Goal: Task Accomplishment & Management: Manage account settings

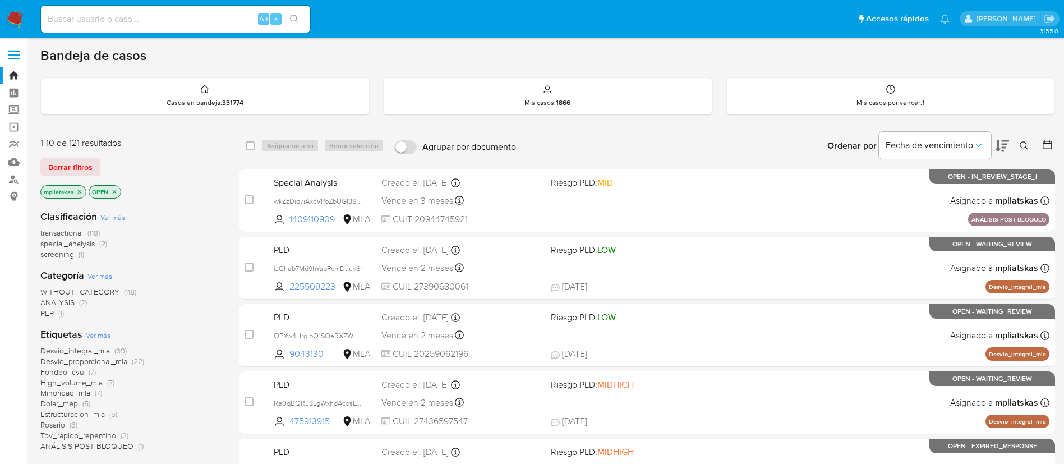
click at [1020, 141] on icon at bounding box center [1024, 145] width 9 height 9
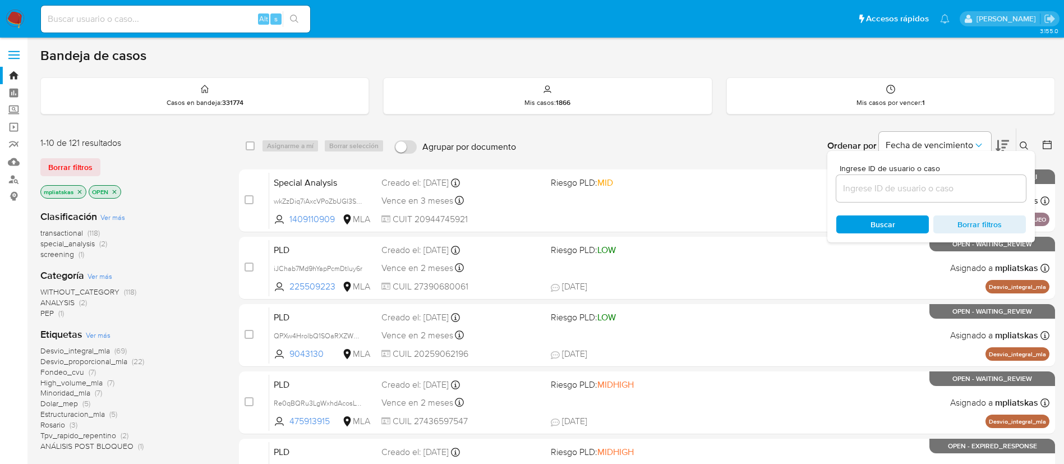
click at [925, 201] on div at bounding box center [931, 188] width 190 height 27
click at [921, 193] on input at bounding box center [931, 188] width 190 height 15
paste input "QR0JZkl47Bth7EJp3uZFz00W"
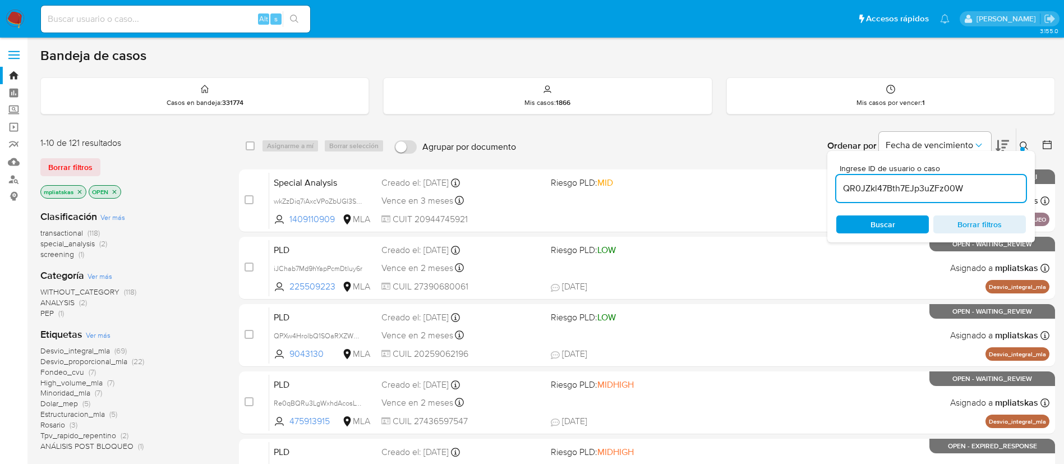
type input "QR0JZkl47Bth7EJp3uZFz00W"
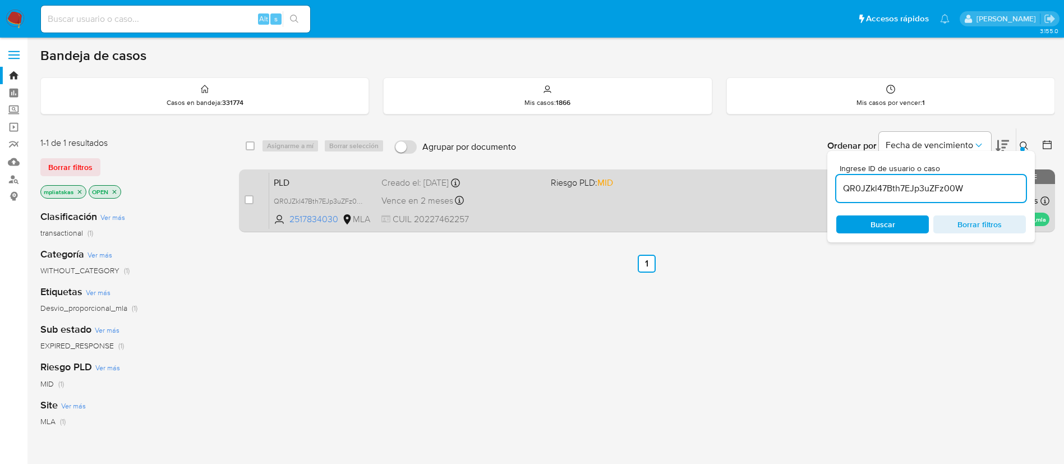
drag, startPoint x: 246, startPoint y: 197, endPoint x: 265, endPoint y: 186, distance: 21.9
click at [247, 198] on input "checkbox" at bounding box center [249, 199] width 9 height 9
checkbox input "true"
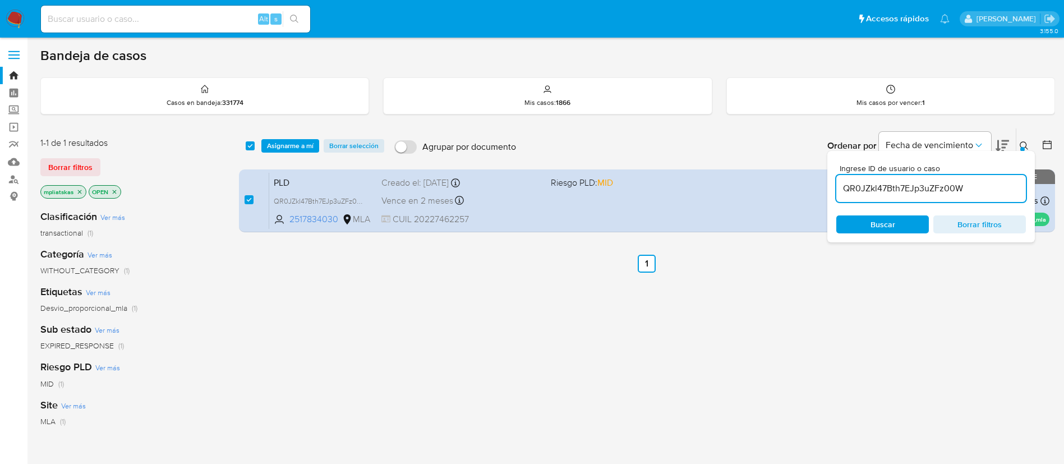
drag, startPoint x: 294, startPoint y: 146, endPoint x: 303, endPoint y: 153, distance: 11.6
click at [295, 145] on span "Asignarme a mí" at bounding box center [290, 145] width 47 height 11
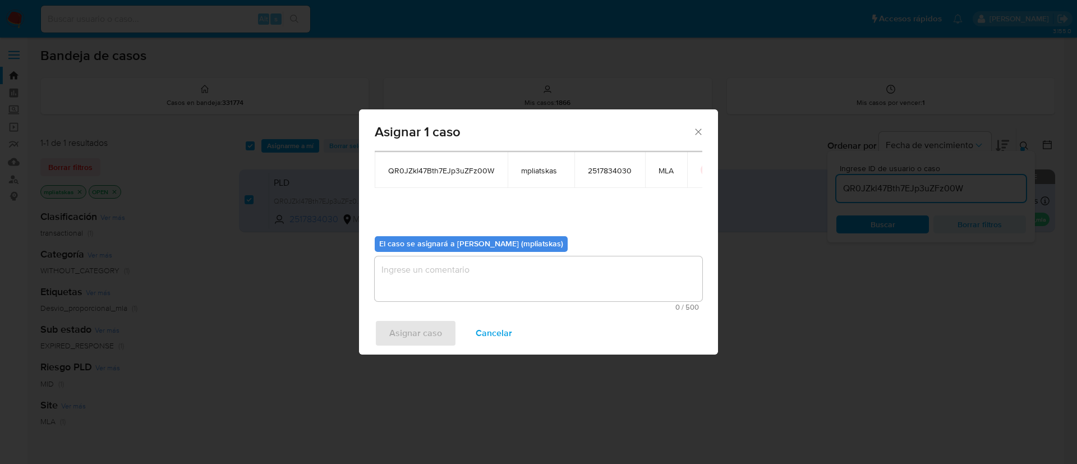
scroll to position [58, 0]
click at [480, 284] on textarea "assign-modal" at bounding box center [539, 278] width 328 height 45
click at [420, 329] on span "Asignar caso" at bounding box center [415, 333] width 53 height 25
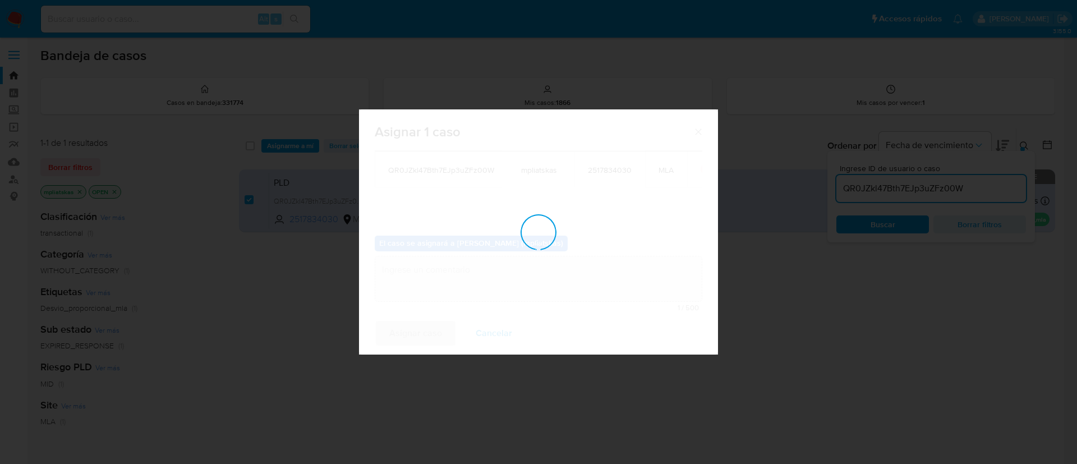
checkbox input "false"
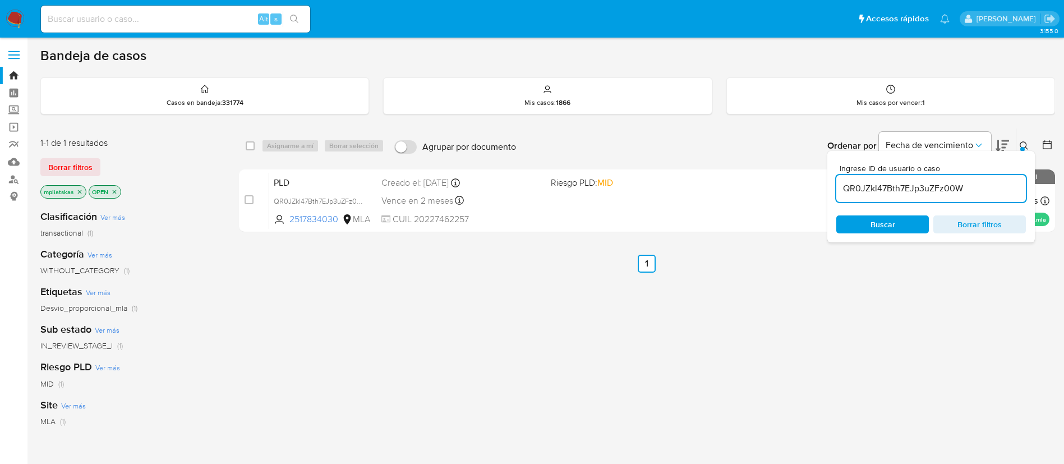
click at [887, 185] on input "QR0JZkl47Bth7EJp3uZFz00W" at bounding box center [931, 188] width 190 height 15
paste input "Yx8wqdnBMwB2iQTzqZtpyhl"
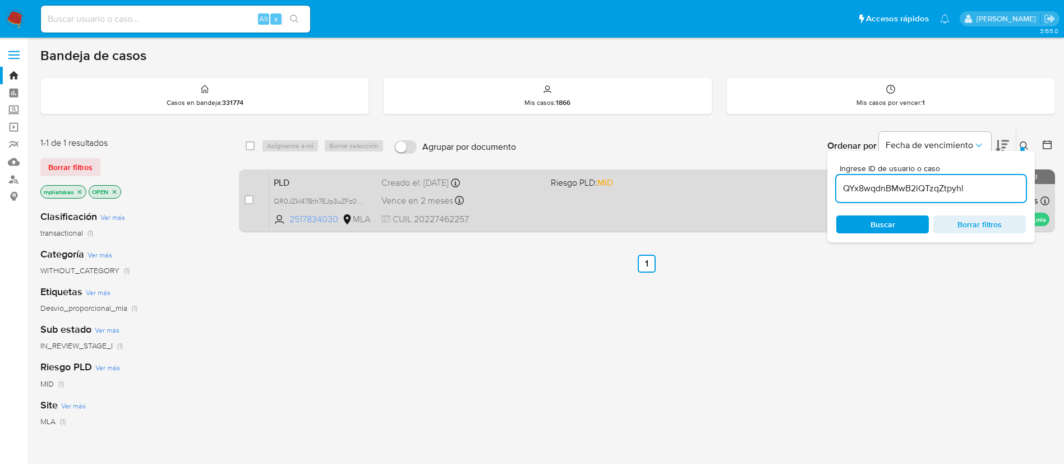
type input "QYx8wqdnBMwB2iQTzqZtpyhl"
click at [249, 200] on input "checkbox" at bounding box center [249, 199] width 9 height 9
checkbox input "true"
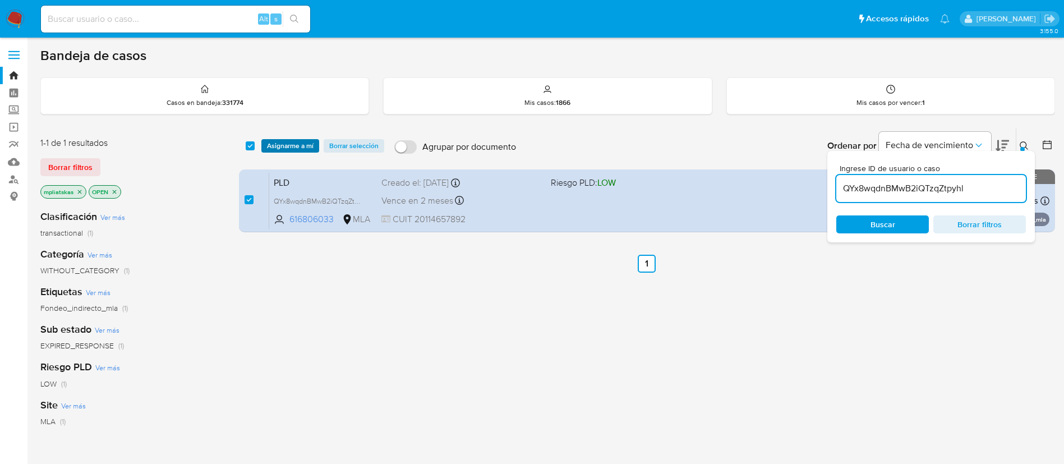
drag, startPoint x: 279, startPoint y: 158, endPoint x: 282, endPoint y: 148, distance: 10.3
click at [280, 153] on div "select-all-cases-checkbox Asignarme a mí Borrar selección Agrupar por documento…" at bounding box center [647, 145] width 816 height 35
click at [282, 147] on span "Asignarme a mí" at bounding box center [290, 145] width 47 height 11
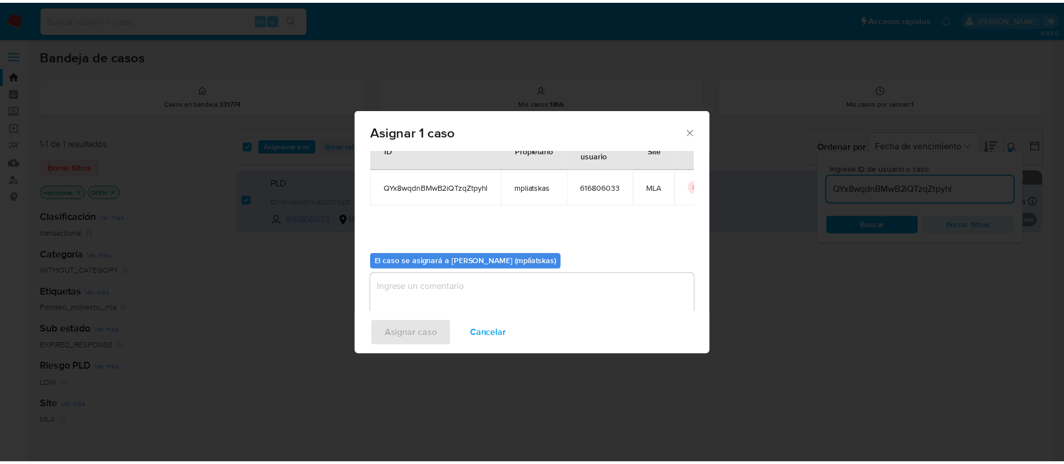
scroll to position [58, 0]
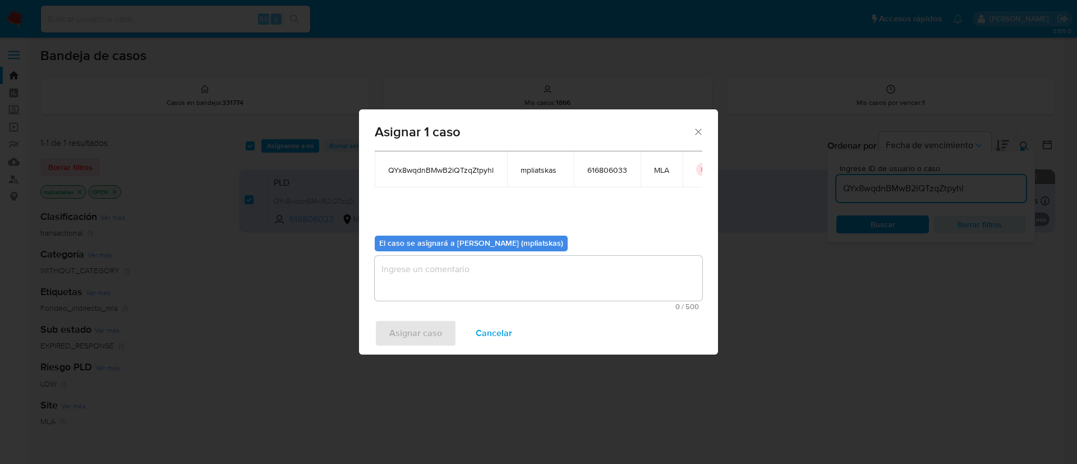
click at [438, 298] on textarea "assign-modal" at bounding box center [539, 278] width 328 height 45
click at [412, 333] on span "Asignar caso" at bounding box center [415, 333] width 53 height 25
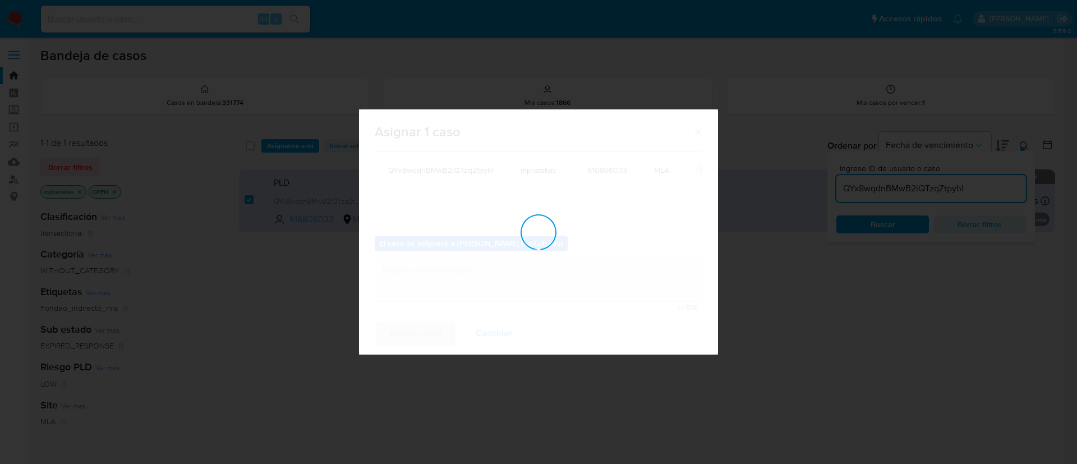
checkbox input "false"
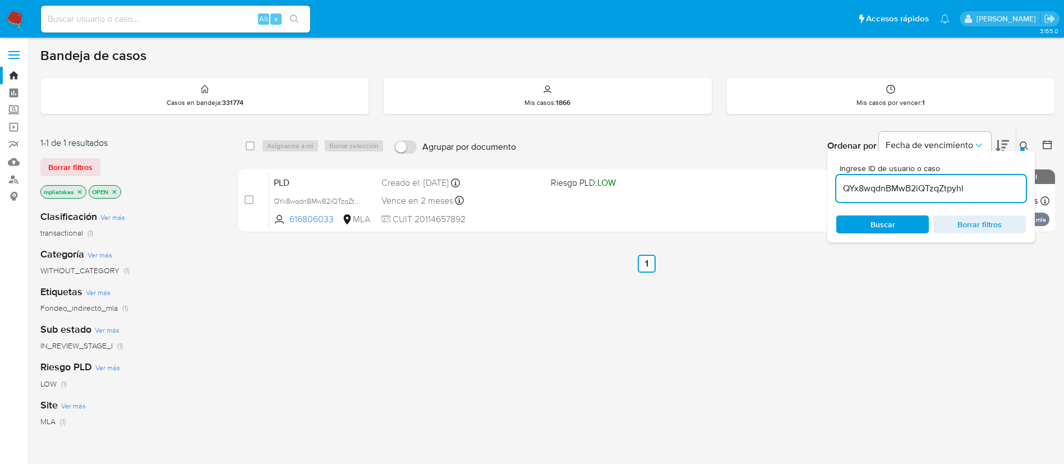
click at [879, 189] on input "QYx8wqdnBMwB2iQTzqZtpyhl" at bounding box center [931, 188] width 190 height 15
paste input "udjv2fu7ZHXLDLVXGnJhEyyY"
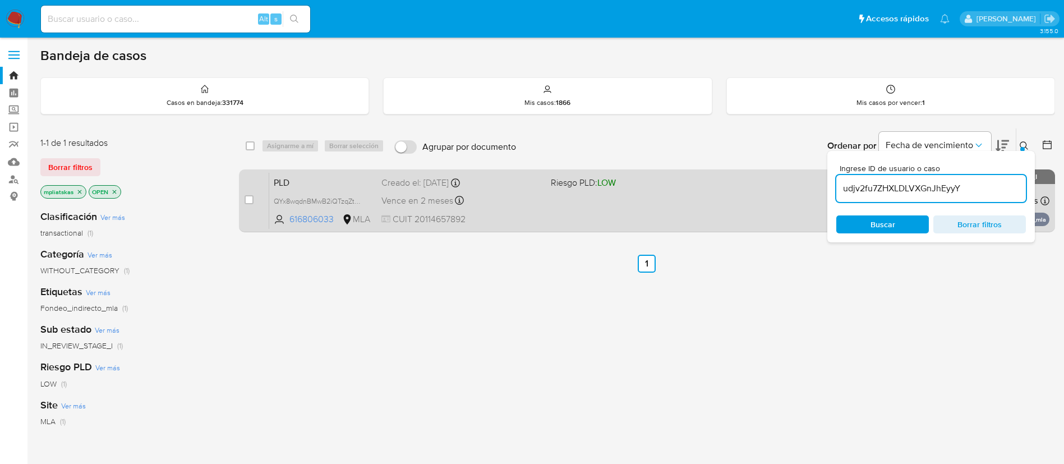
type input "udjv2fu7ZHXLDLVXGnJhEyyY"
click at [248, 199] on input "checkbox" at bounding box center [249, 199] width 9 height 9
checkbox input "true"
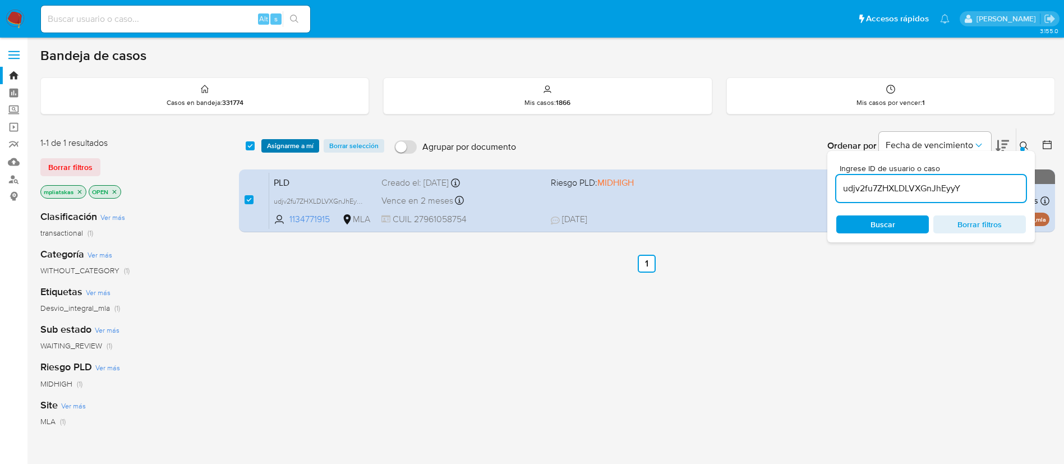
click at [272, 151] on span "Asignarme a mí" at bounding box center [290, 145] width 47 height 11
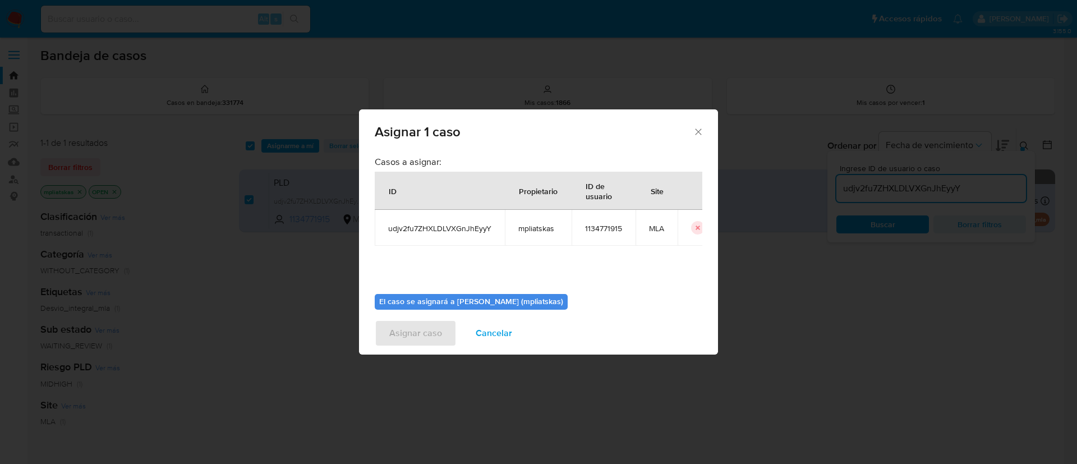
click at [273, 145] on div "Asignar 1 caso Casos a asignar: ID Propietario ID de usuario Site udjv2fu7ZHXLD…" at bounding box center [538, 232] width 1077 height 464
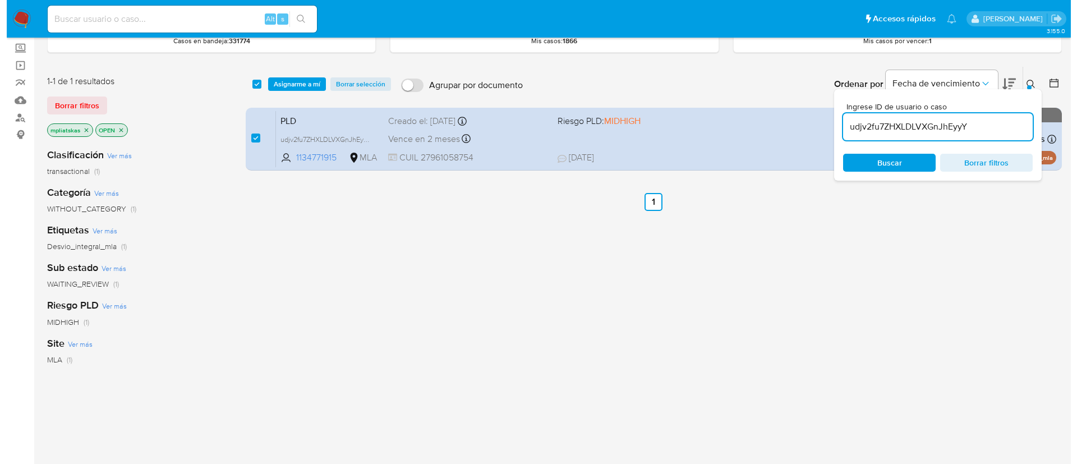
scroll to position [84, 0]
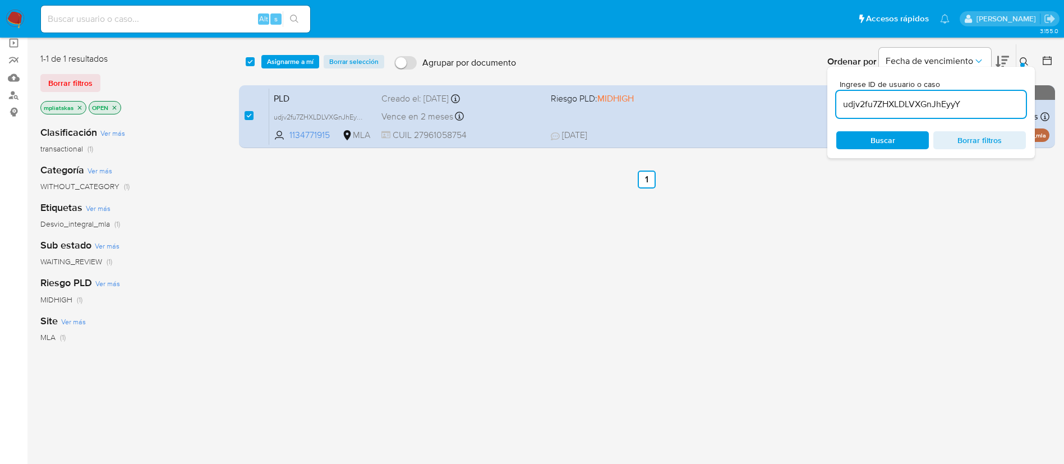
click at [290, 61] on span "Asignarme a mí" at bounding box center [290, 61] width 47 height 11
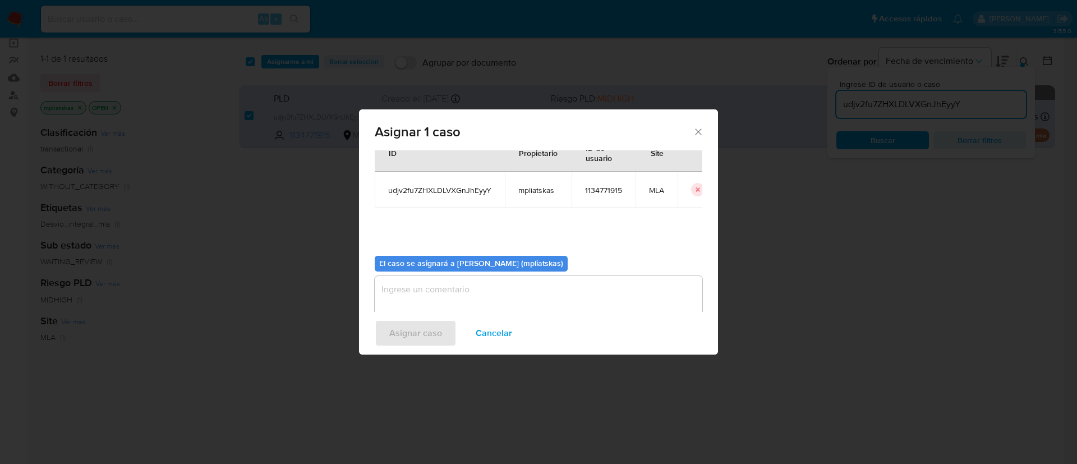
scroll to position [58, 0]
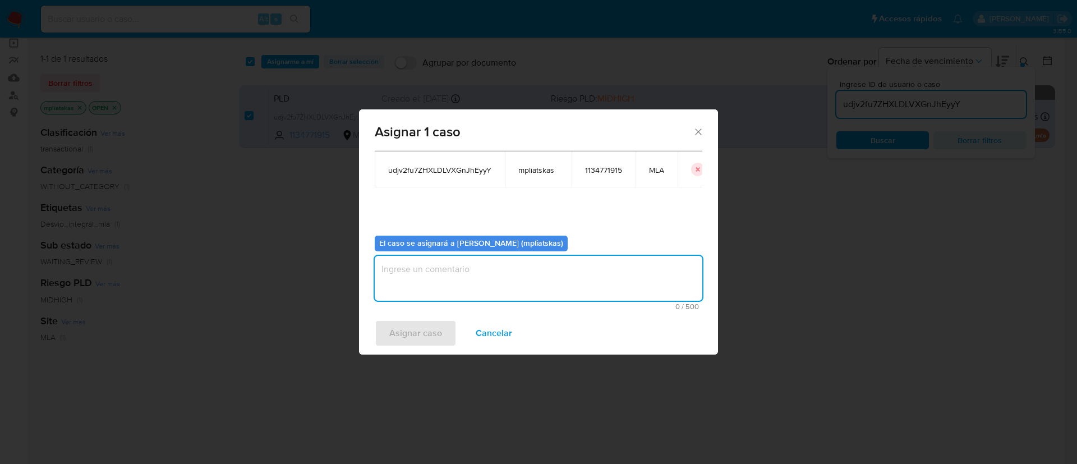
click at [453, 260] on textarea "assign-modal" at bounding box center [539, 278] width 328 height 45
click at [415, 320] on div "Asignar caso Cancelar" at bounding box center [538, 333] width 359 height 43
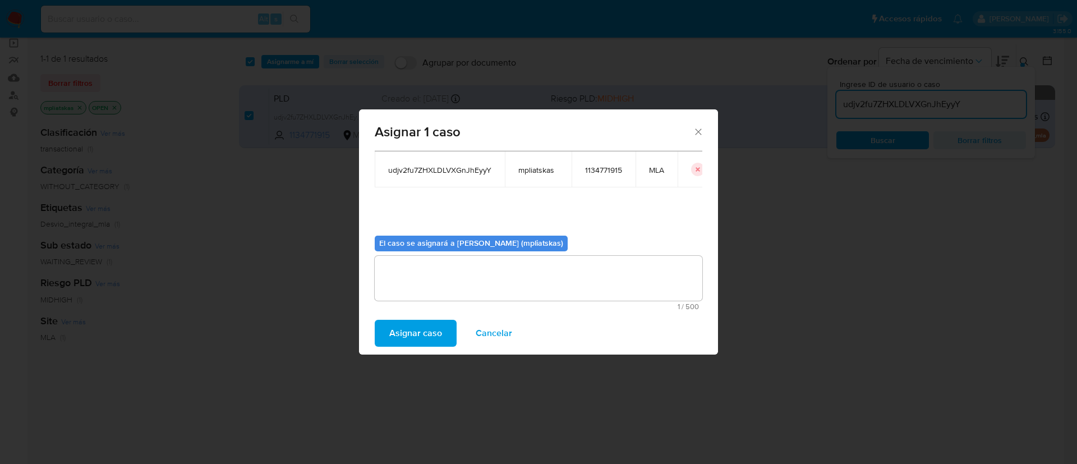
click at [391, 335] on span "Asignar caso" at bounding box center [415, 333] width 53 height 25
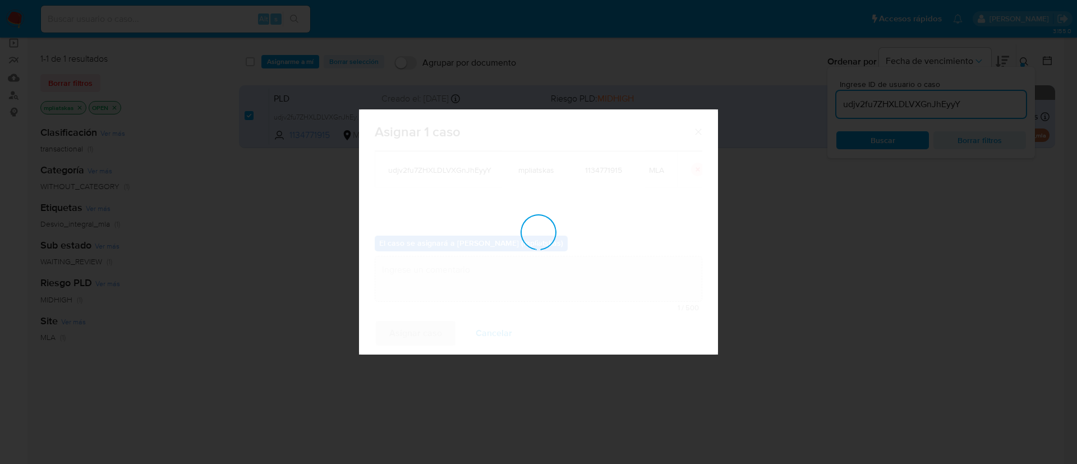
checkbox input "false"
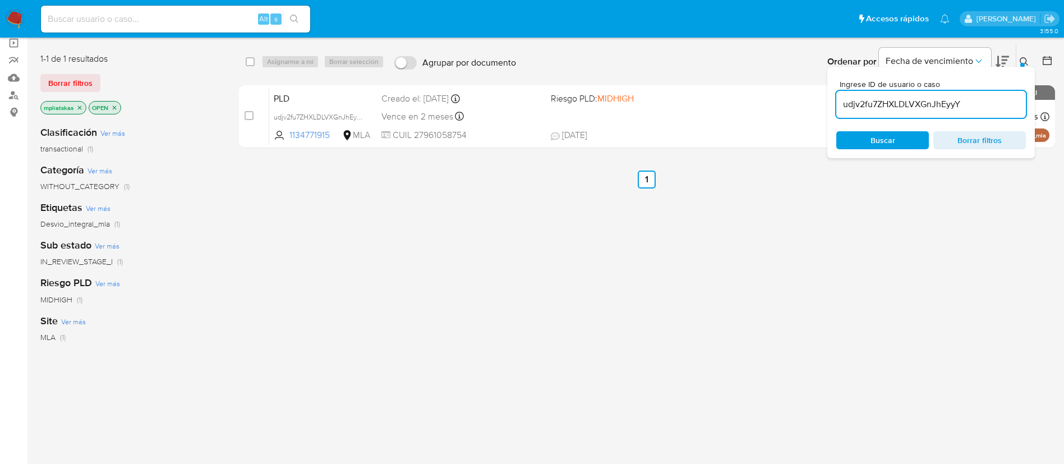
click at [941, 105] on input "udjv2fu7ZHXLDLVXGnJhEyyY" at bounding box center [931, 104] width 190 height 15
paste input "Re0qBQRu3LgWxhdAcosLV6gh"
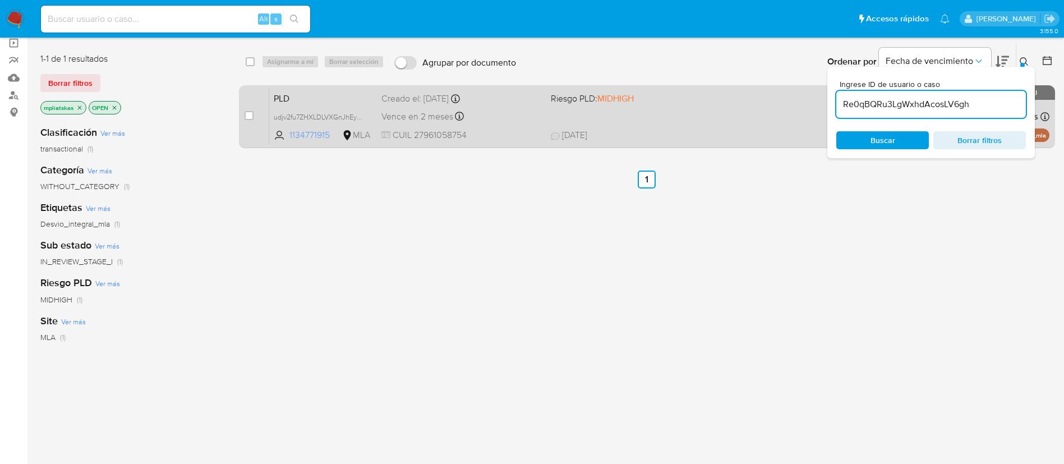
type input "Re0qBQRu3LgWxhdAcosLV6gh"
click at [251, 114] on input "checkbox" at bounding box center [249, 115] width 9 height 9
checkbox input "true"
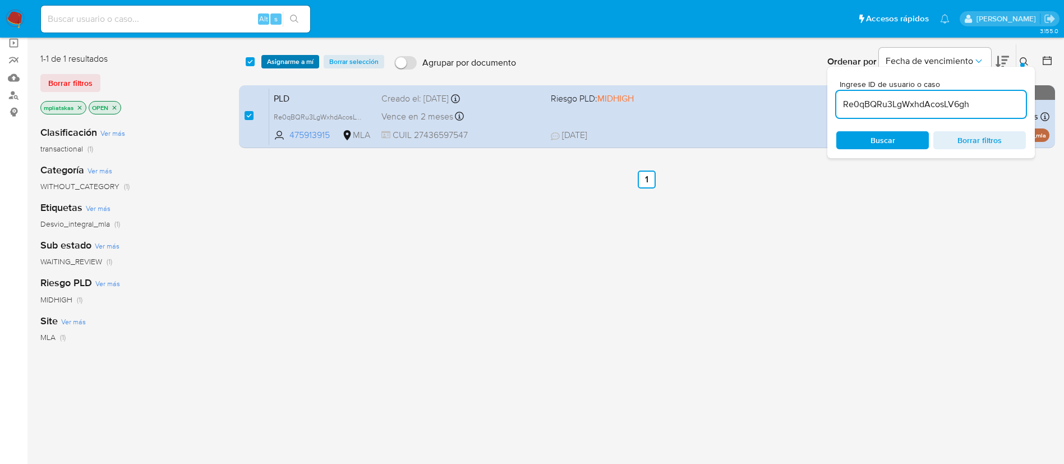
click at [296, 59] on span "Asignarme a mí" at bounding box center [290, 61] width 47 height 11
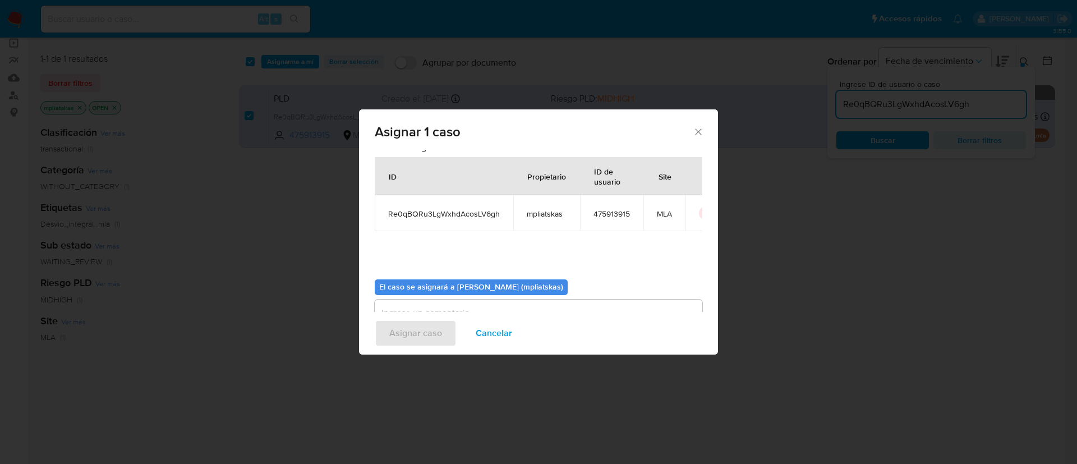
scroll to position [58, 0]
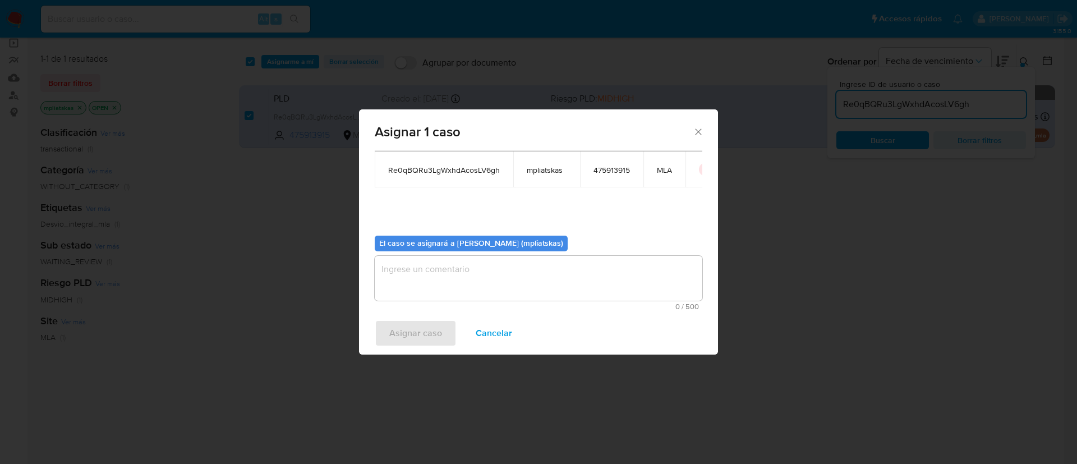
click at [481, 258] on textarea "assign-modal" at bounding box center [539, 278] width 328 height 45
click at [400, 339] on span "Asignar caso" at bounding box center [415, 333] width 53 height 25
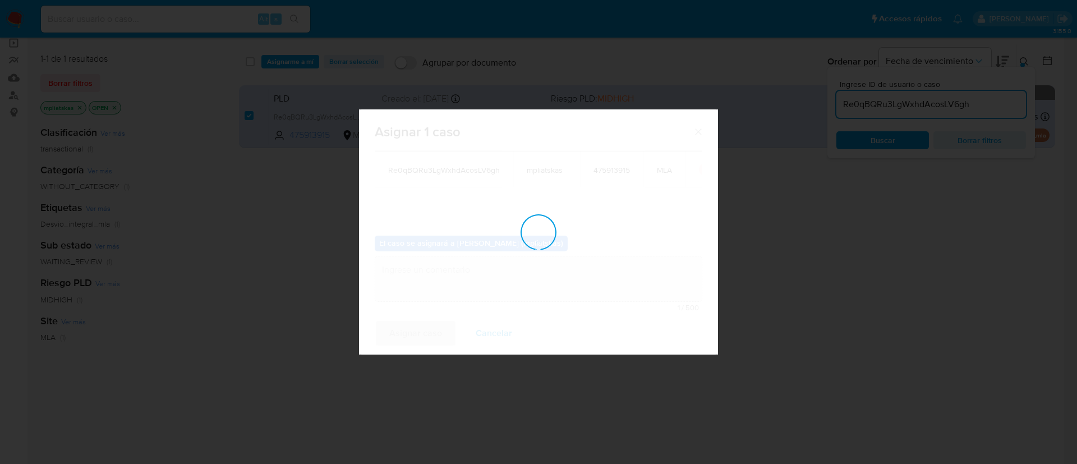
checkbox input "false"
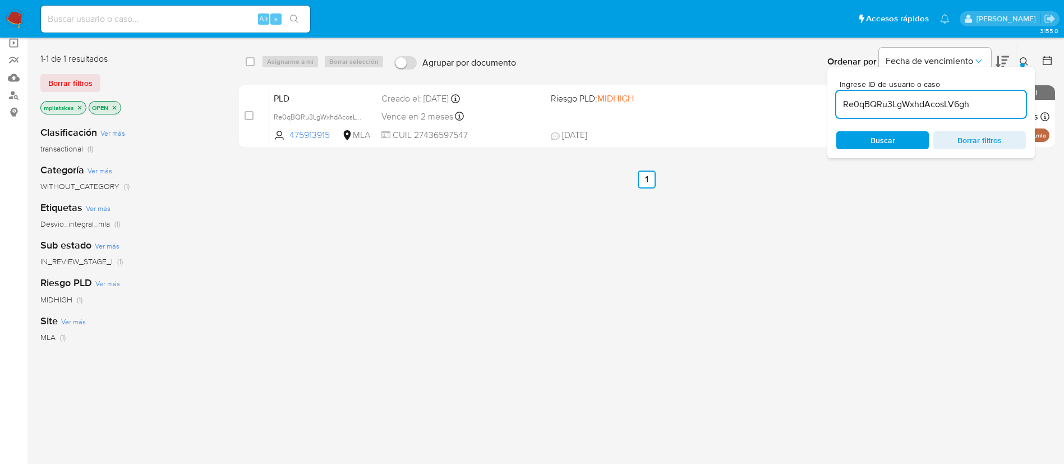
click at [872, 94] on div "Re0qBQRu3LgWxhdAcosLV6gh" at bounding box center [931, 104] width 190 height 27
click at [875, 97] on input "Re0qBQRu3LgWxhdAcosLV6gh" at bounding box center [931, 104] width 190 height 15
paste input "iJChab7Md9hYapPcmDtluy6r"
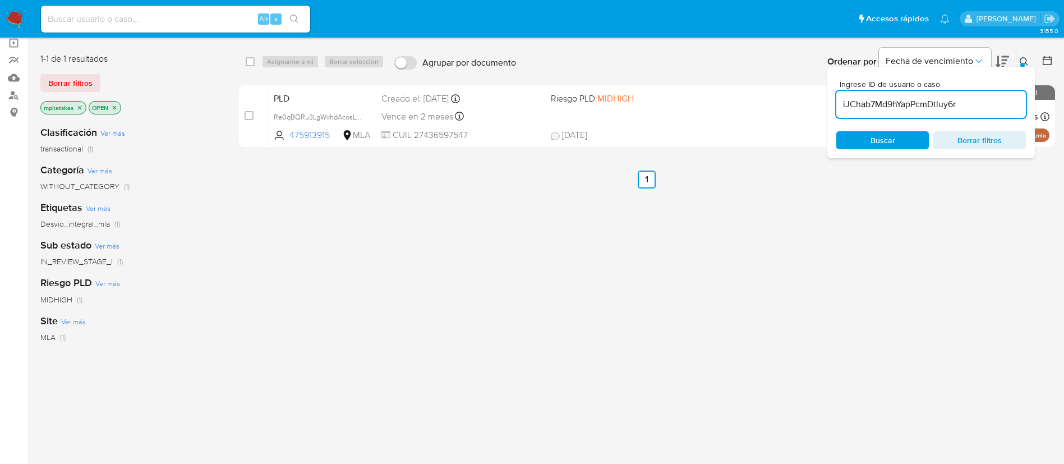
type input "iJChab7Md9hYapPcmDtluy6r"
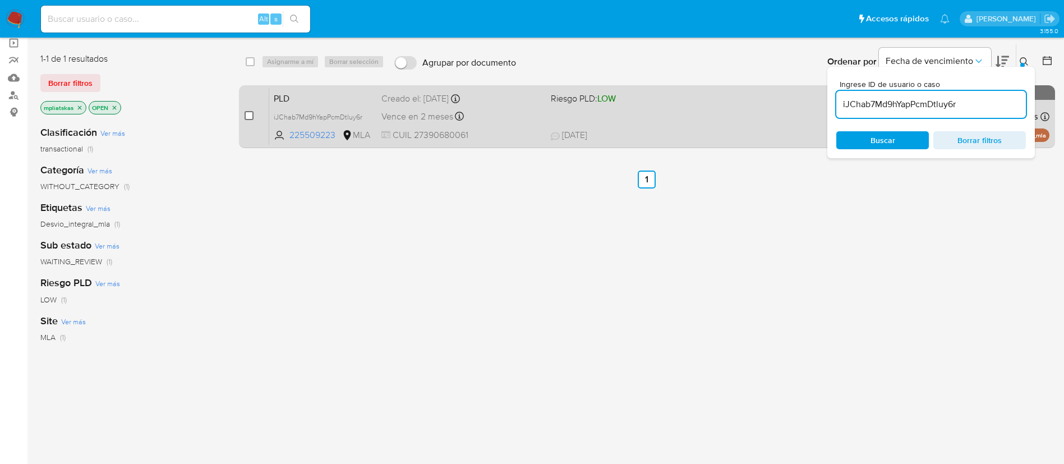
click at [249, 120] on div "case-item-checkbox" at bounding box center [249, 115] width 9 height 11
click at [249, 117] on input "checkbox" at bounding box center [249, 115] width 9 height 9
checkbox input "true"
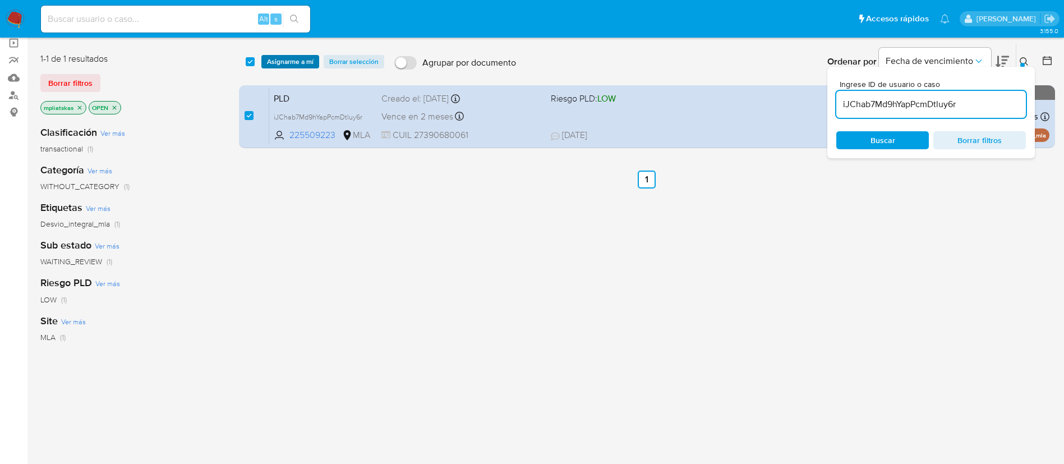
click at [285, 62] on span "Asignarme a mí" at bounding box center [290, 61] width 47 height 11
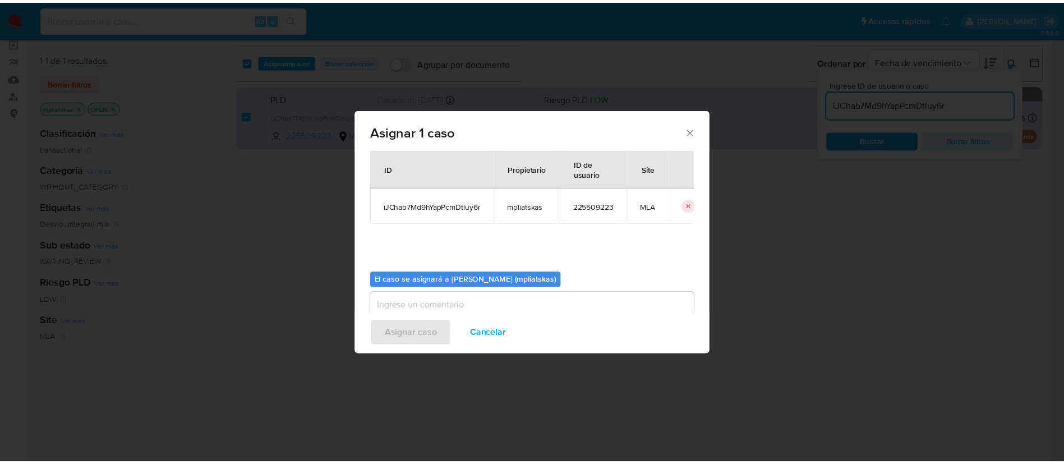
scroll to position [58, 0]
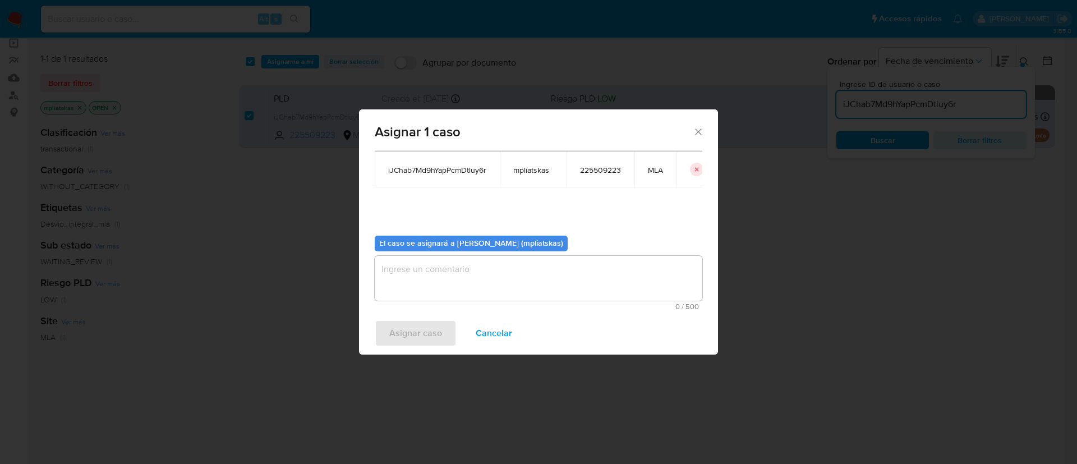
click at [462, 268] on textarea "assign-modal" at bounding box center [539, 278] width 328 height 45
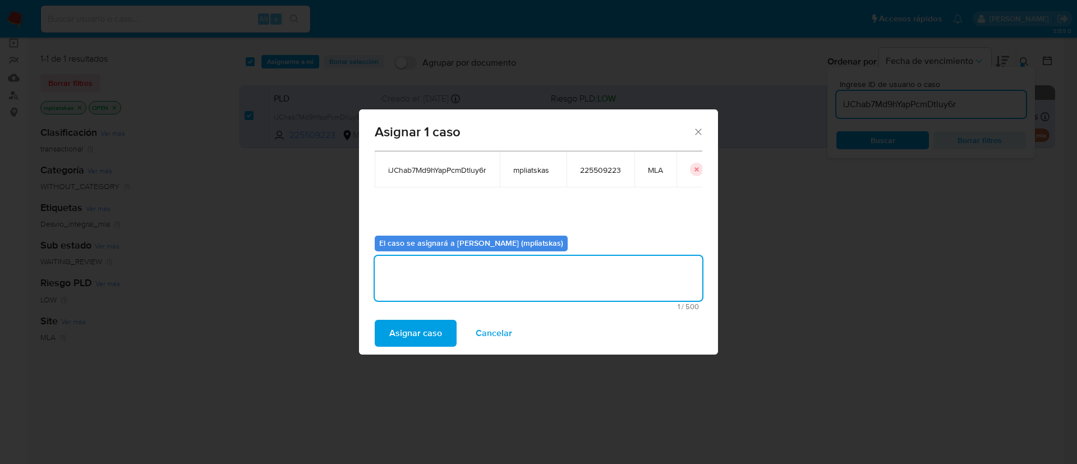
click at [424, 339] on span "Asignar caso" at bounding box center [415, 333] width 53 height 25
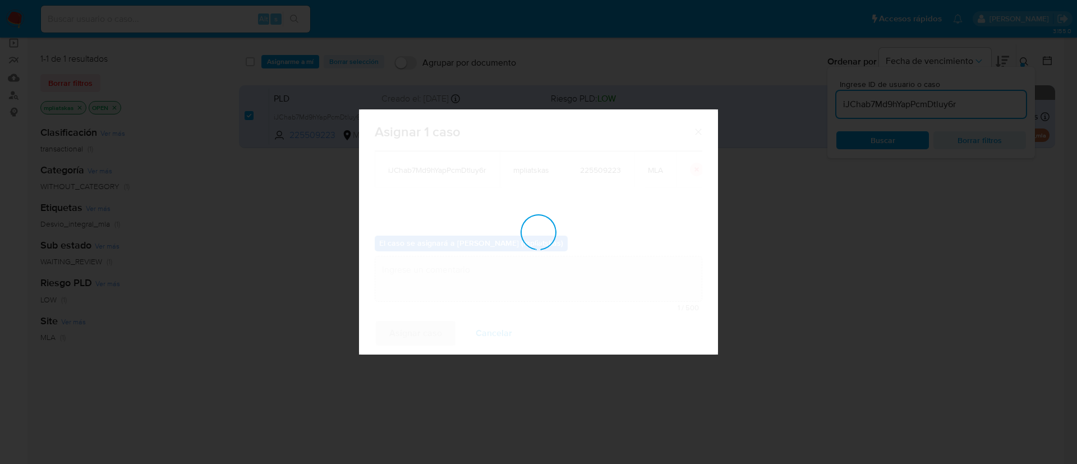
checkbox input "false"
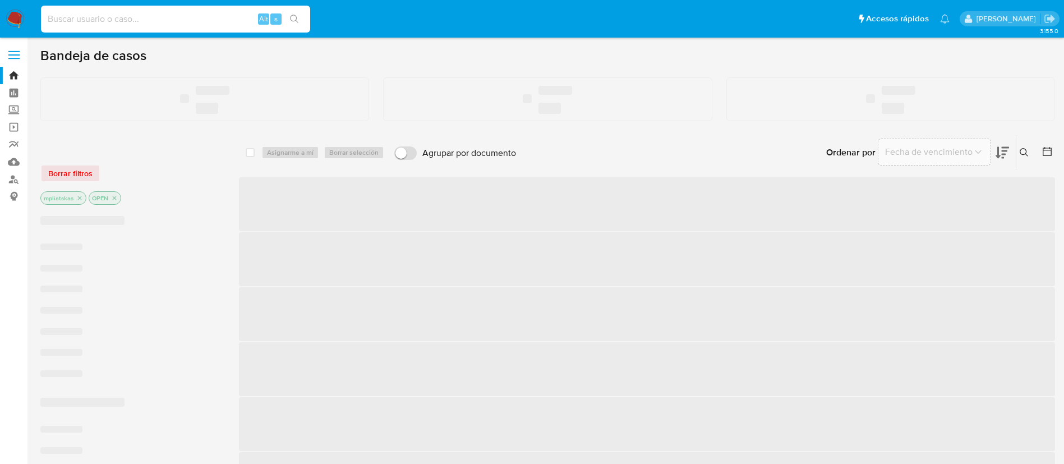
click at [205, 25] on input at bounding box center [175, 19] width 269 height 15
paste input "cURnlcANs6XgC43beUj96EQX"
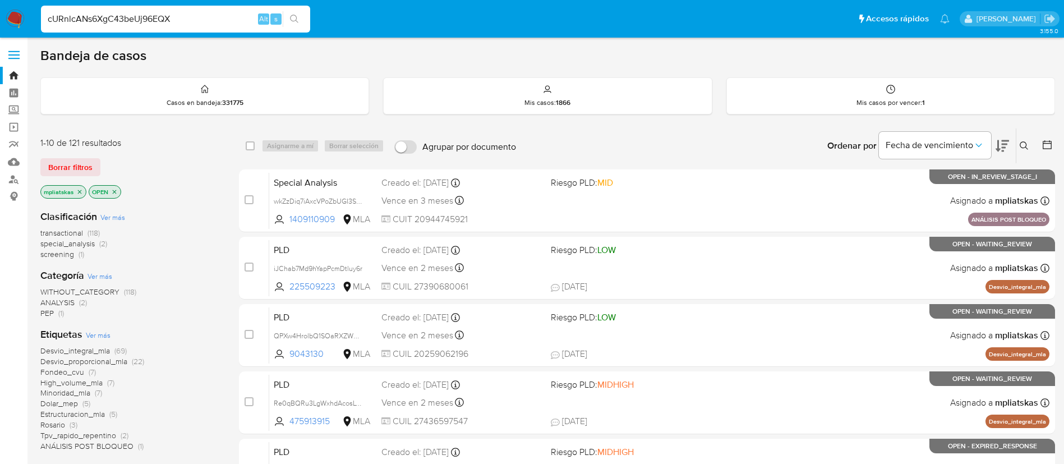
type input "cURnlcANs6XgC43beUj96EQX"
click at [290, 26] on div "cURnlcANs6XgC43beUj96EQX Alt s" at bounding box center [175, 18] width 269 height 31
click at [293, 22] on icon "search-icon" at bounding box center [294, 19] width 9 height 9
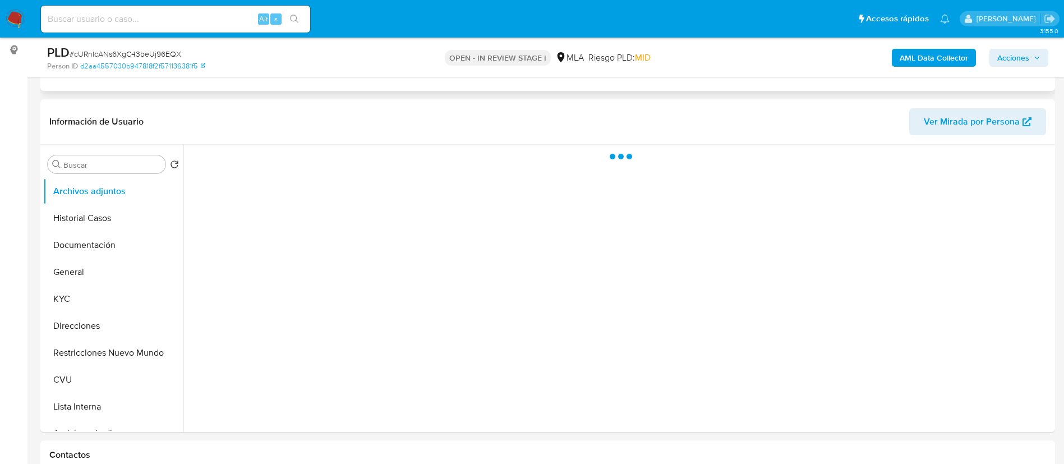
scroll to position [168, 0]
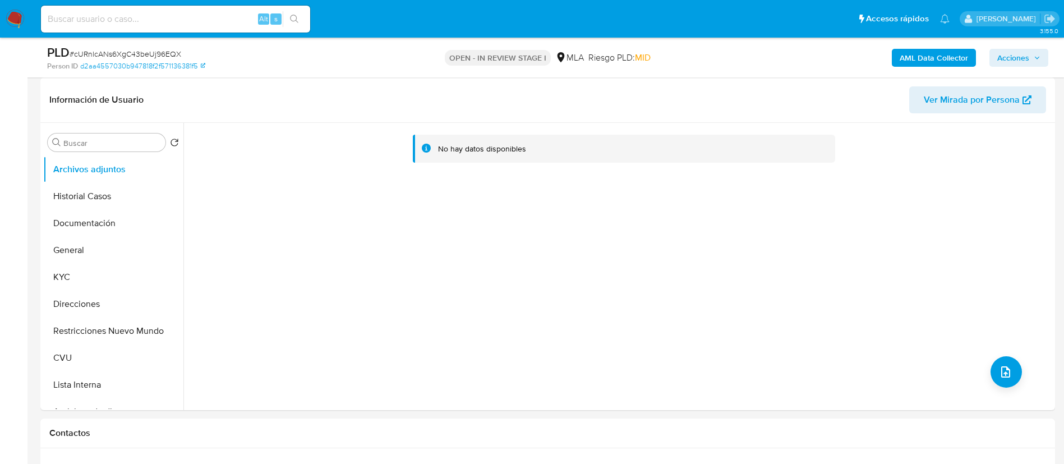
select select "10"
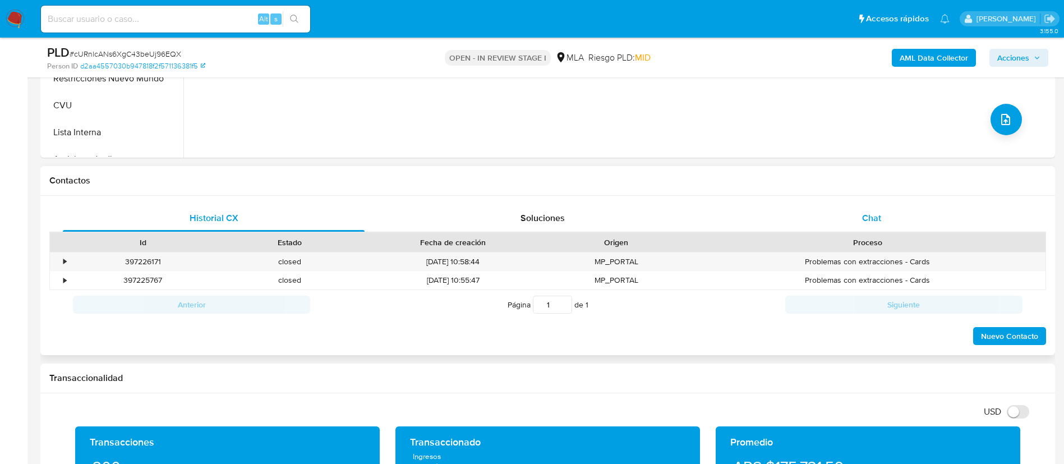
click at [766, 211] on div "Chat" at bounding box center [872, 218] width 302 height 27
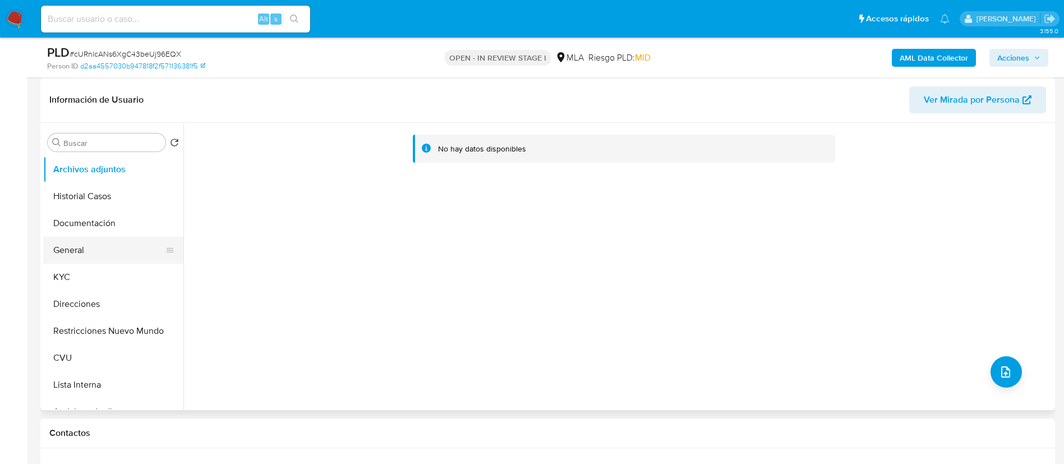
click at [82, 256] on button "General" at bounding box center [108, 250] width 131 height 27
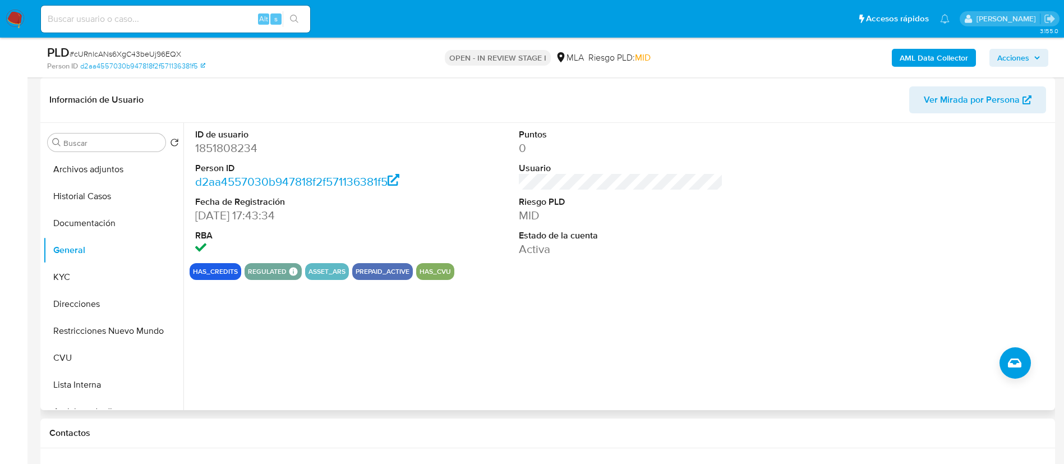
click at [237, 147] on dd "1851808234" at bounding box center [297, 148] width 205 height 16
copy dd "1851808234"
click at [116, 282] on button "KYC" at bounding box center [108, 277] width 131 height 27
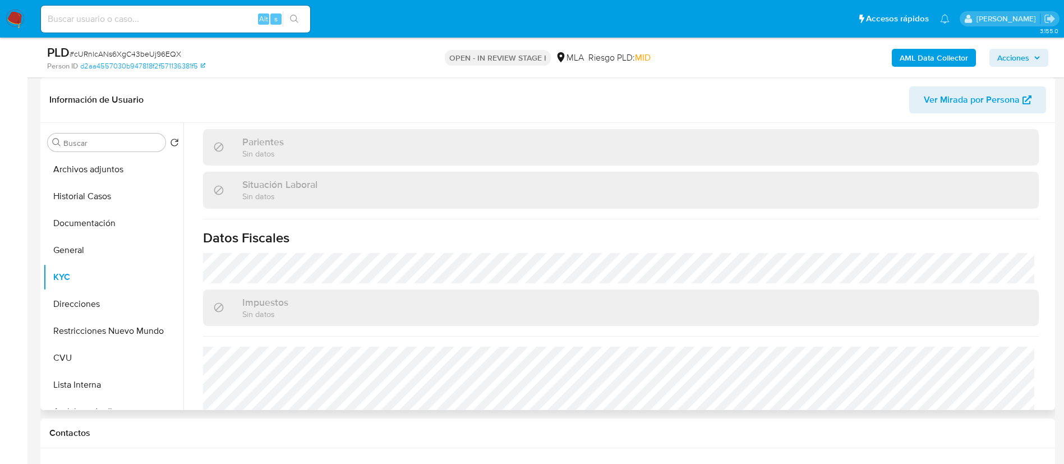
scroll to position [581, 0]
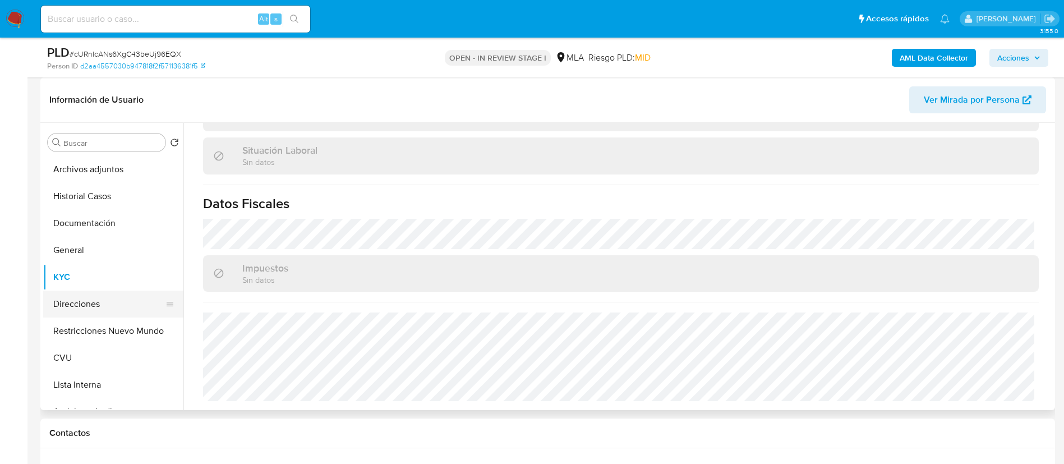
click at [86, 309] on button "Direcciones" at bounding box center [108, 304] width 131 height 27
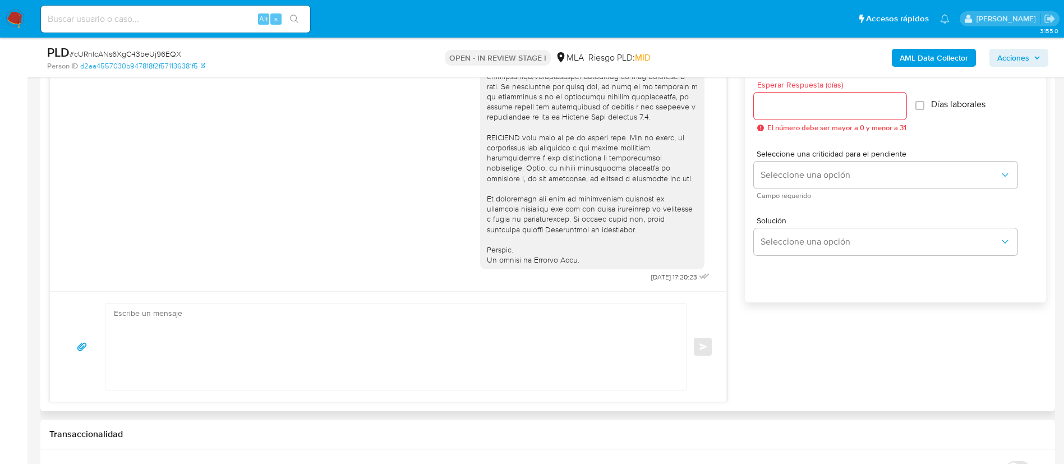
scroll to position [673, 0]
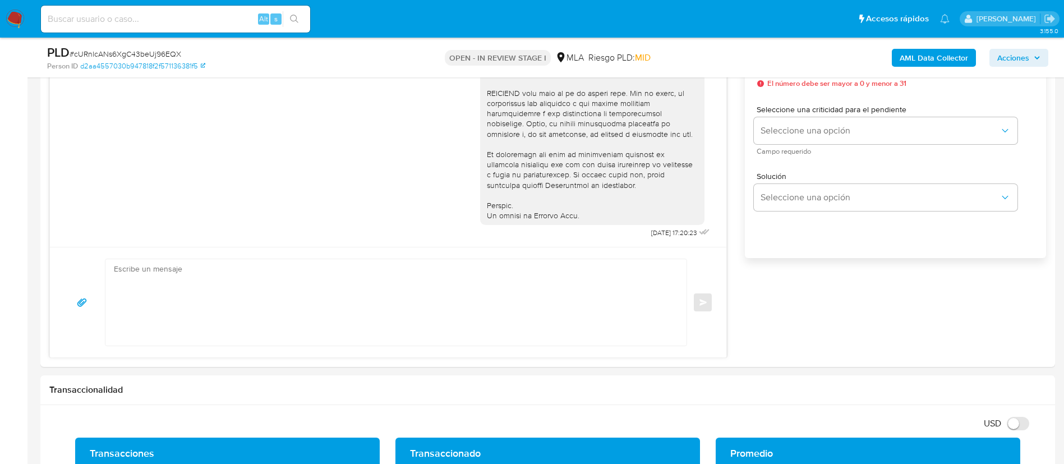
click at [918, 57] on b "AML Data Collector" at bounding box center [934, 58] width 68 height 18
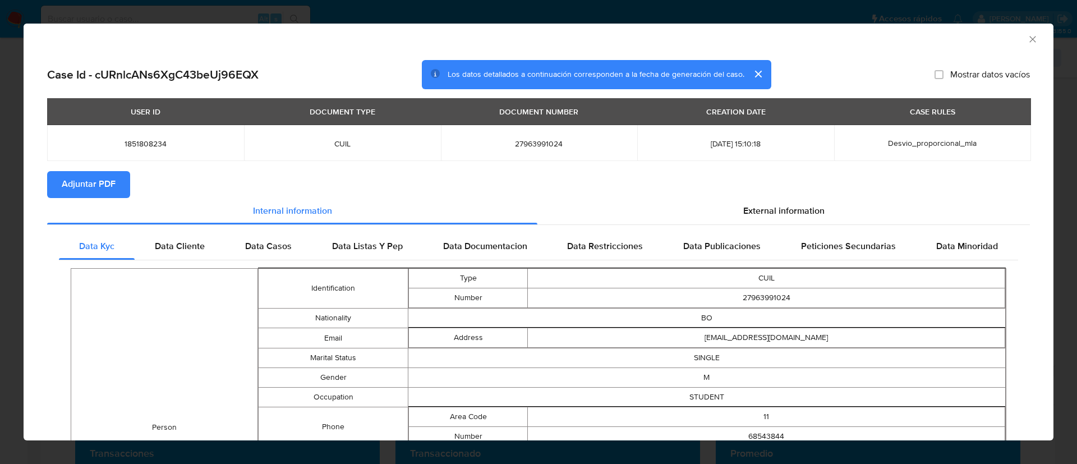
click at [98, 191] on span "Adjuntar PDF" at bounding box center [89, 184] width 54 height 25
click at [1027, 44] on icon "Cerrar ventana" at bounding box center [1032, 39] width 11 height 11
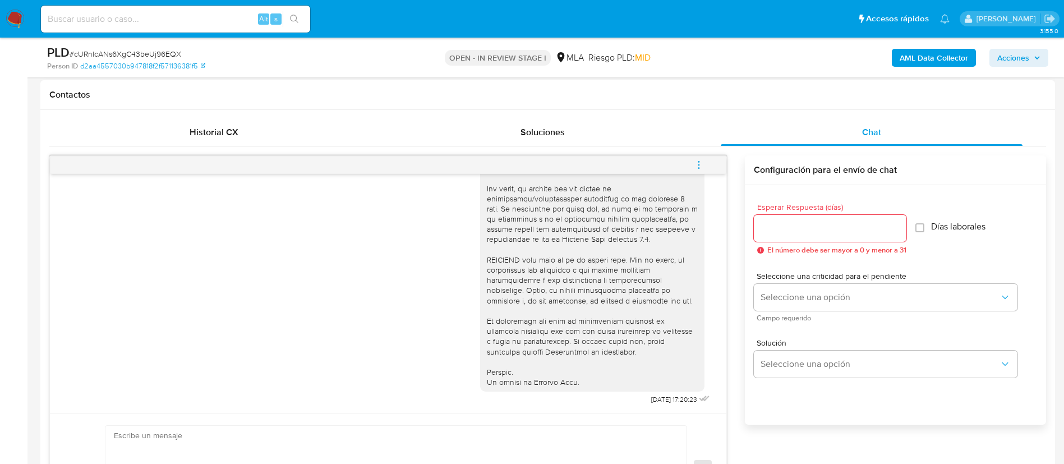
scroll to position [505, 0]
click at [695, 162] on icon "menu-action" at bounding box center [699, 167] width 10 height 10
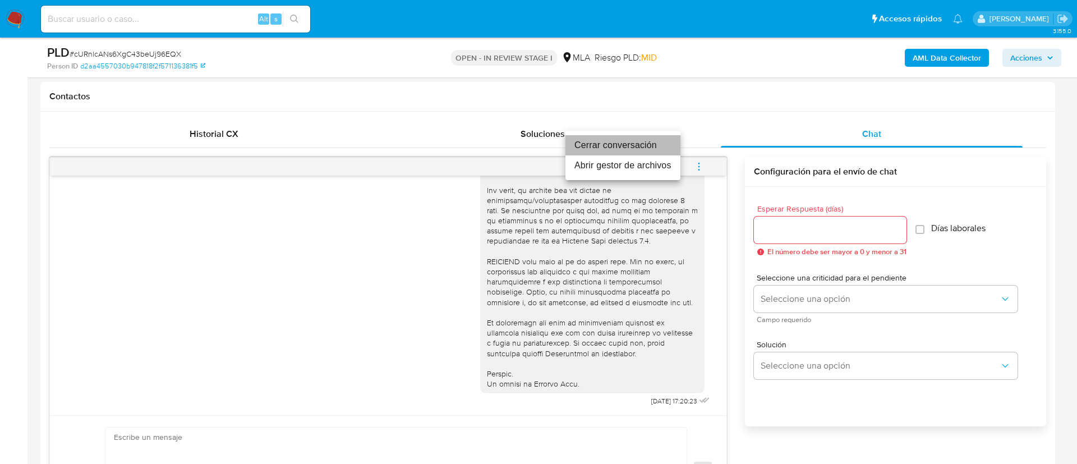
click at [644, 145] on li "Cerrar conversación" at bounding box center [622, 145] width 115 height 20
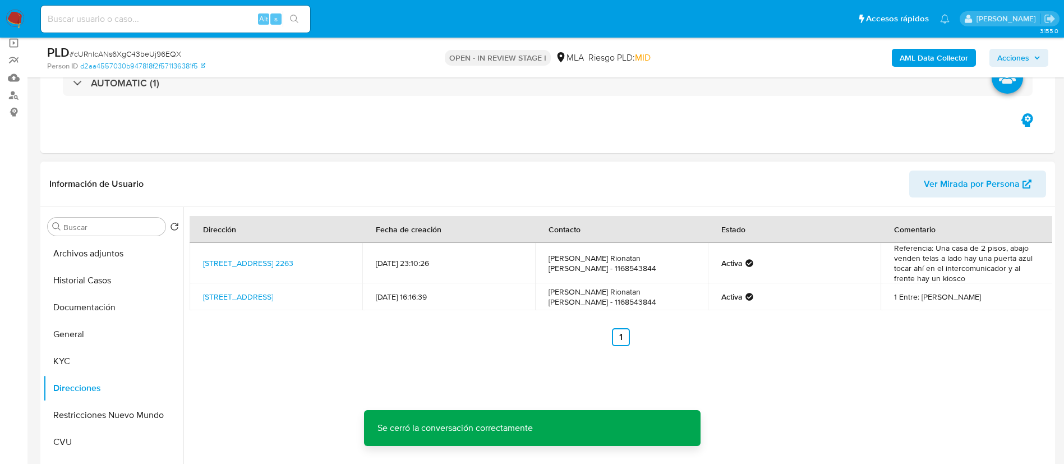
click at [125, 250] on button "Archivos adjuntos" at bounding box center [113, 253] width 140 height 27
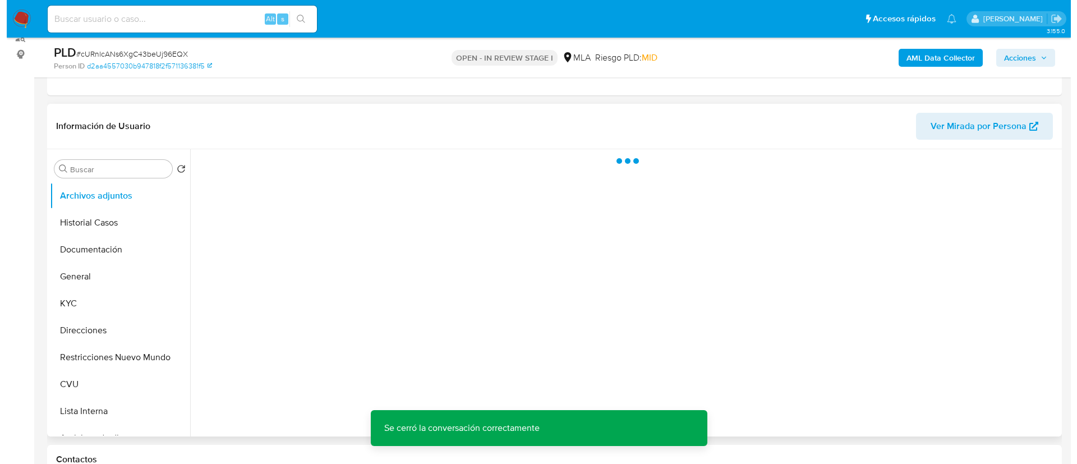
scroll to position [168, 0]
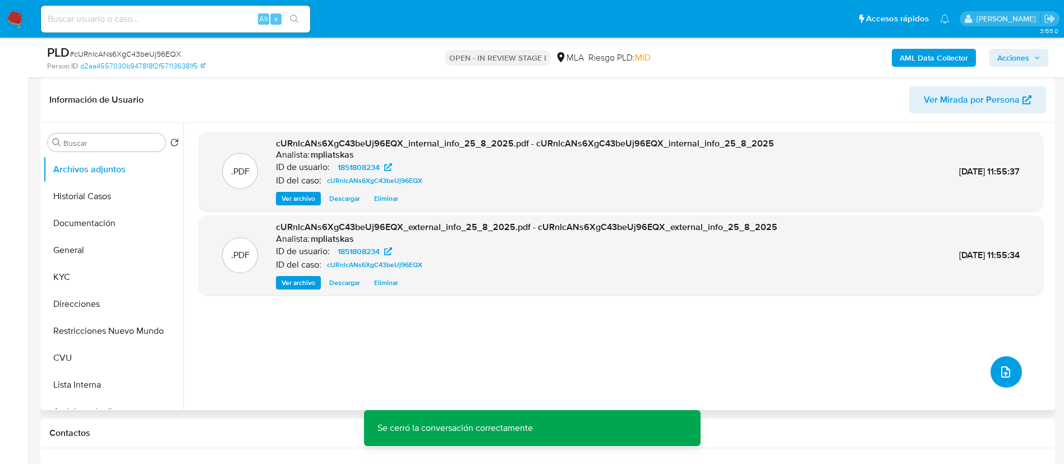
click at [1007, 374] on icon "upload-file" at bounding box center [1005, 371] width 13 height 13
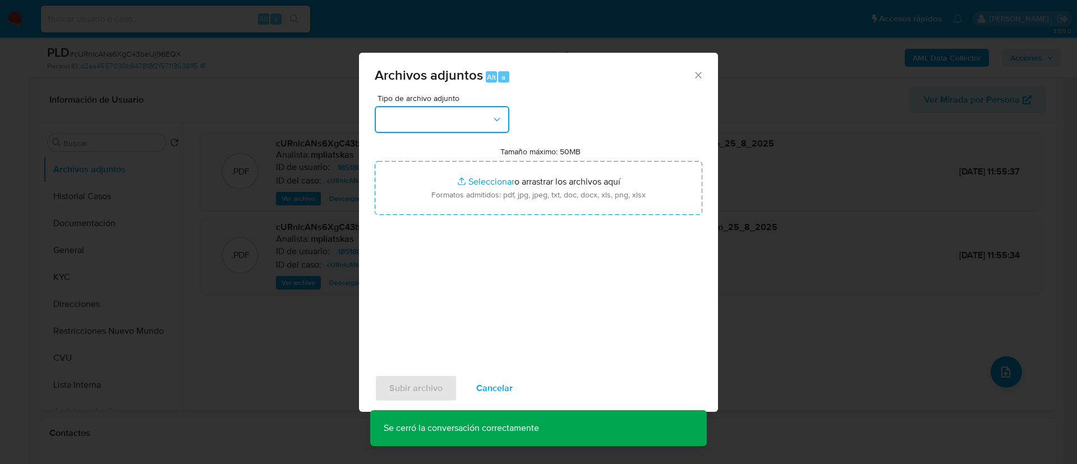
click at [473, 116] on button "button" at bounding box center [442, 119] width 135 height 27
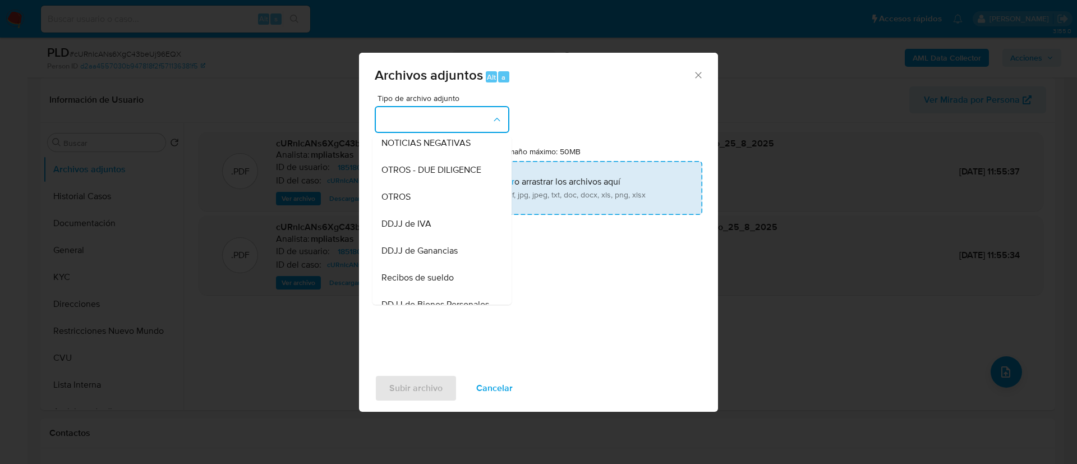
click at [413, 206] on div "OTROS" at bounding box center [438, 196] width 114 height 27
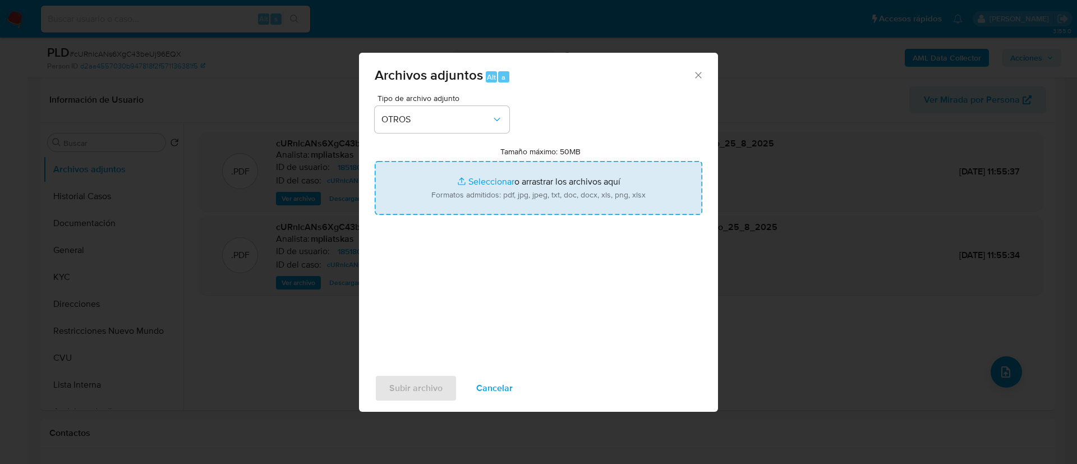
click at [473, 198] on input "Tamaño máximo: 50MB Seleccionar archivos" at bounding box center [539, 188] width 328 height 54
type input "C:\fakepath\1851808234 Movimientos.xlsx"
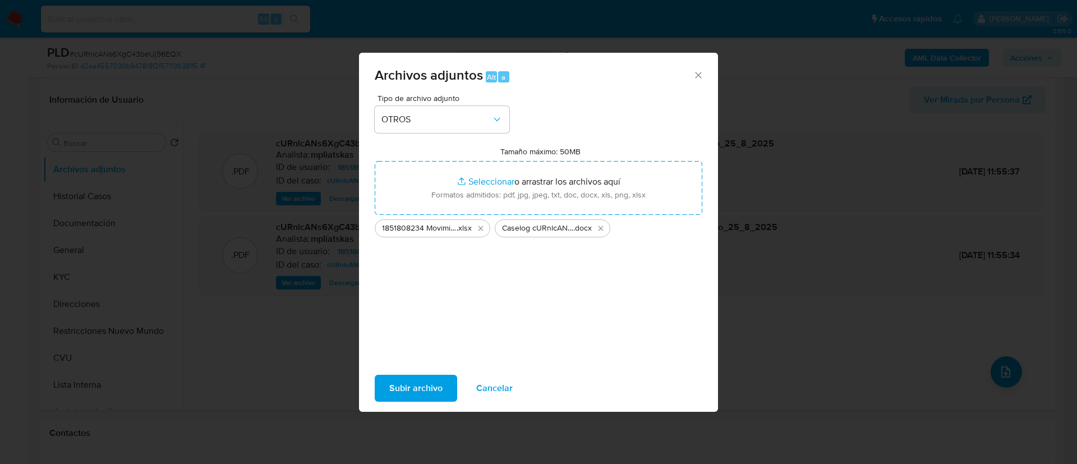
click at [425, 390] on span "Subir archivo" at bounding box center [415, 388] width 53 height 25
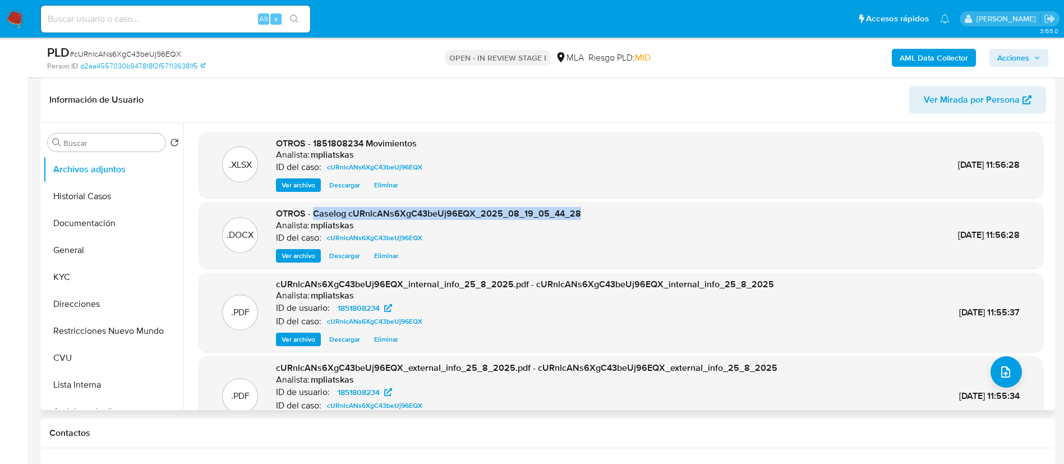
drag, startPoint x: 312, startPoint y: 210, endPoint x: 626, endPoint y: 204, distance: 313.1
click at [626, 204] on div ".DOCX OTROS - Caselog cURnlcANs6XgC43beUj96EQX_2025_08_19_05_44_28 Analista: mp…" at bounding box center [621, 235] width 845 height 66
copy span "Caselog cURnlcANs6XgC43beUj96EQX_2025_08_19_05_44_28"
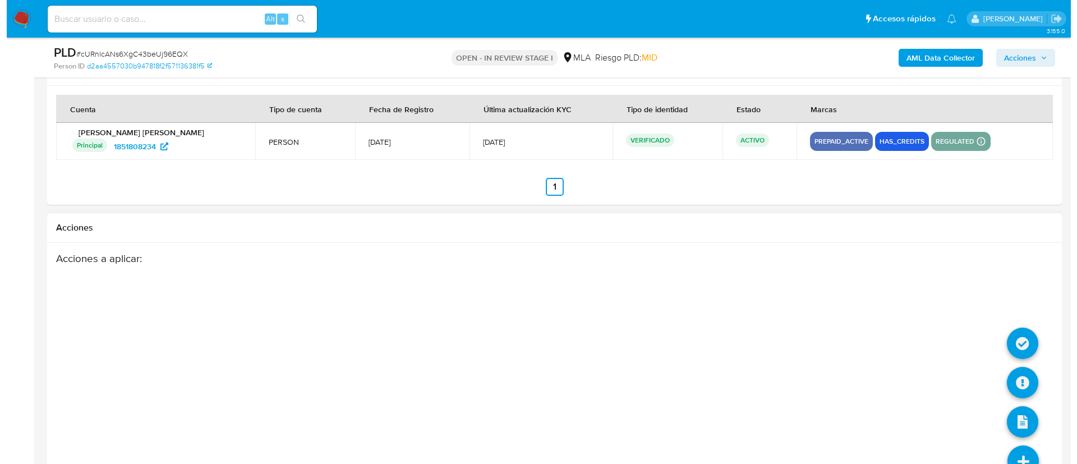
scroll to position [1973, 0]
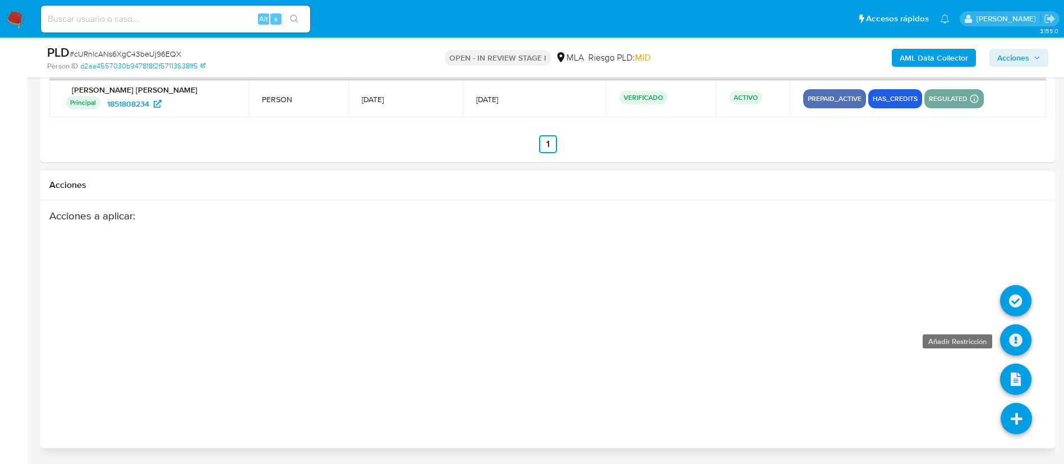
click at [1011, 332] on icon at bounding box center [1015, 339] width 31 height 31
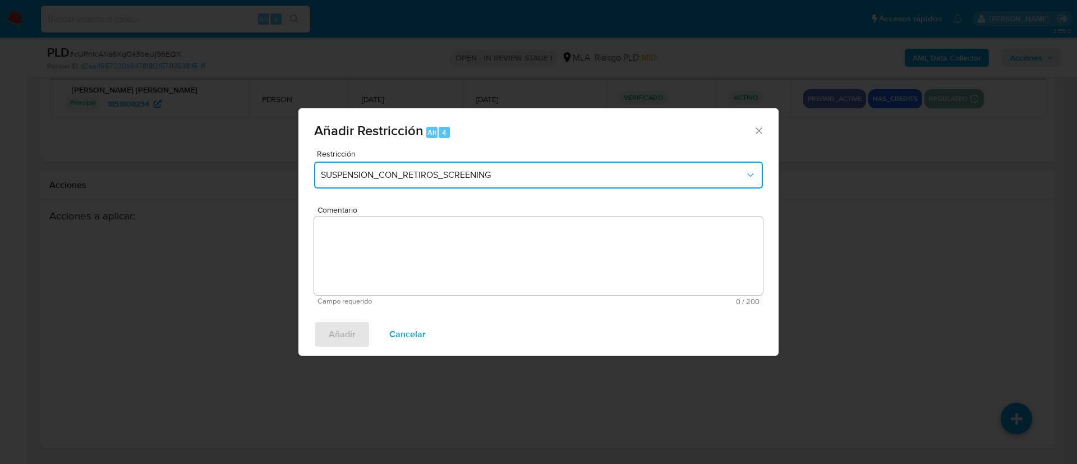
click at [476, 185] on button "SUSPENSION_CON_RETIROS_SCREENING" at bounding box center [538, 175] width 449 height 27
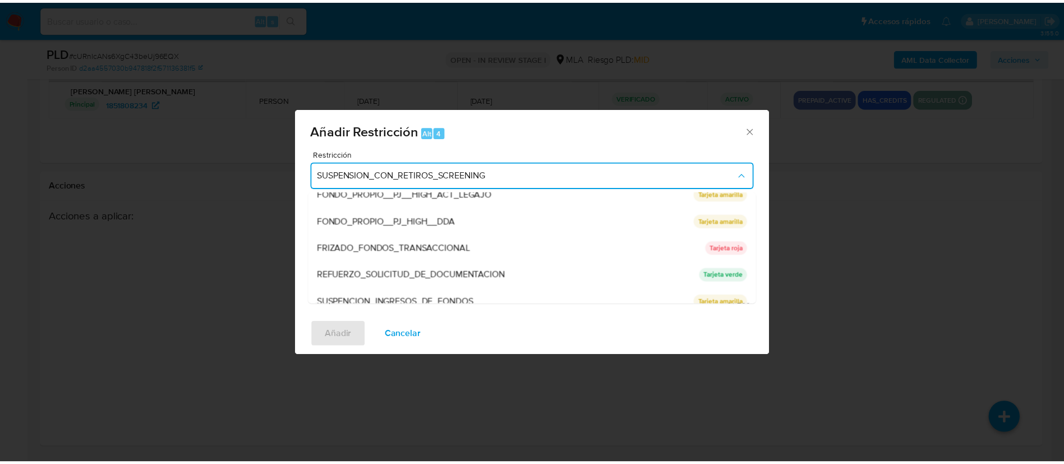
scroll to position [238, 0]
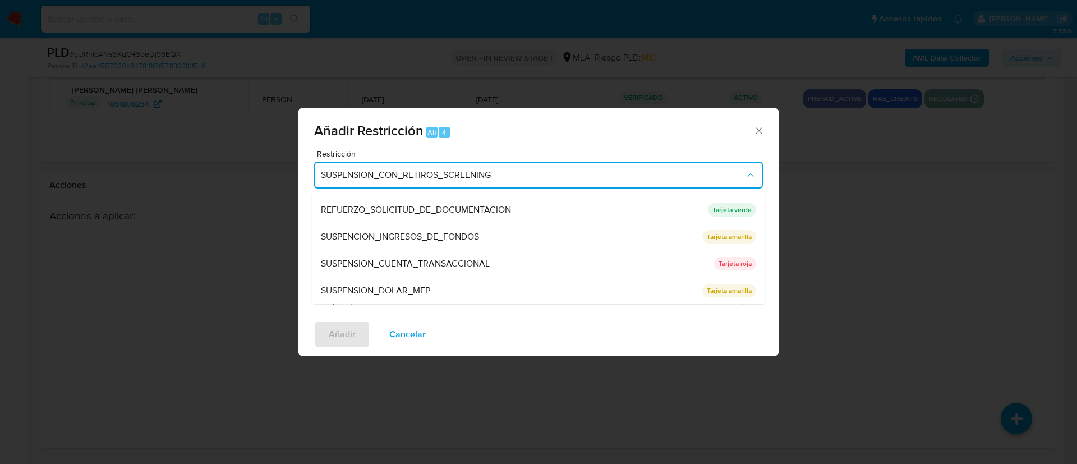
click at [488, 266] on span "SUSPENSION_CUENTA_TRANSACCIONAL" at bounding box center [405, 263] width 169 height 11
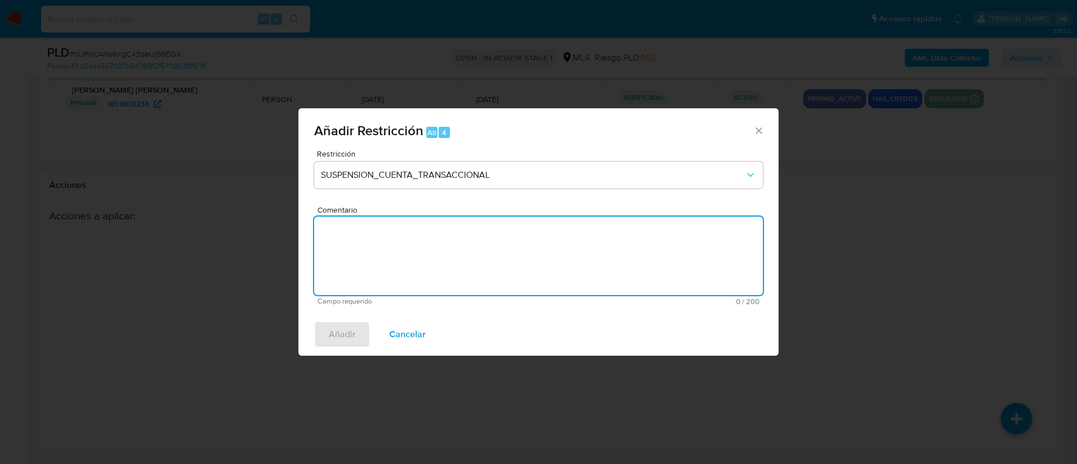
click at [488, 266] on textarea "Comentario" at bounding box center [538, 256] width 449 height 79
type textarea "AML"
click at [353, 342] on span "Añadir" at bounding box center [342, 334] width 27 height 25
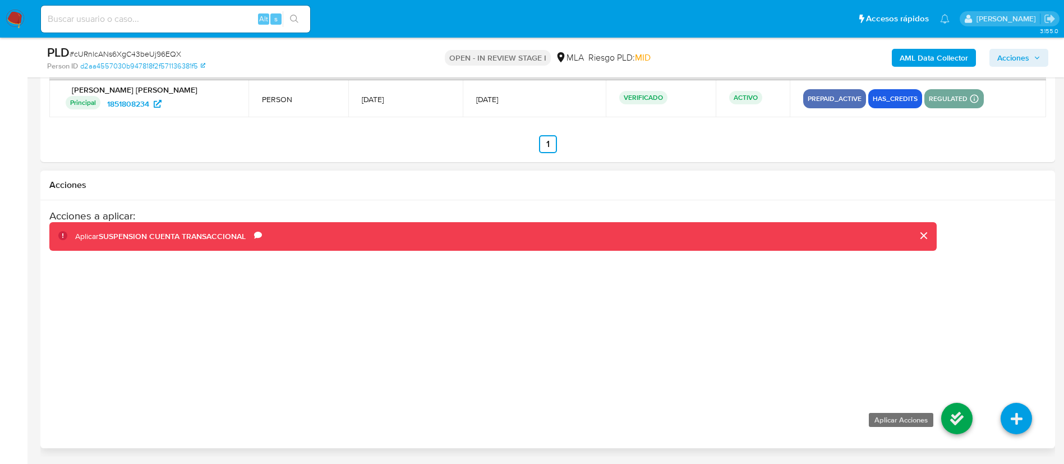
click at [950, 422] on icon at bounding box center [956, 418] width 31 height 31
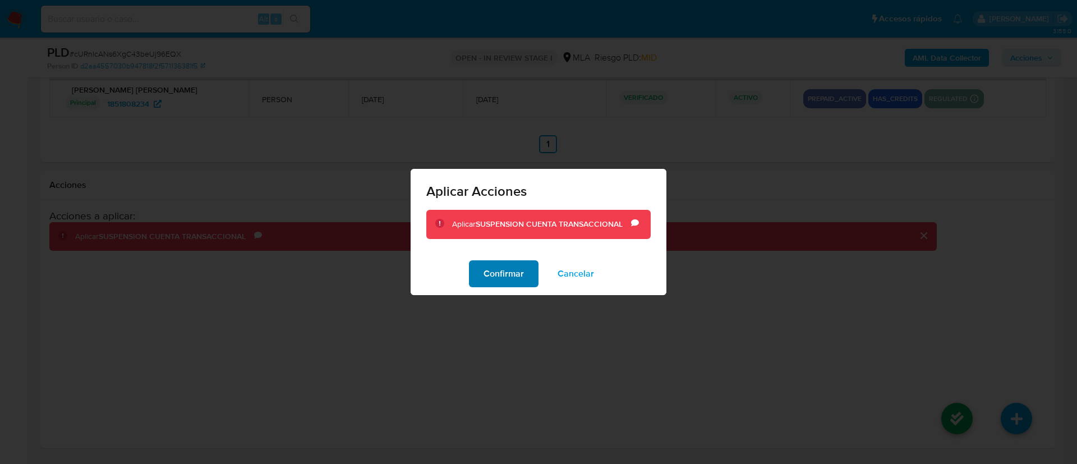
click at [516, 280] on span "Confirmar" at bounding box center [504, 273] width 40 height 25
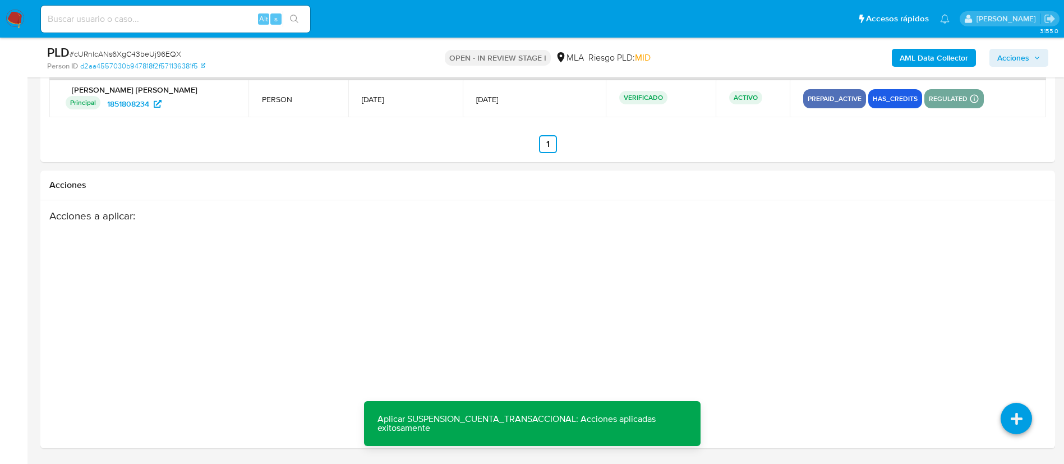
click at [1037, 59] on icon "button" at bounding box center [1037, 57] width 7 height 7
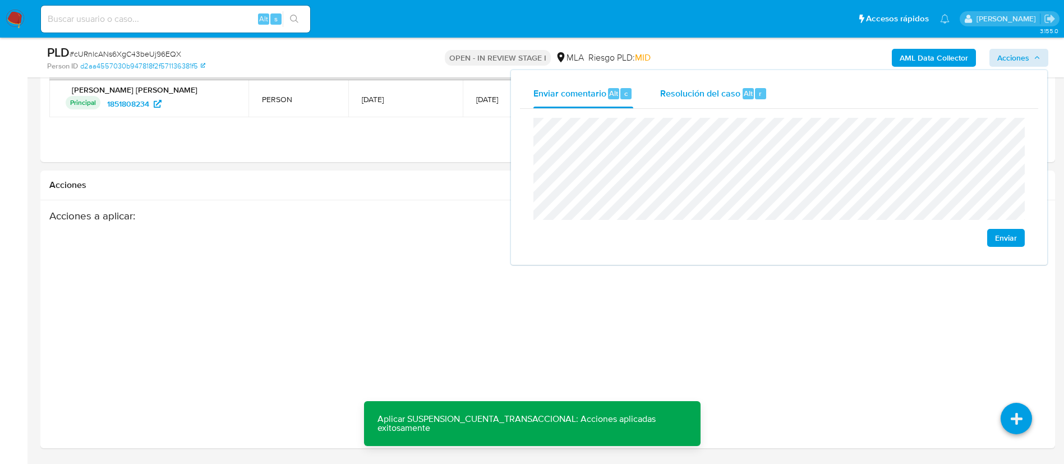
click at [721, 100] on div "Resolución del caso Alt r" at bounding box center [713, 93] width 107 height 29
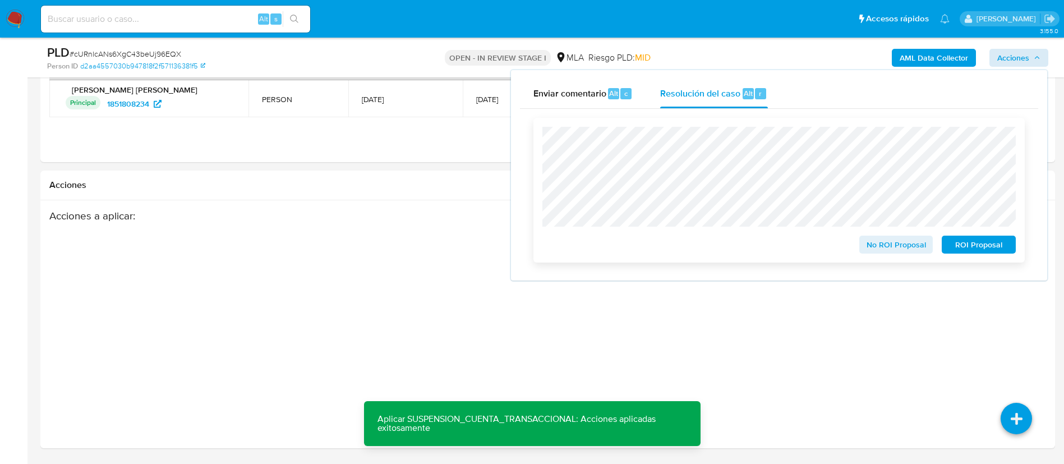
click at [980, 252] on span "ROI Proposal" at bounding box center [979, 245] width 58 height 16
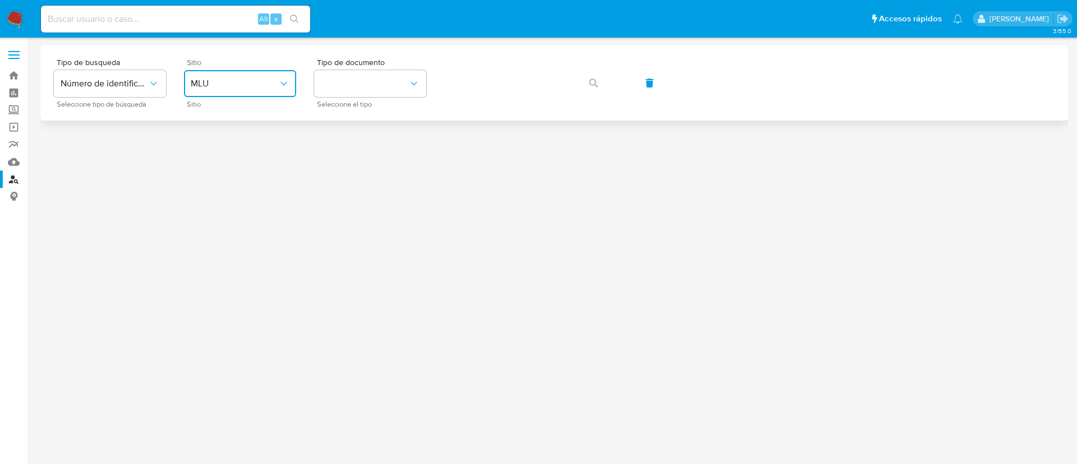
click at [212, 80] on span "MLU" at bounding box center [235, 83] width 88 height 11
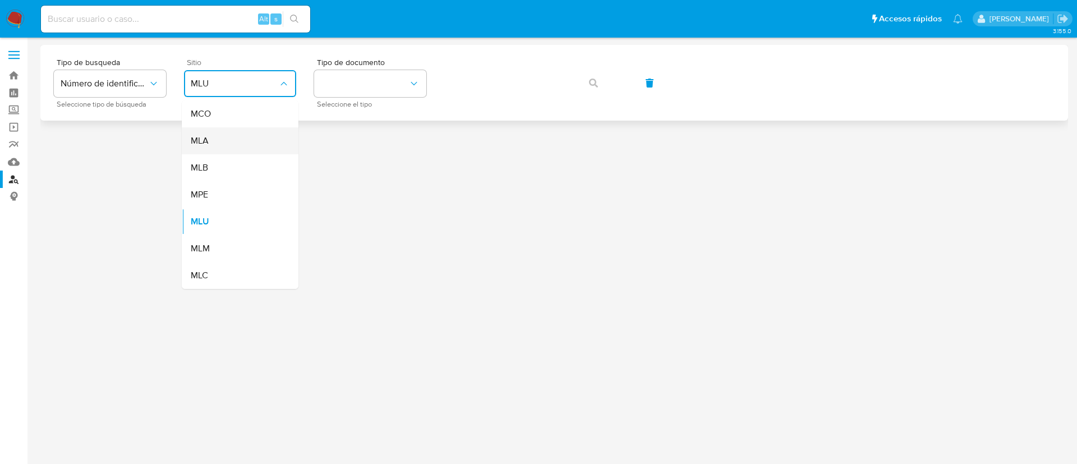
click at [220, 130] on div "MLA" at bounding box center [237, 140] width 92 height 27
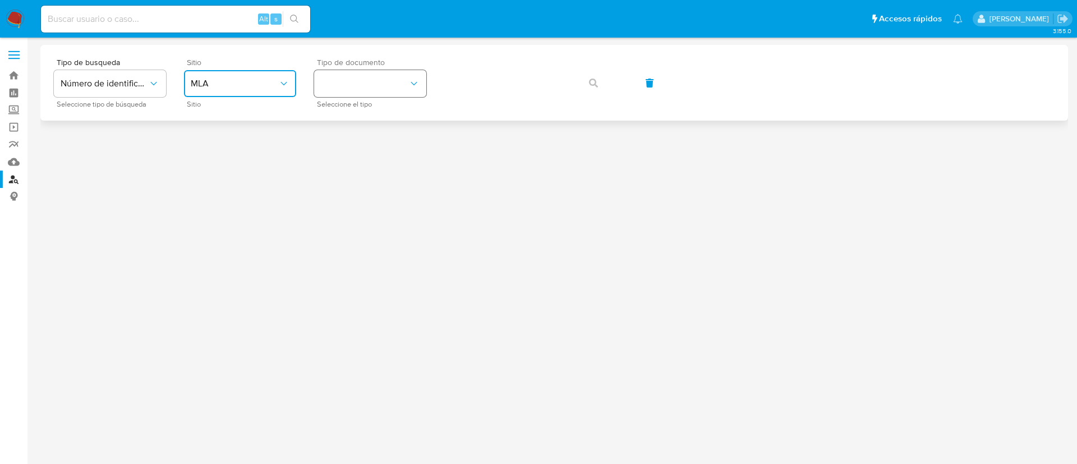
click at [352, 91] on button "identificationType" at bounding box center [370, 83] width 112 height 27
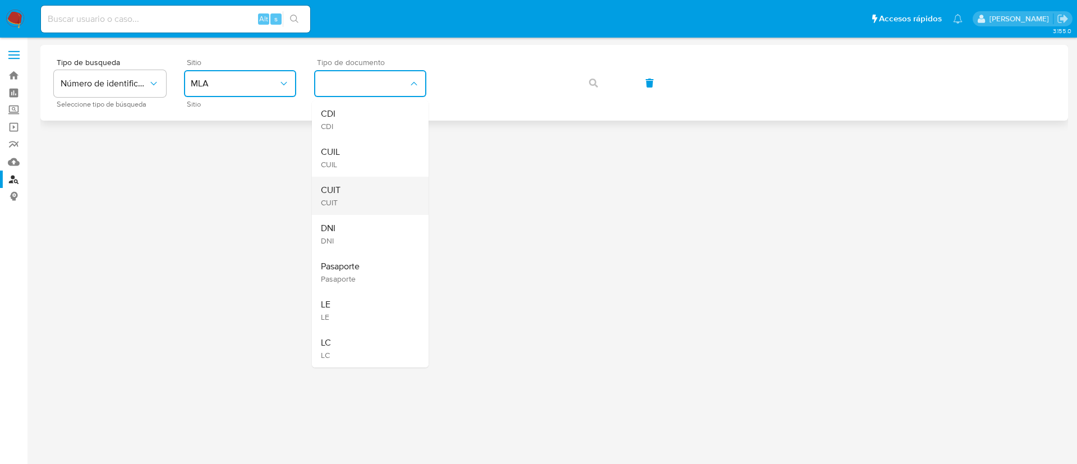
click at [369, 180] on div "CUIT CUIT" at bounding box center [367, 196] width 92 height 38
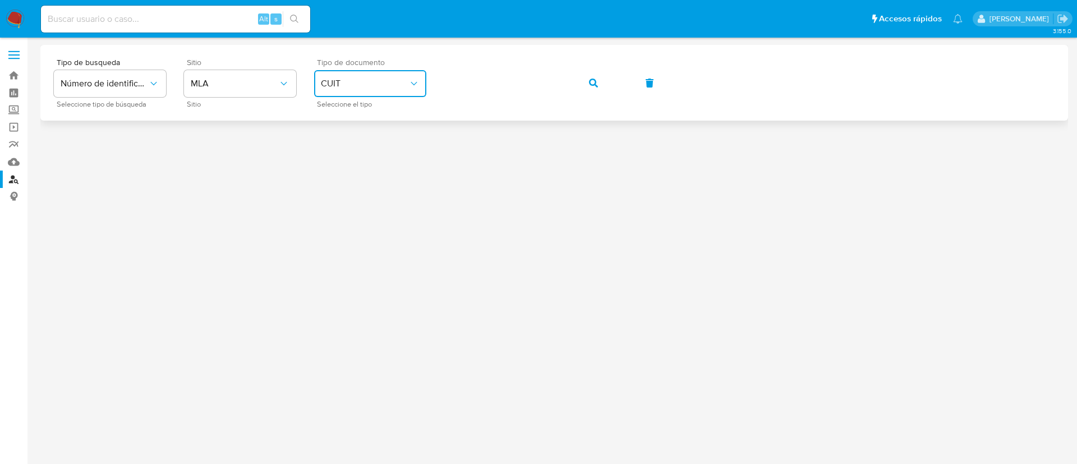
click at [582, 84] on button "button" at bounding box center [593, 83] width 38 height 27
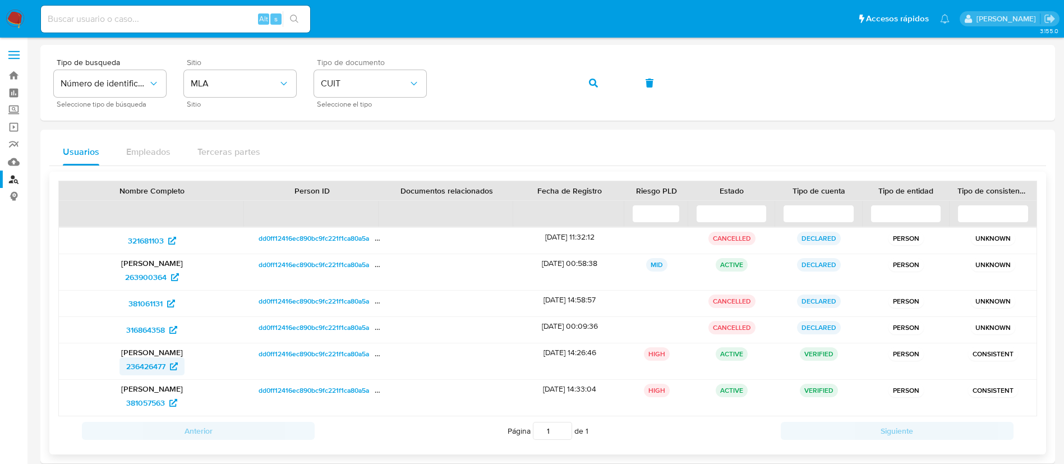
click at [135, 372] on span "236426477" at bounding box center [145, 366] width 39 height 18
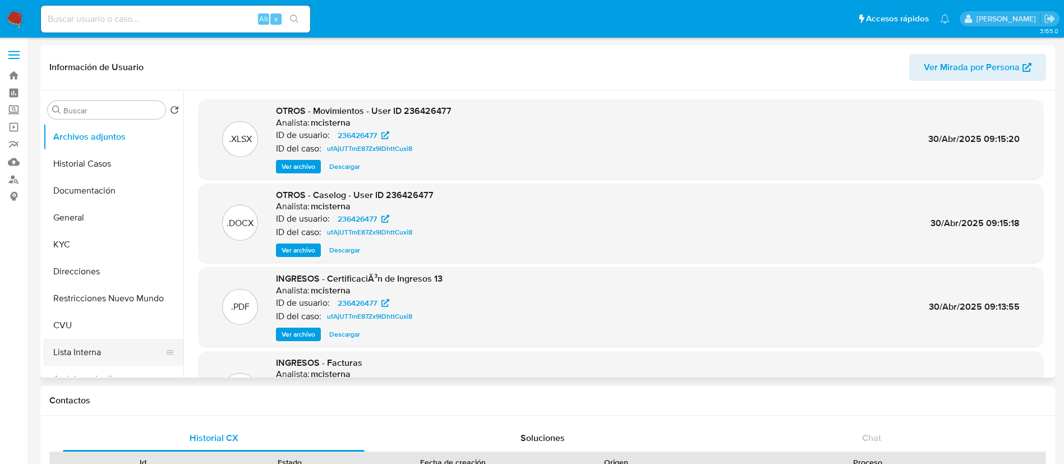
select select "10"
click at [104, 301] on button "Restricciones Nuevo Mundo" at bounding box center [108, 298] width 131 height 27
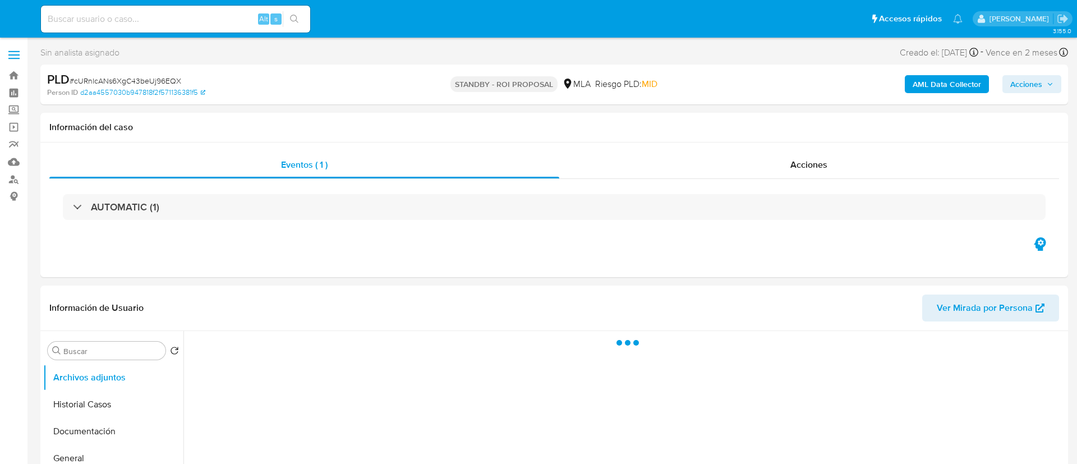
select select "10"
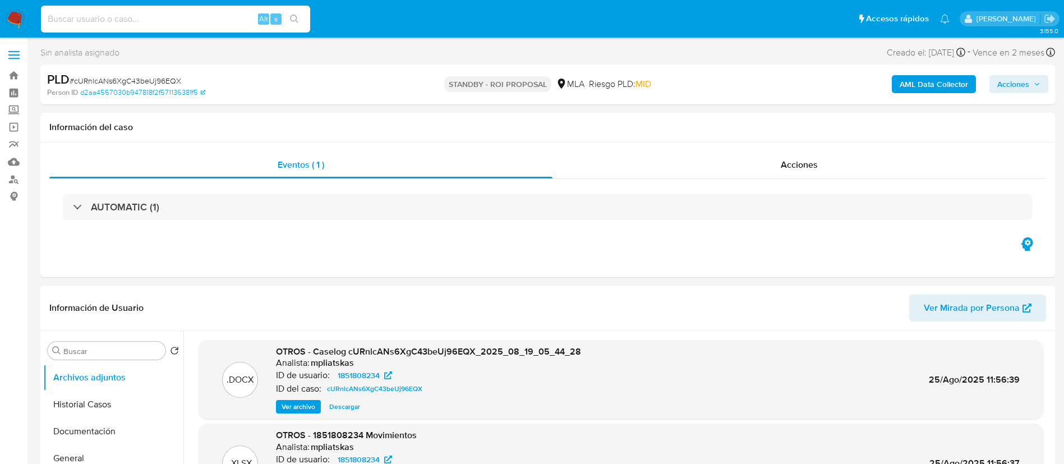
click at [216, 17] on input at bounding box center [175, 19] width 269 height 15
paste input "QR0JZkl47Bth7EJp3uZFz00W"
type input "QR0JZkl47Bth7EJp3uZFz00W"
click at [288, 28] on div "QR0JZkl47Bth7EJp3uZFz00W Alt s" at bounding box center [175, 19] width 269 height 27
click at [287, 22] on button "search-icon" at bounding box center [294, 19] width 23 height 16
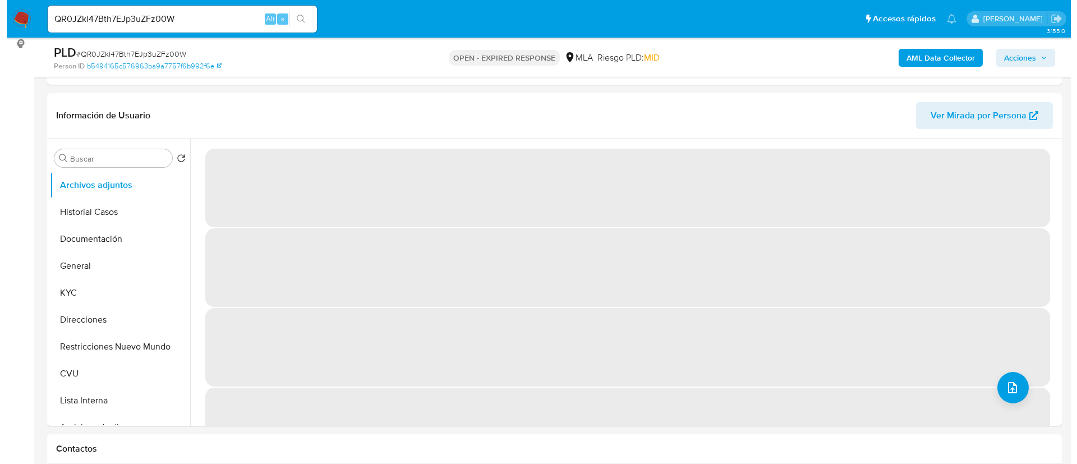
scroll to position [168, 0]
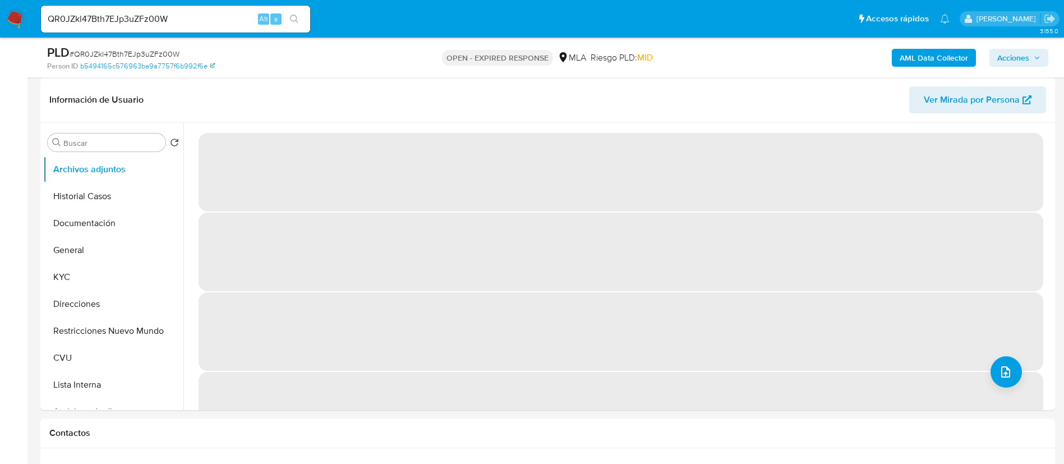
select select "10"
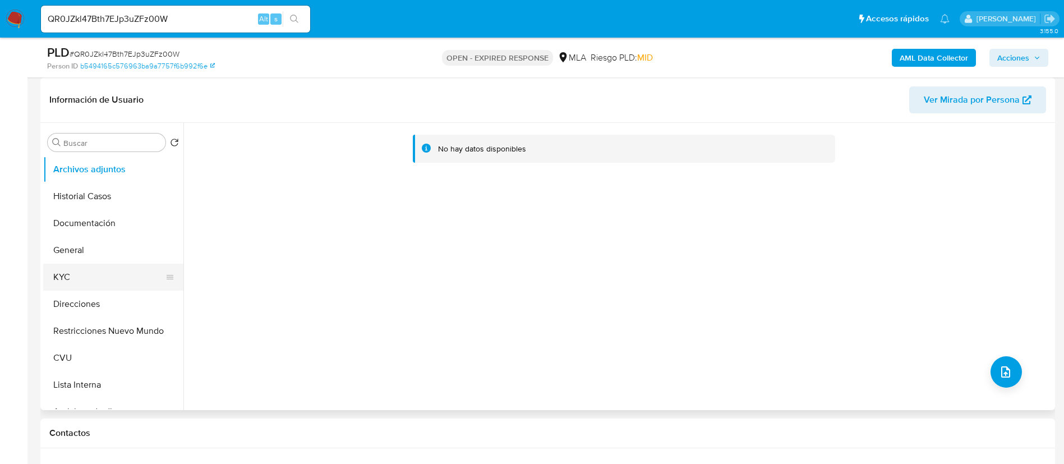
click at [52, 272] on button "KYC" at bounding box center [108, 277] width 131 height 27
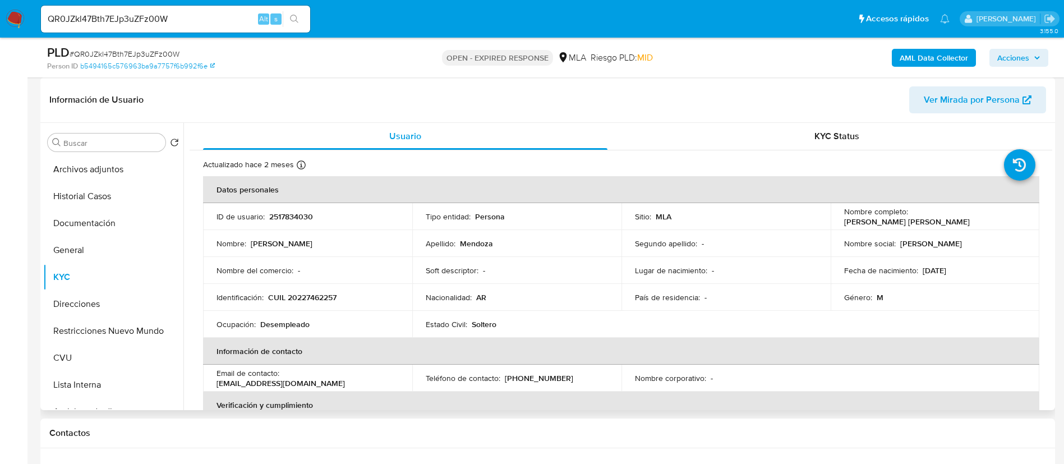
click at [269, 212] on p "2517834030" at bounding box center [291, 216] width 44 height 10
copy p "2517834030"
click at [951, 60] on b "AML Data Collector" at bounding box center [934, 58] width 68 height 18
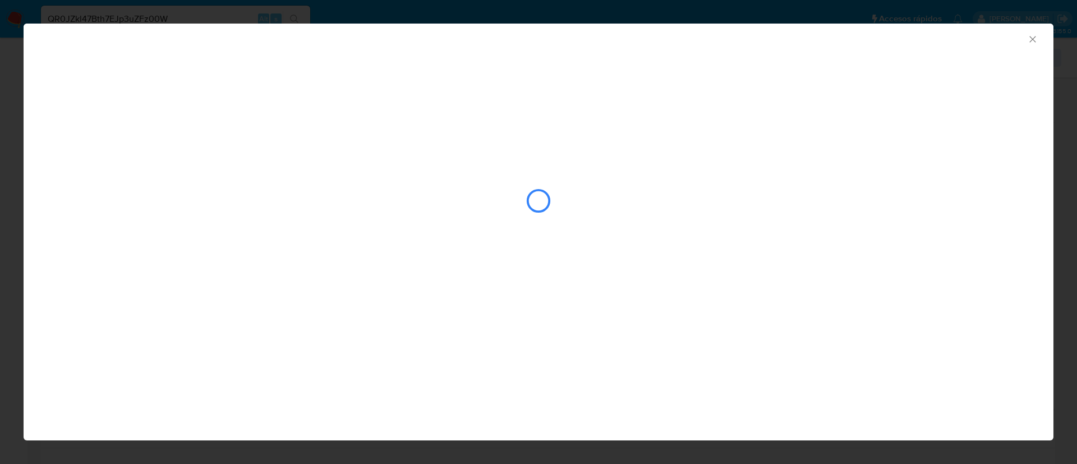
click at [217, 140] on div "closure-recommendation-modal" at bounding box center [539, 166] width 1030 height 229
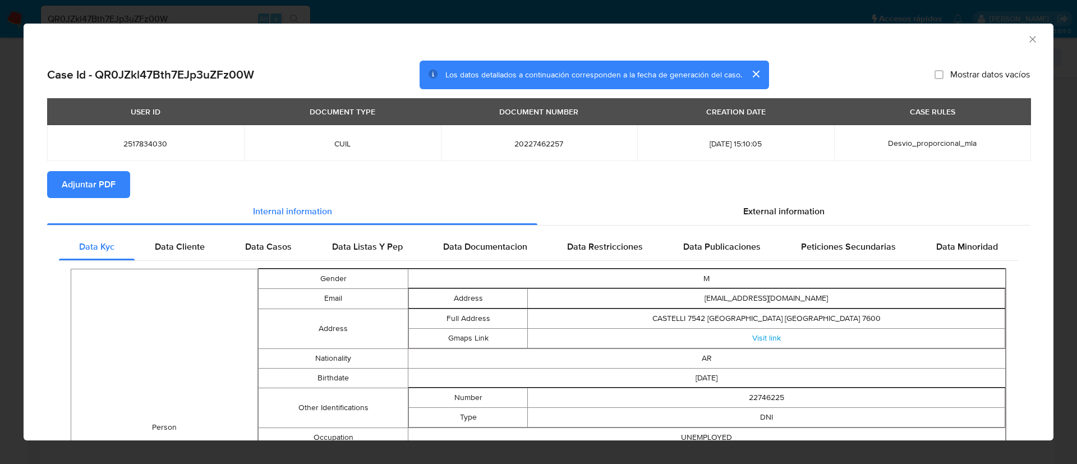
drag, startPoint x: 102, startPoint y: 177, endPoint x: 173, endPoint y: 85, distance: 116.4
click at [101, 177] on span "Adjuntar PDF" at bounding box center [89, 184] width 54 height 25
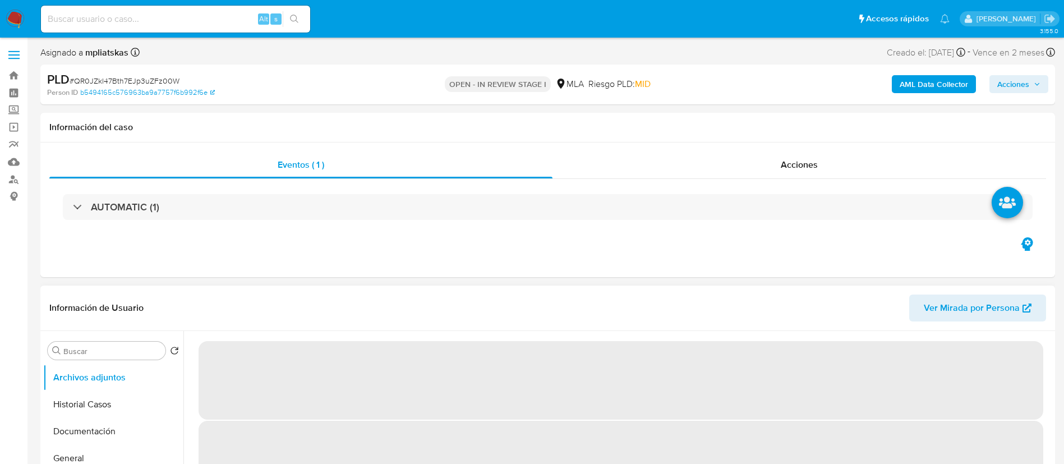
select select "10"
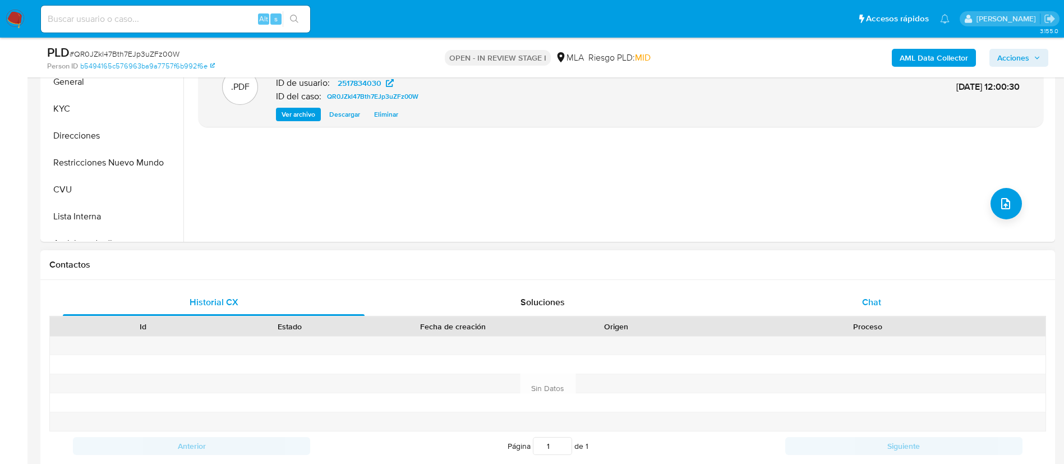
click at [813, 298] on div "Chat" at bounding box center [872, 302] width 302 height 27
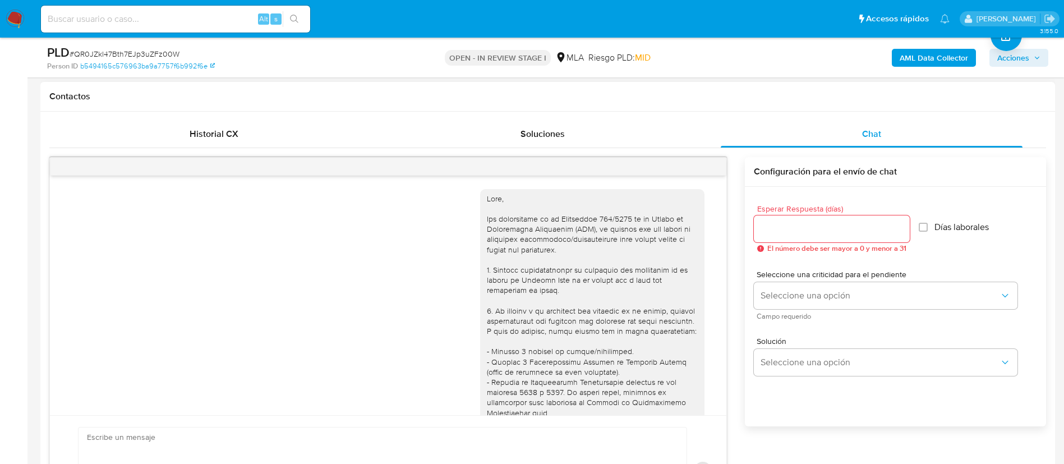
scroll to position [643, 0]
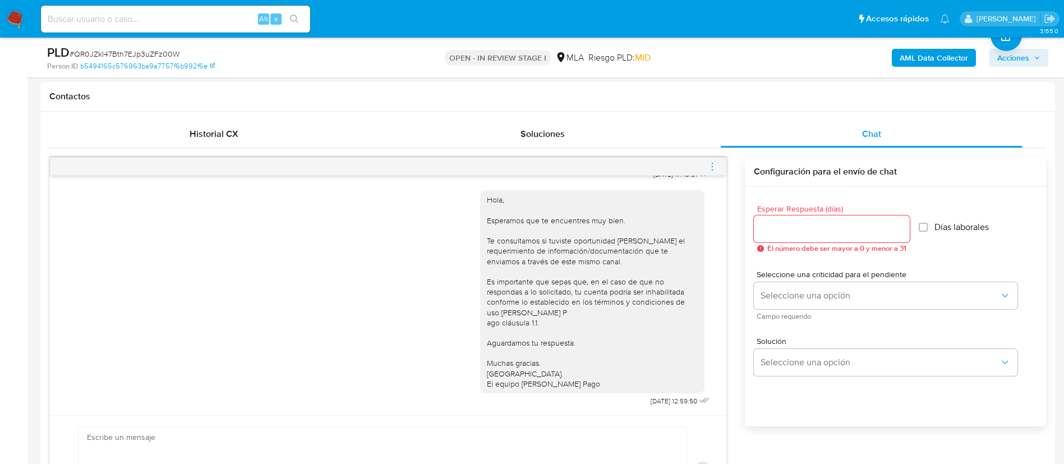
click at [709, 168] on icon "menu-action" at bounding box center [712, 167] width 10 height 10
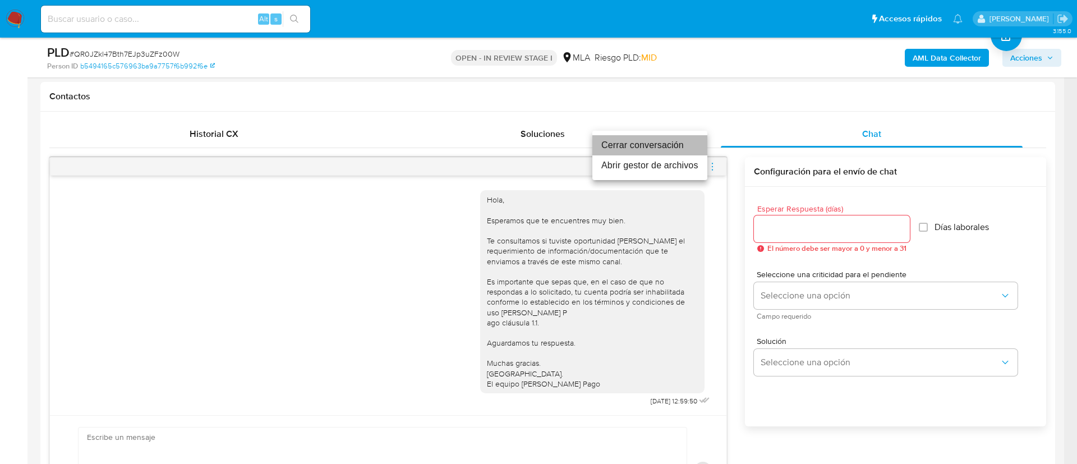
click at [650, 137] on li "Cerrar conversación" at bounding box center [649, 145] width 115 height 20
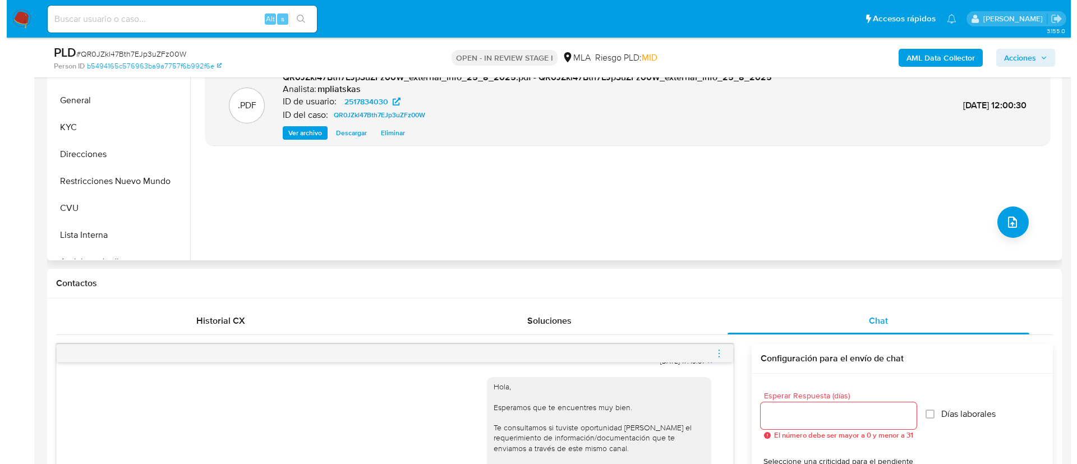
scroll to position [168, 0]
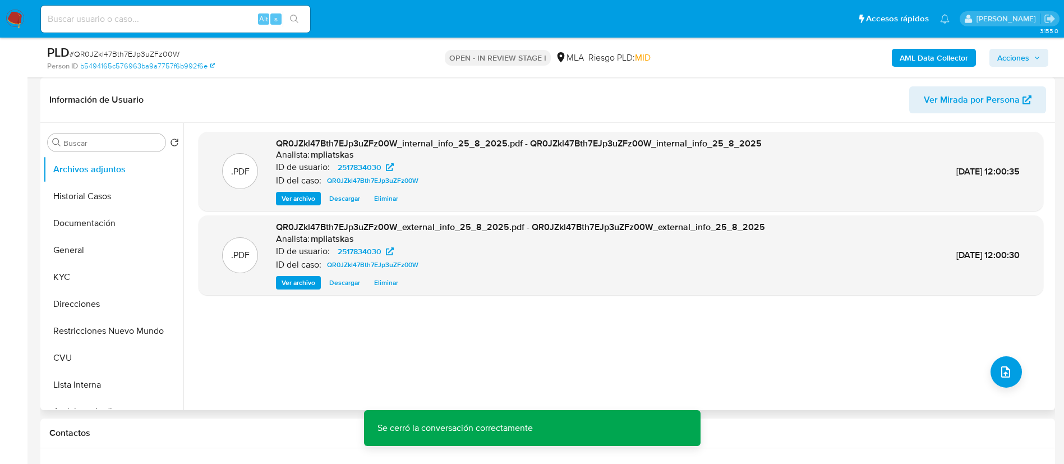
click at [983, 371] on div ".PDF QR0JZkl47Bth7EJp3uZFz00W_internal_info_25_8_2025.pdf - QR0JZkl47Bth7EJp3uZ…" at bounding box center [621, 266] width 845 height 269
click at [999, 373] on icon "upload-file" at bounding box center [1005, 371] width 13 height 13
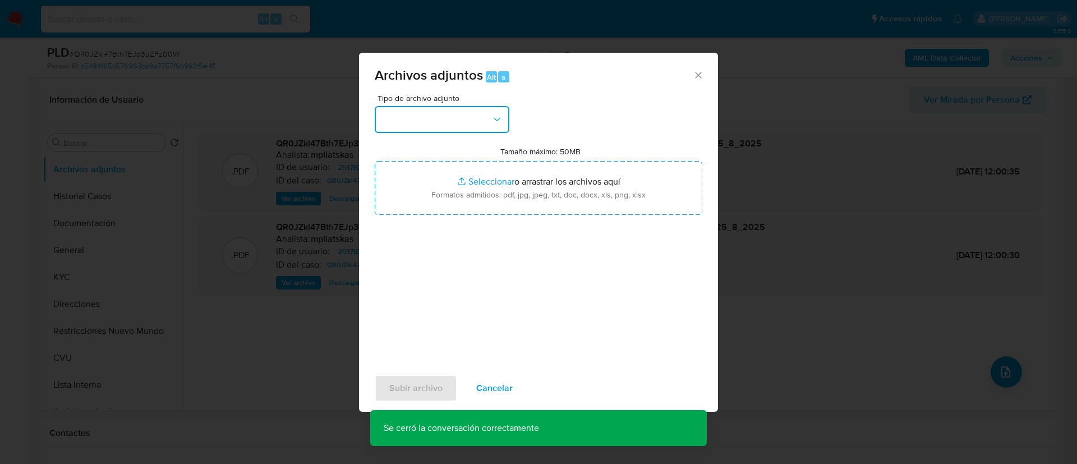
click at [428, 125] on button "button" at bounding box center [442, 119] width 135 height 27
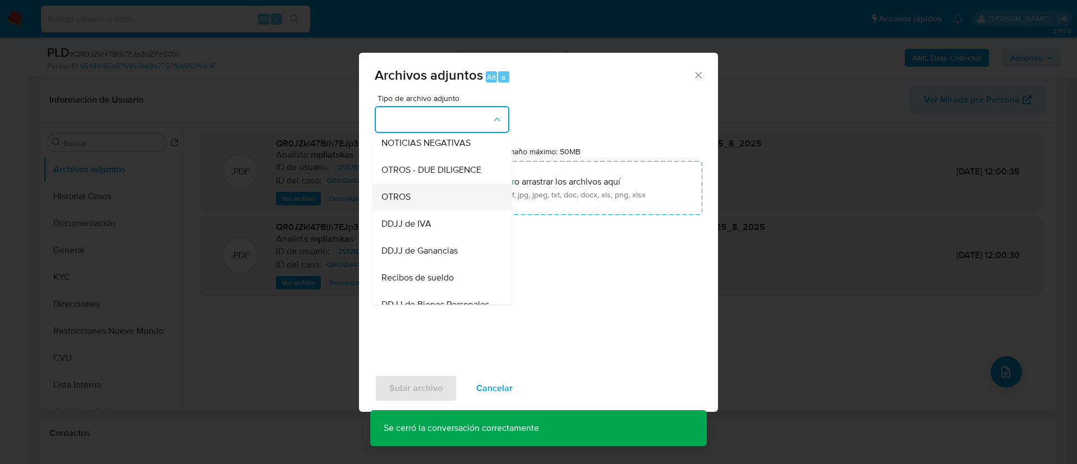
click at [424, 210] on div "OTROS" at bounding box center [438, 196] width 114 height 27
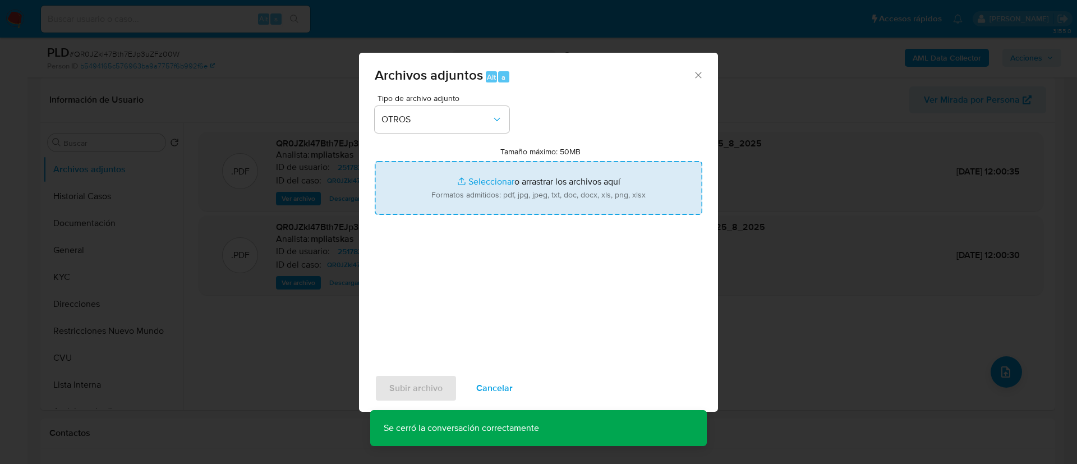
click at [434, 199] on input "Tamaño máximo: 50MB Seleccionar archivos" at bounding box center [539, 188] width 328 height 54
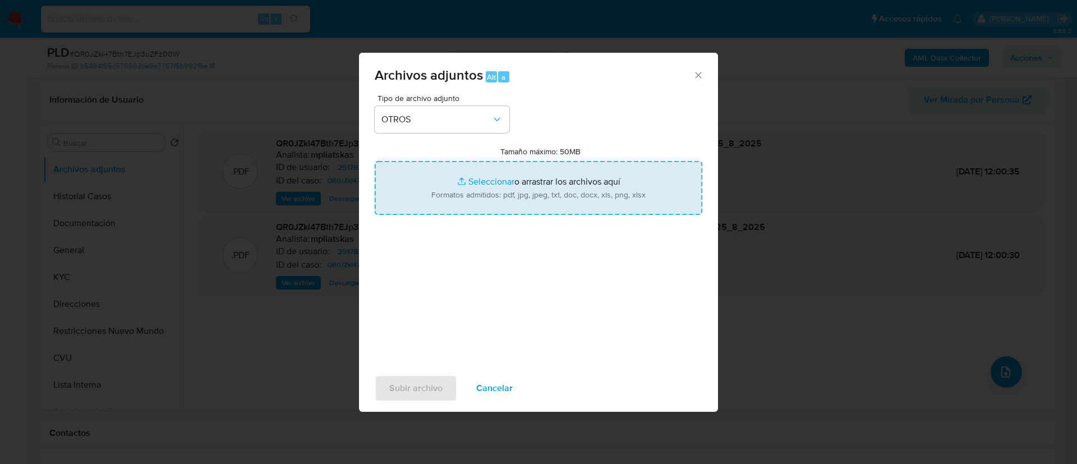
type input "C:\fakepath\2517834030 Movimientos.xlsx"
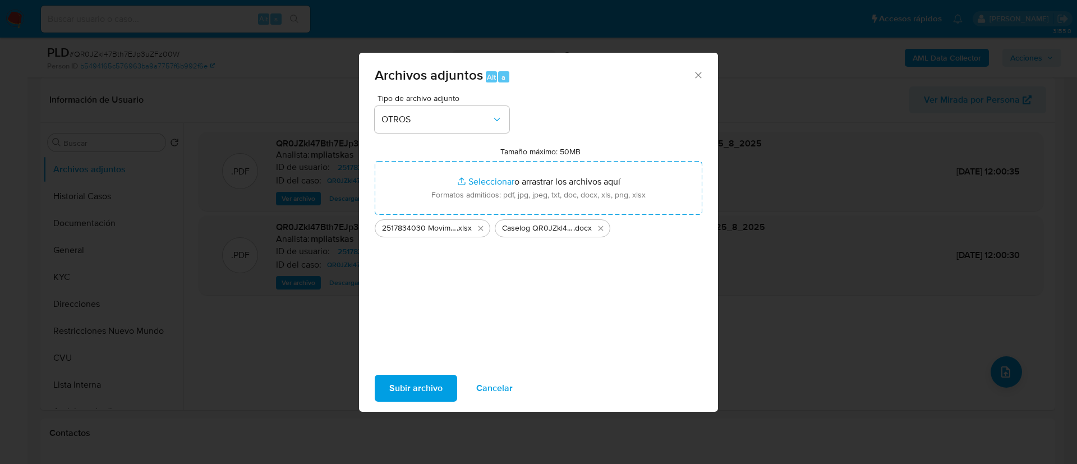
click at [430, 390] on span "Subir archivo" at bounding box center [415, 388] width 53 height 25
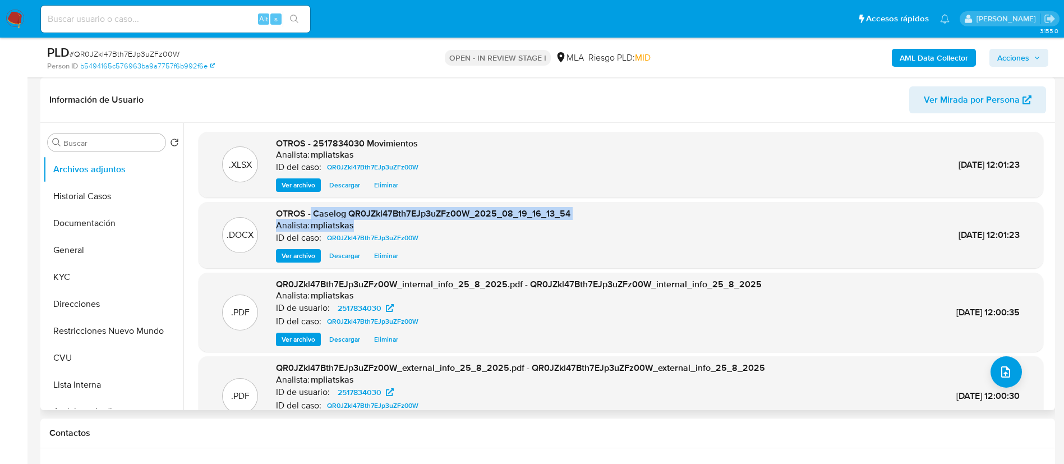
drag, startPoint x: 311, startPoint y: 215, endPoint x: 608, endPoint y: 223, distance: 297.4
click at [608, 223] on div ".DOCX OTROS - Caselog QR0JZkl47Bth7EJp3uZFz00W_2025_08_19_16_13_54 Analista: mp…" at bounding box center [621, 235] width 834 height 55
copy div "Caselog QR0JZkl47Bth7EJp3uZFz00W_2025_08_19_16_13_54 Analista: mpliatskas"
click at [461, 254] on div "Ver archivo Descargar Eliminar" at bounding box center [423, 255] width 295 height 13
drag, startPoint x: 312, startPoint y: 210, endPoint x: 597, endPoint y: 210, distance: 285.0
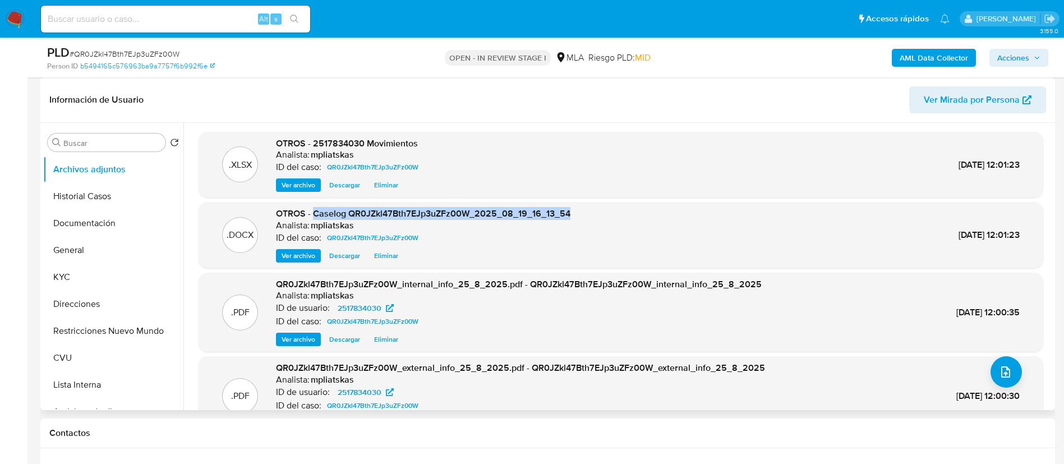
click at [597, 210] on div ".DOCX OTROS - Caselog QR0JZkl47Bth7EJp3uZFz00W_2025_08_19_16_13_54 Analista: mp…" at bounding box center [621, 235] width 834 height 55
copy span "Caselog QR0JZkl47Bth7EJp3uZFz00W_2025_08_19_16_13_54"
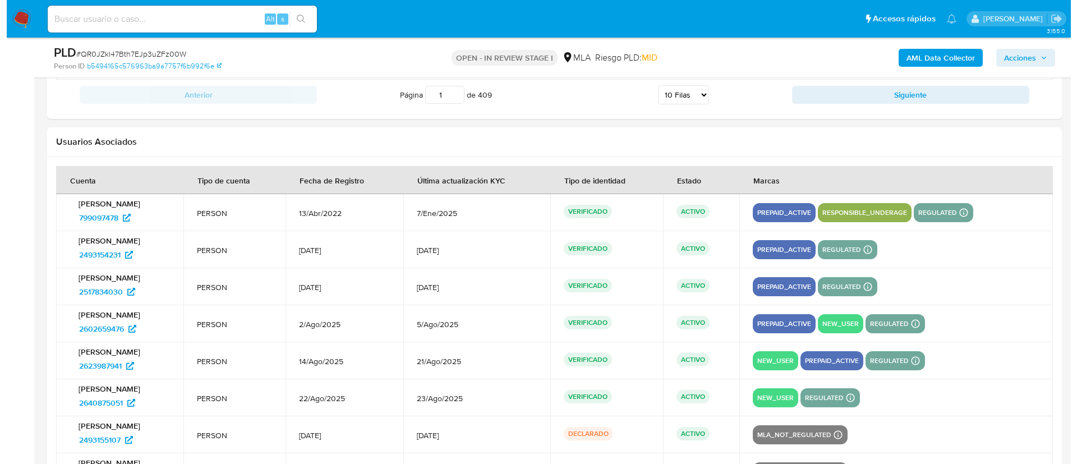
scroll to position [2232, 0]
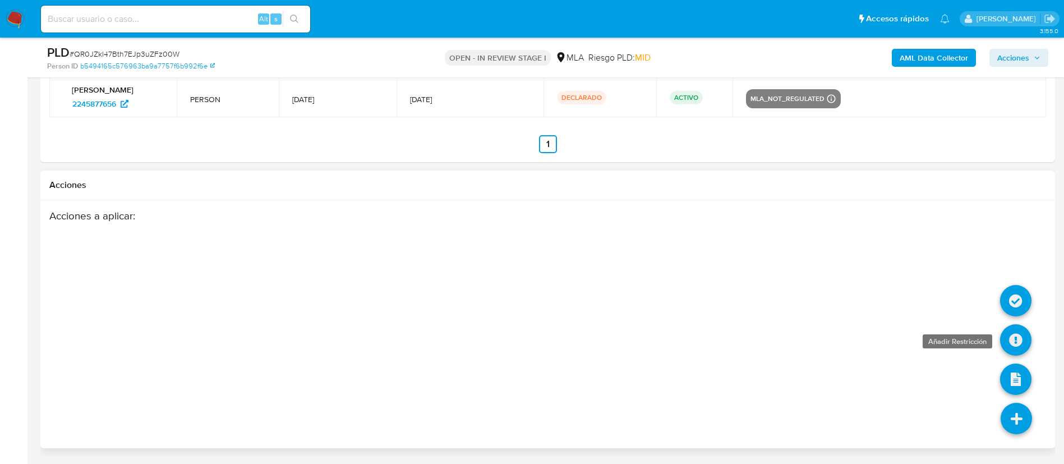
click at [1023, 346] on icon at bounding box center [1015, 339] width 31 height 31
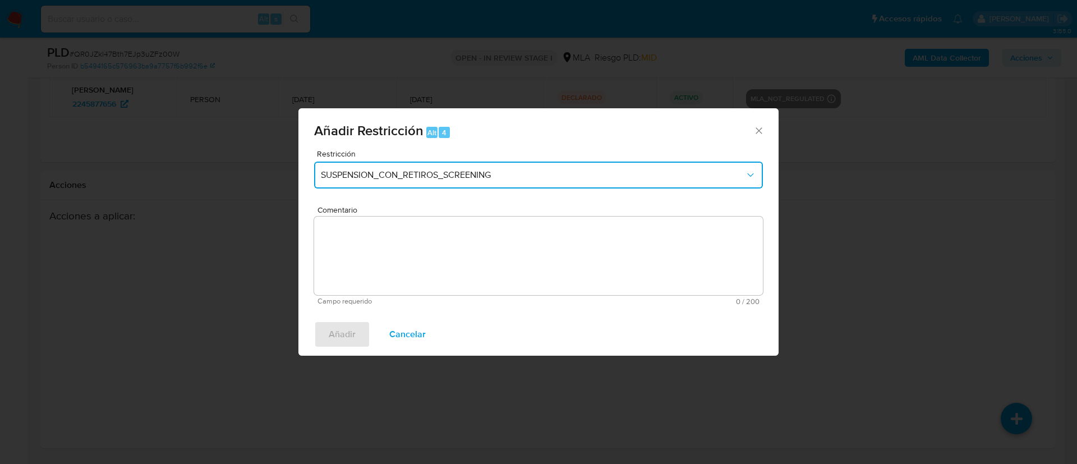
click at [427, 182] on button "SUSPENSION_CON_RETIROS_SCREENING" at bounding box center [538, 175] width 449 height 27
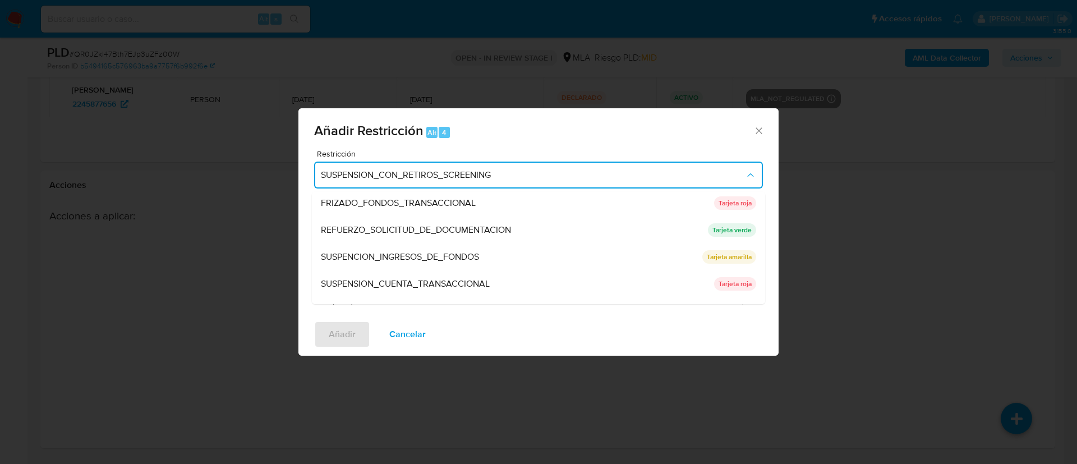
scroll to position [238, 0]
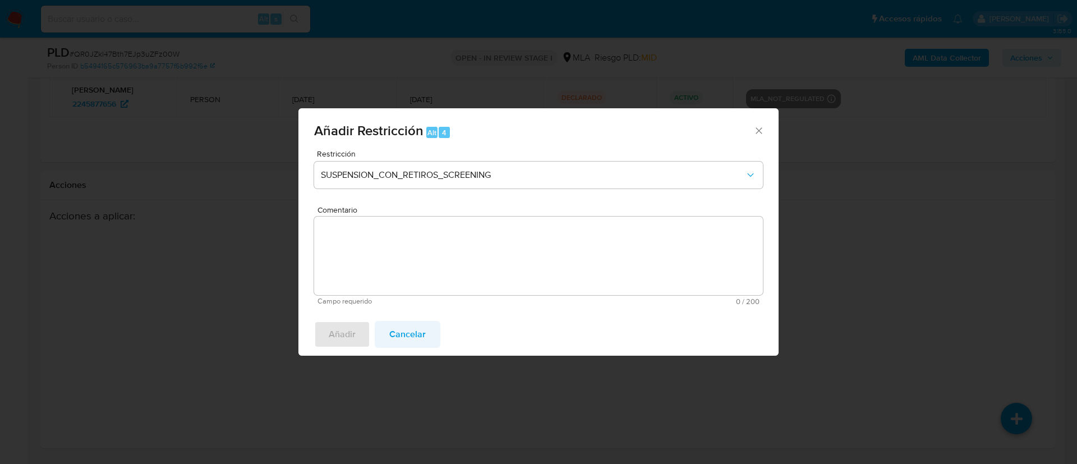
click at [397, 328] on span "Cancelar" at bounding box center [407, 334] width 36 height 25
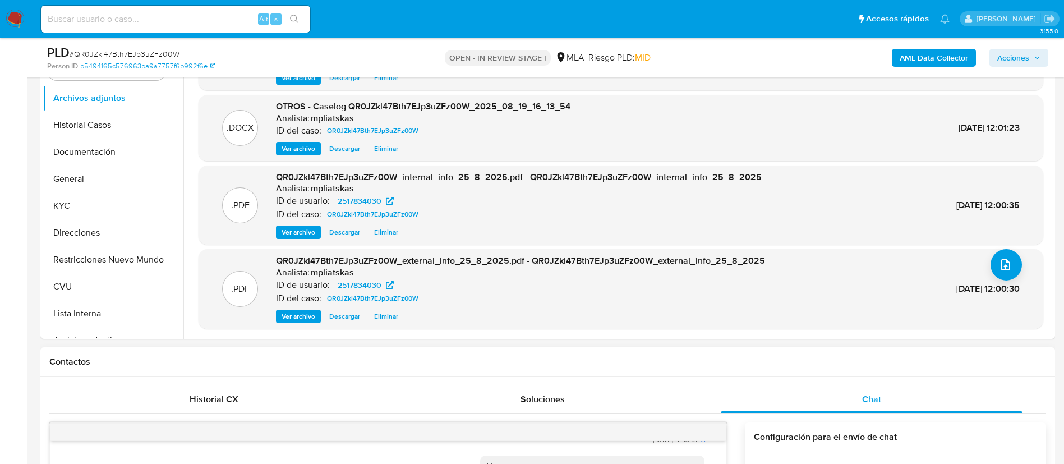
scroll to position [213, 0]
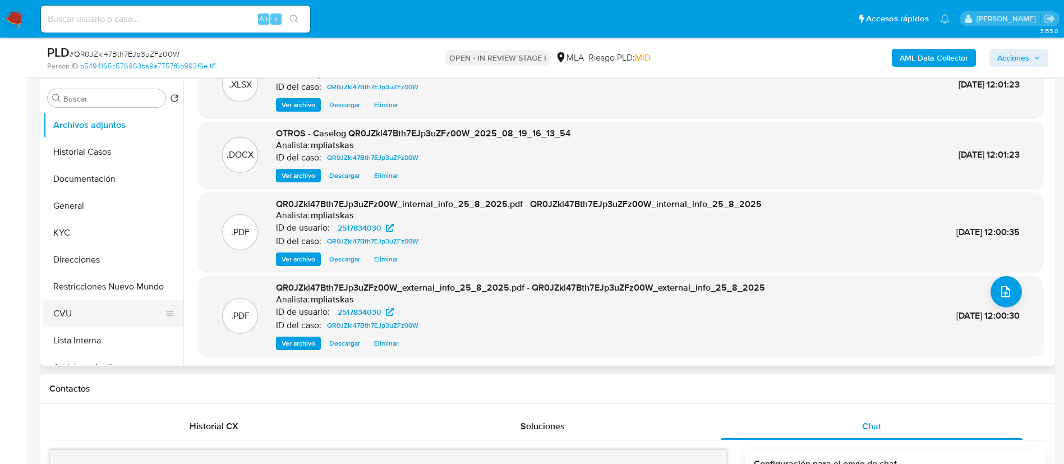
click at [93, 304] on button "CVU" at bounding box center [108, 313] width 131 height 27
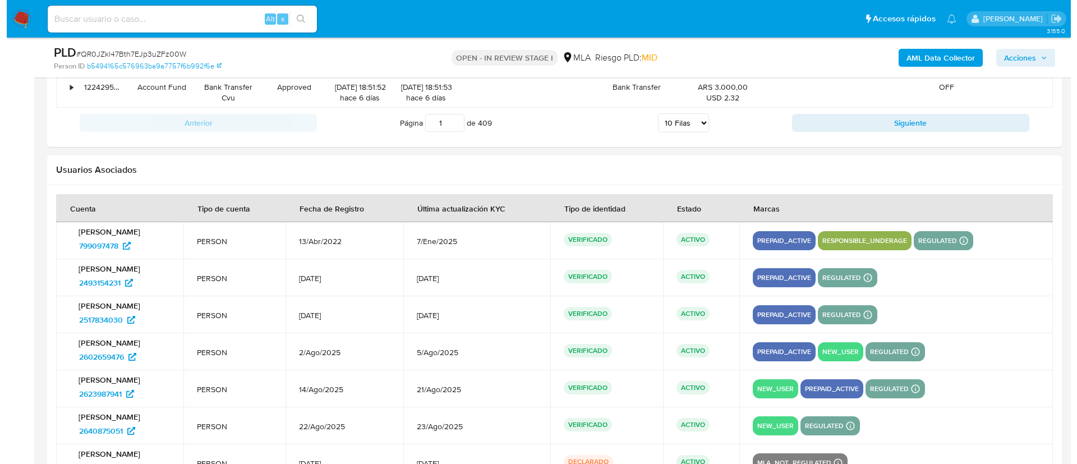
scroll to position [2232, 0]
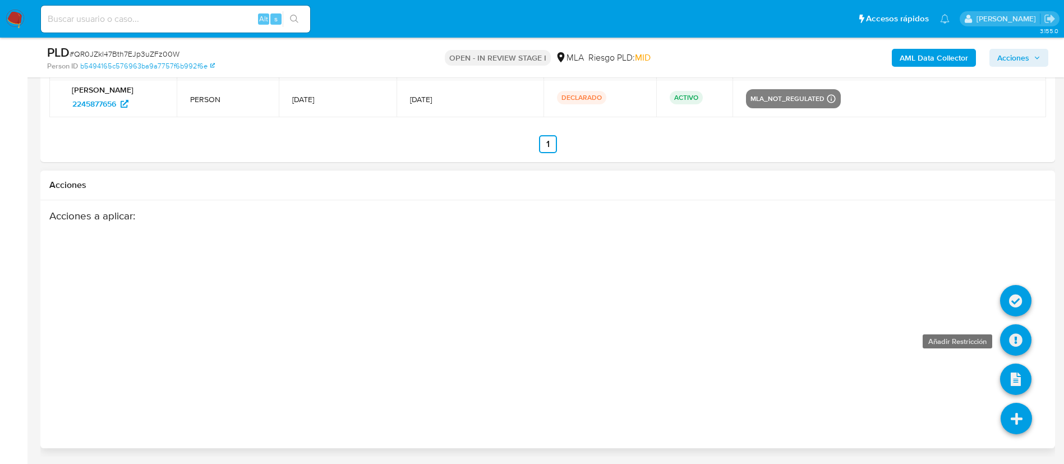
click at [1010, 346] on icon at bounding box center [1015, 339] width 31 height 31
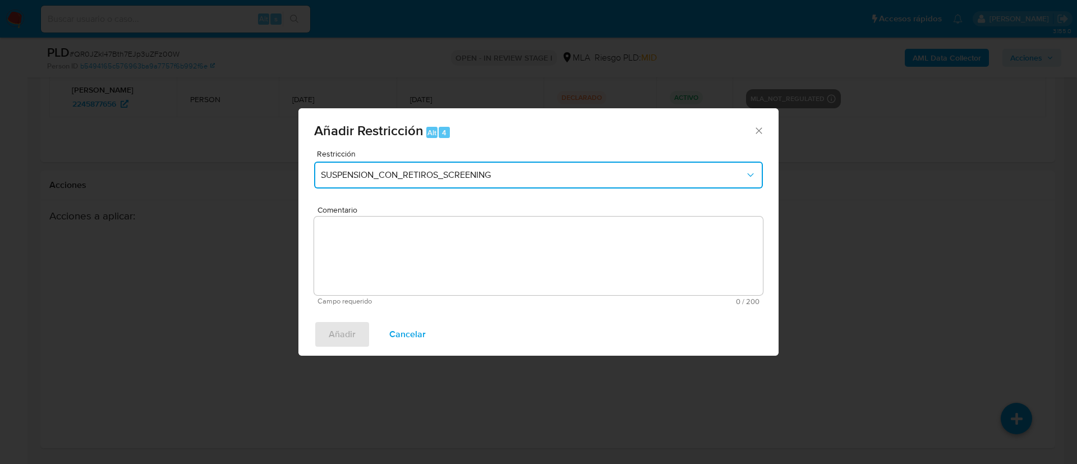
click at [374, 172] on span "SUSPENSION_CON_RETIROS_SCREENING" at bounding box center [533, 174] width 424 height 11
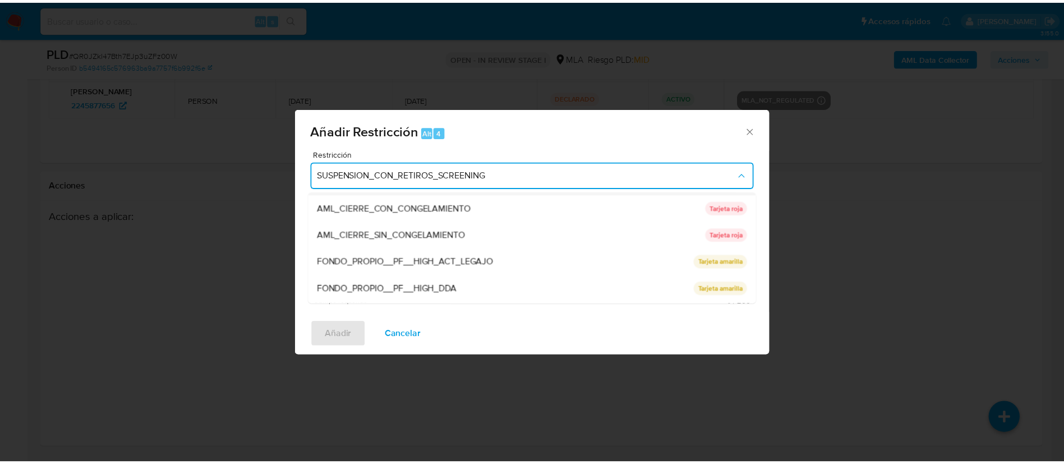
scroll to position [238, 0]
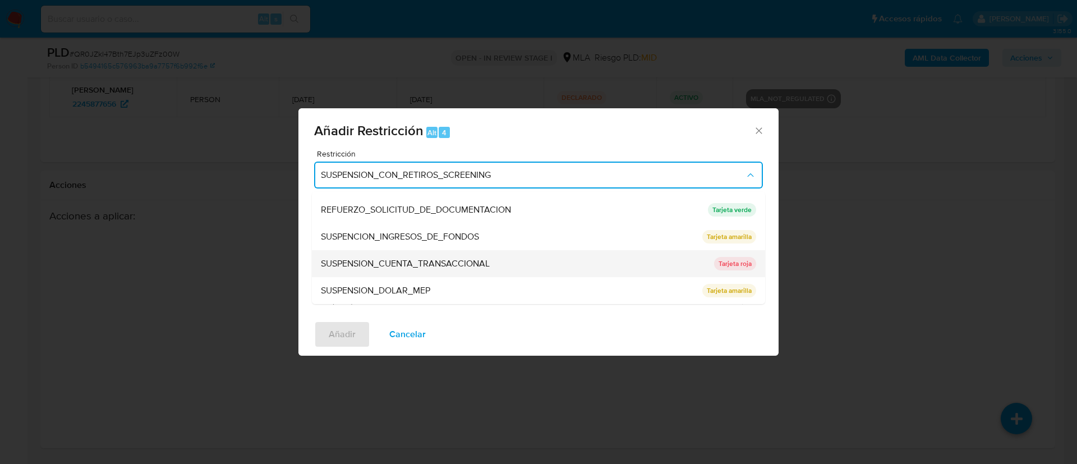
click at [398, 271] on div "SUSPENSION_CUENTA_TRANSACCIONAL" at bounding box center [514, 263] width 387 height 27
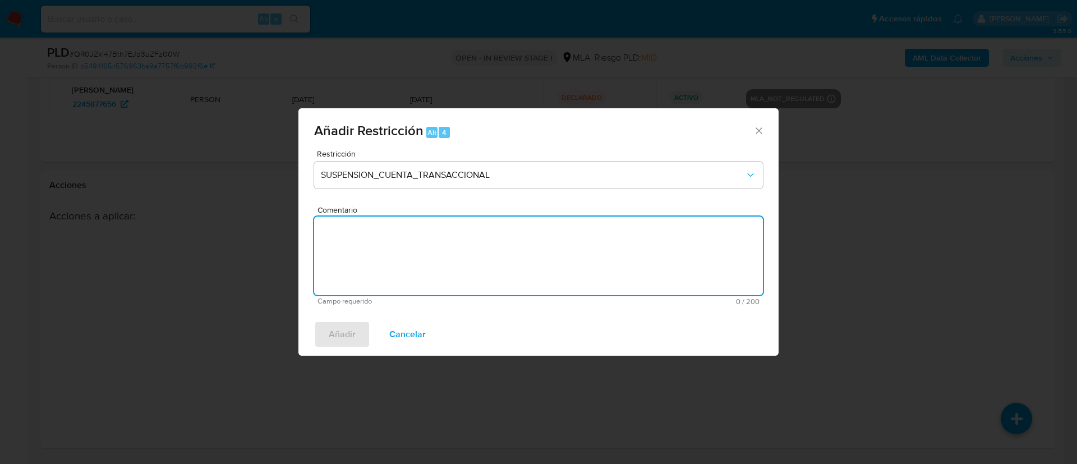
click at [398, 271] on textarea "Comentario" at bounding box center [538, 256] width 449 height 79
type textarea "AML"
click at [341, 334] on span "Añadir" at bounding box center [342, 334] width 27 height 25
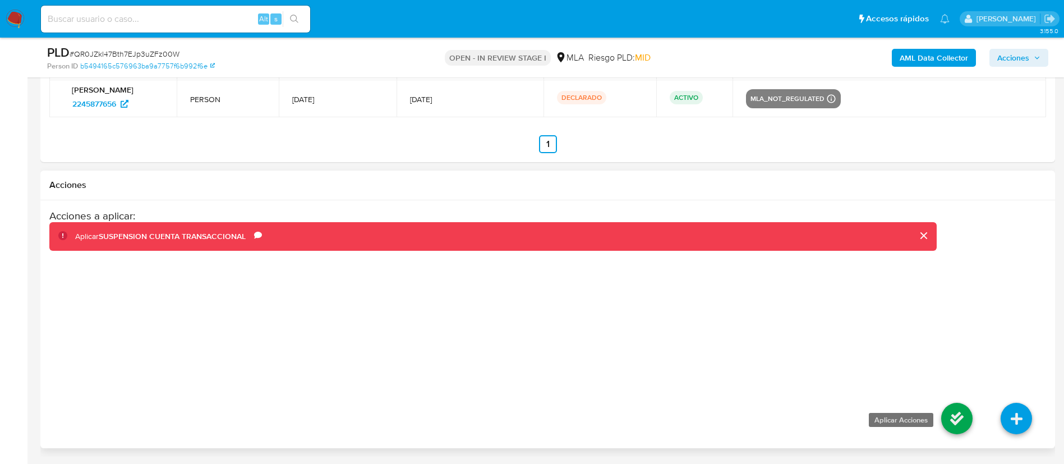
click at [956, 417] on icon at bounding box center [956, 418] width 31 height 31
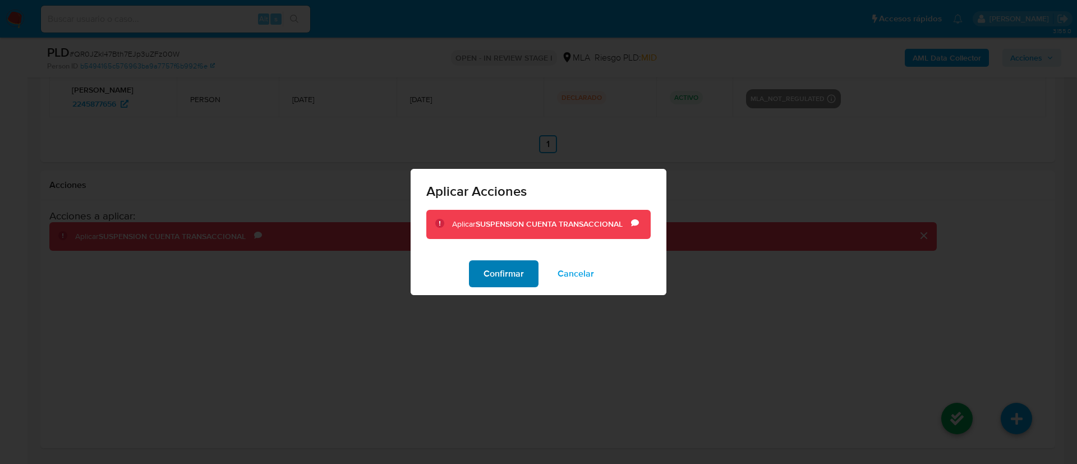
click at [486, 279] on span "Confirmar" at bounding box center [504, 273] width 40 height 25
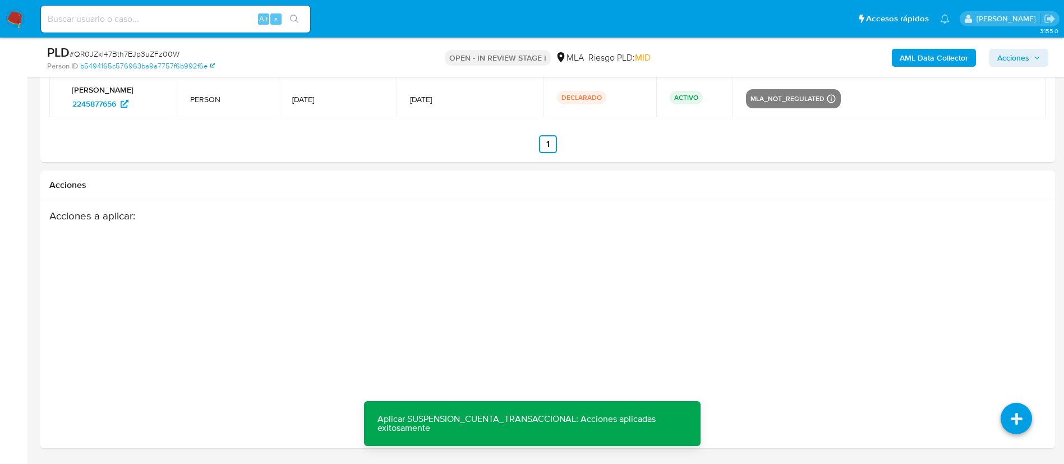
click at [1020, 57] on span "Acciones" at bounding box center [1013, 58] width 32 height 18
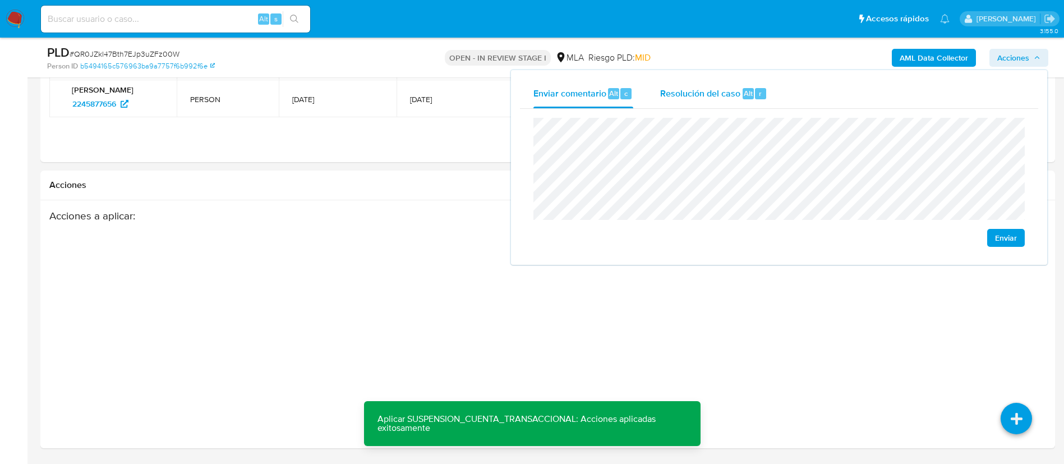
click at [704, 80] on div "Resolución del caso Alt r" at bounding box center [713, 93] width 107 height 29
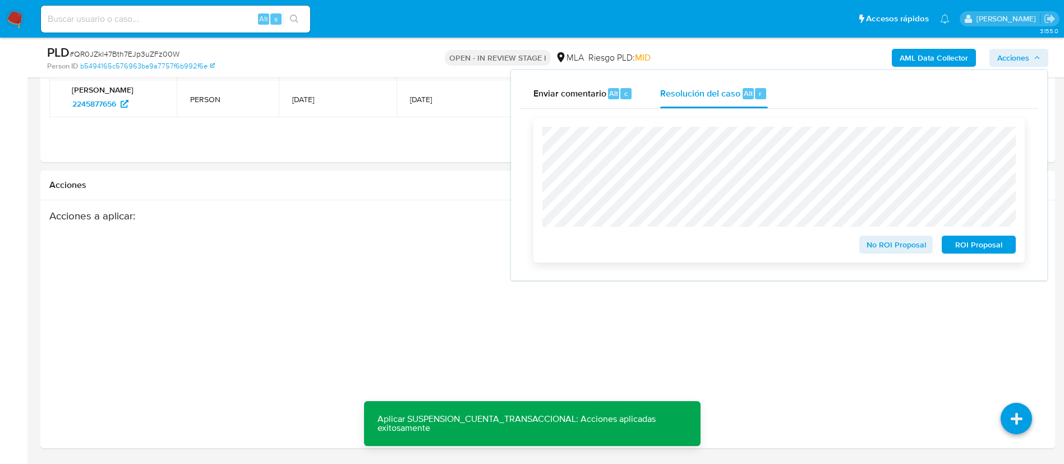
click at [998, 247] on span "ROI Proposal" at bounding box center [979, 245] width 58 height 16
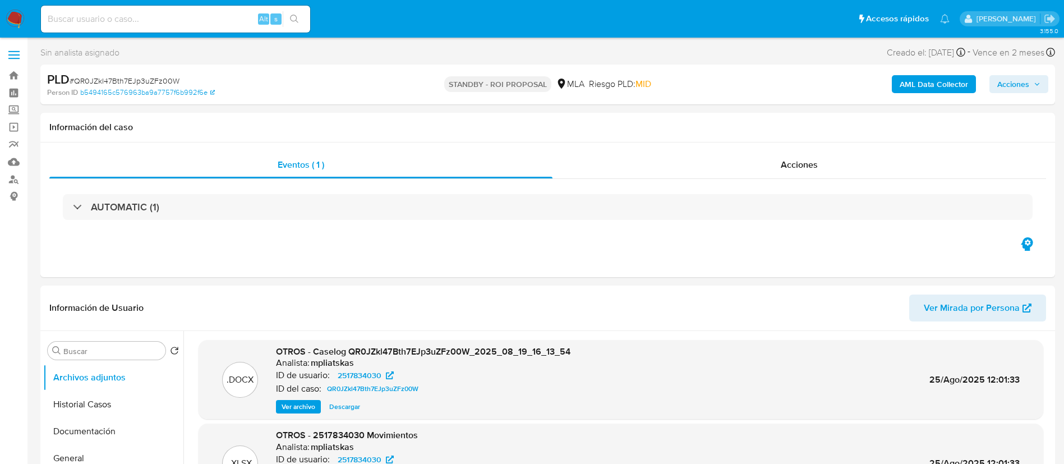
click at [213, 24] on input at bounding box center [175, 19] width 269 height 15
paste input "QYx8wqdnBMwB2iQTzqZtpyhl"
type input "QYx8wqdnBMwB2iQTzqZtpyhl"
select select "10"
type input "QYx8wqdnBMwB2iQTzqZtpyhl"
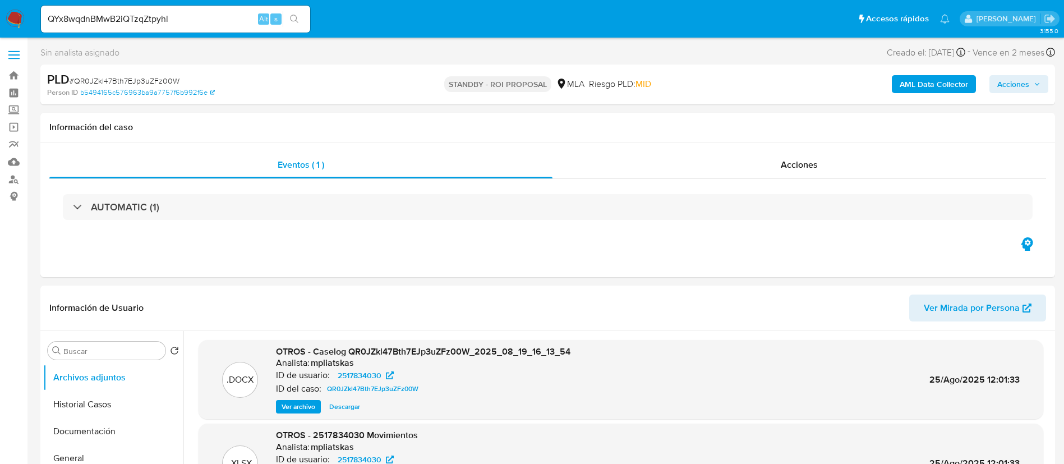
click at [285, 22] on button "search-icon" at bounding box center [294, 19] width 23 height 16
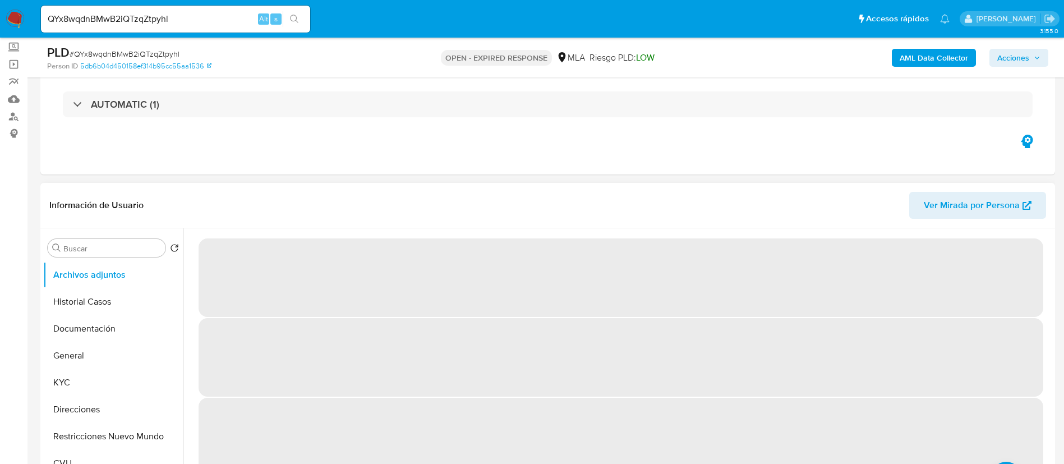
scroll to position [168, 0]
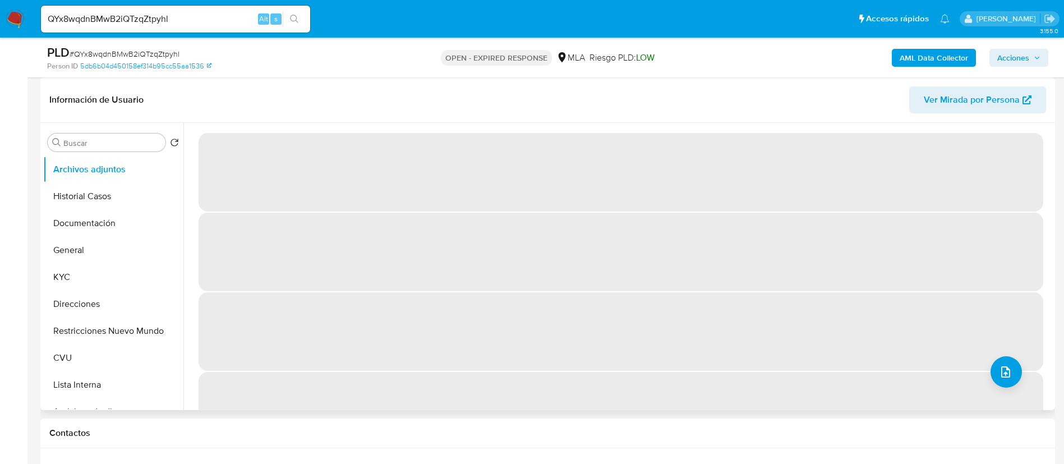
select select "10"
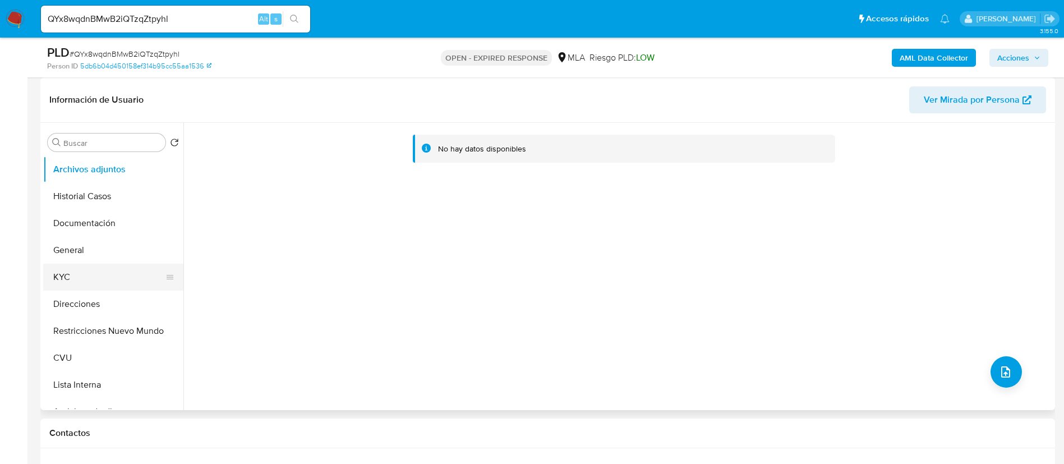
click at [94, 278] on button "KYC" at bounding box center [108, 277] width 131 height 27
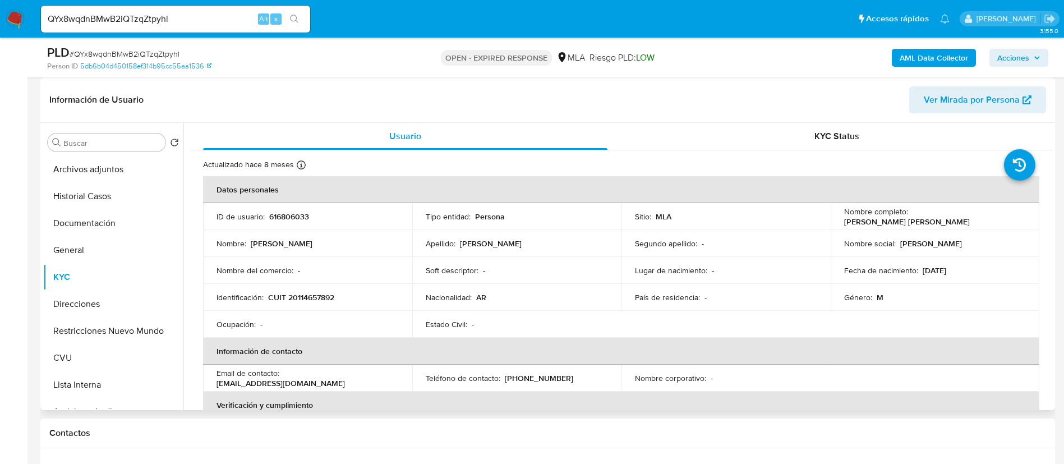
click at [236, 204] on td "ID de usuario : 616806033" at bounding box center [307, 216] width 209 height 27
click at [287, 224] on td "ID de usuario : 616806033" at bounding box center [307, 216] width 209 height 27
click at [287, 220] on p "616806033" at bounding box center [289, 216] width 40 height 10
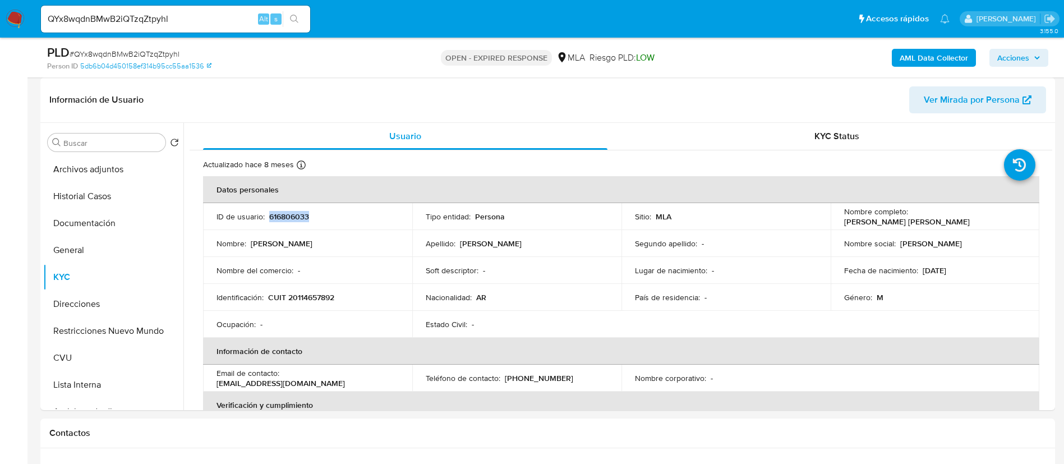
copy p "616806033"
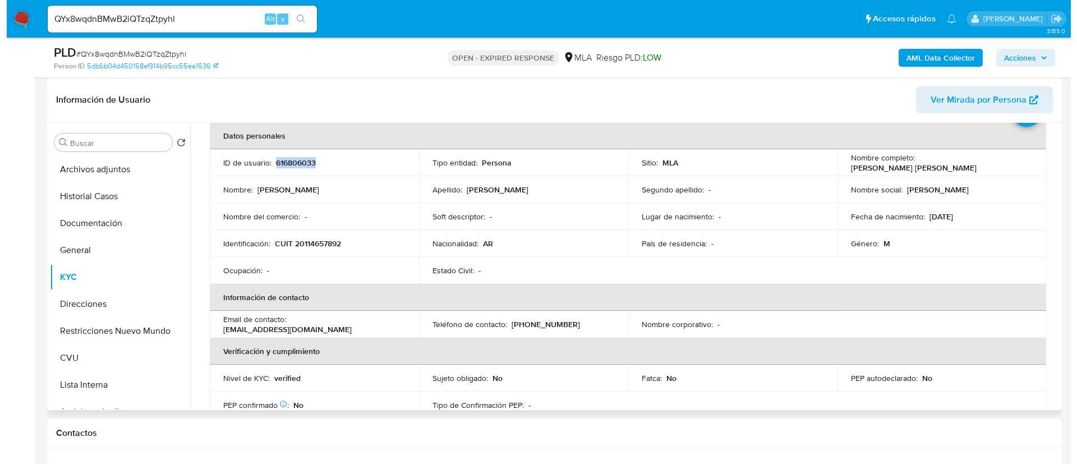
scroll to position [0, 0]
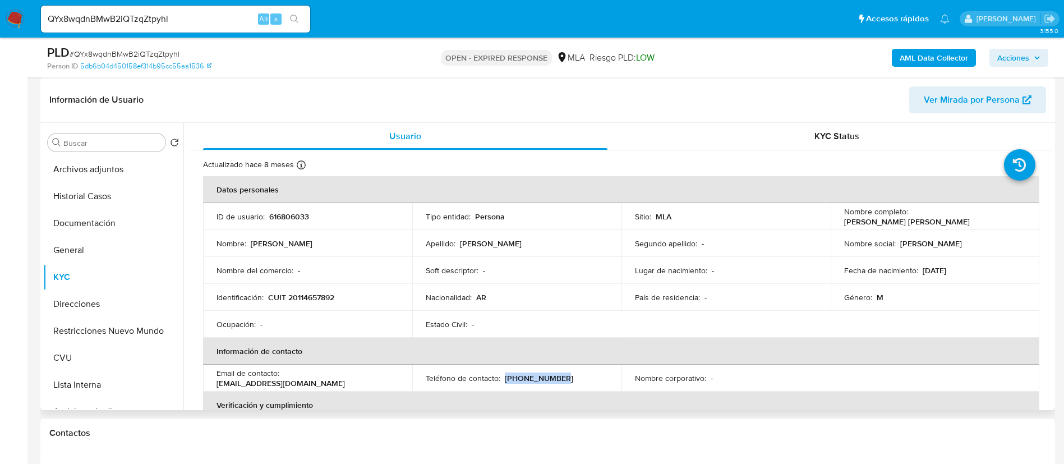
drag, startPoint x: 504, startPoint y: 380, endPoint x: 551, endPoint y: 384, distance: 47.9
click at [551, 384] on td "Teléfono de contacto : (379) 4705696" at bounding box center [516, 378] width 209 height 27
click at [915, 54] on b "AML Data Collector" at bounding box center [934, 58] width 68 height 18
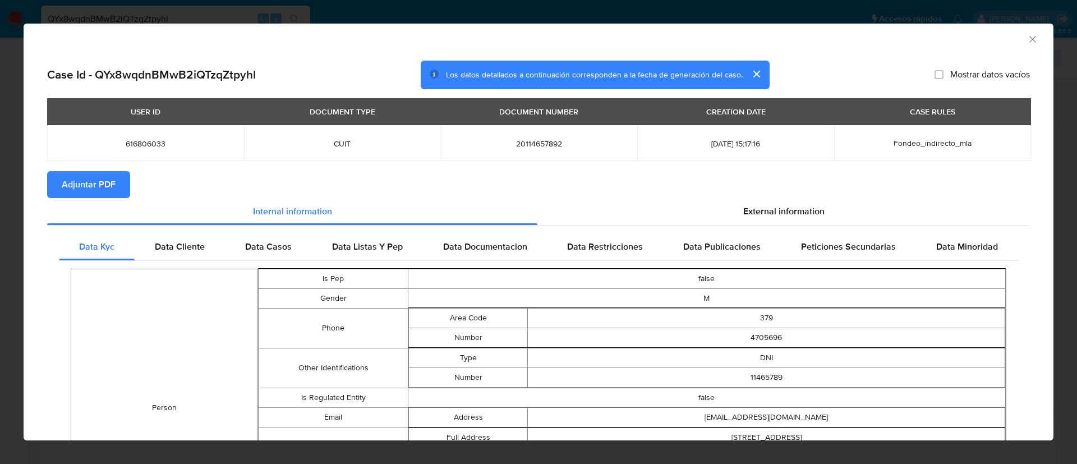
click at [94, 177] on span "Adjuntar PDF" at bounding box center [89, 184] width 54 height 25
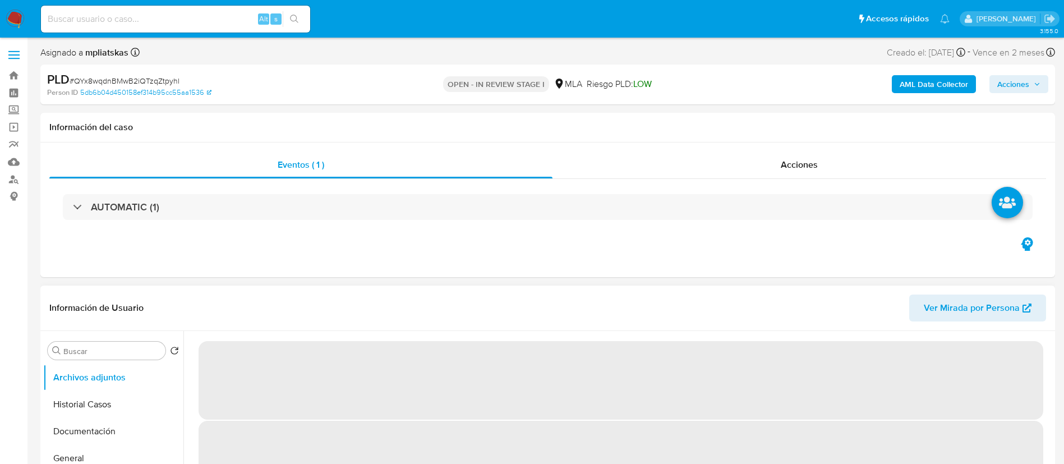
scroll to position [30, 0]
select select "10"
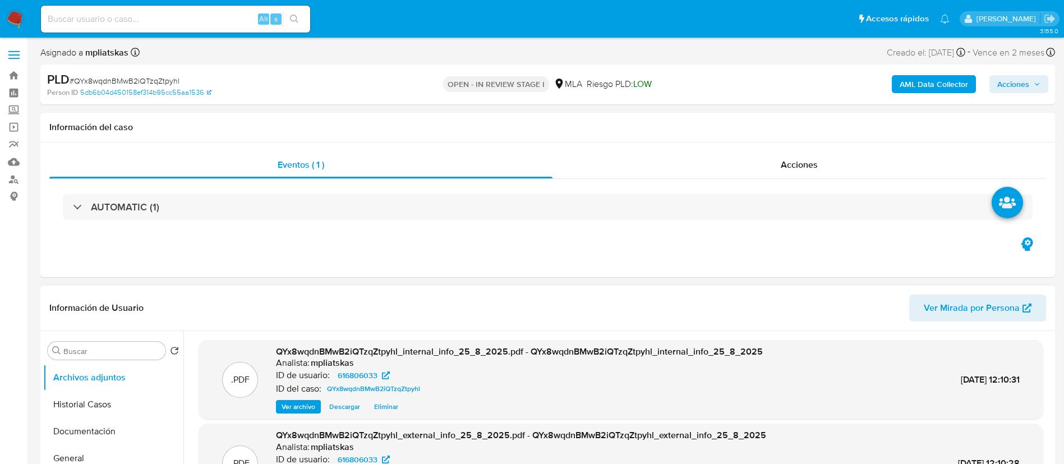
scroll to position [0, 0]
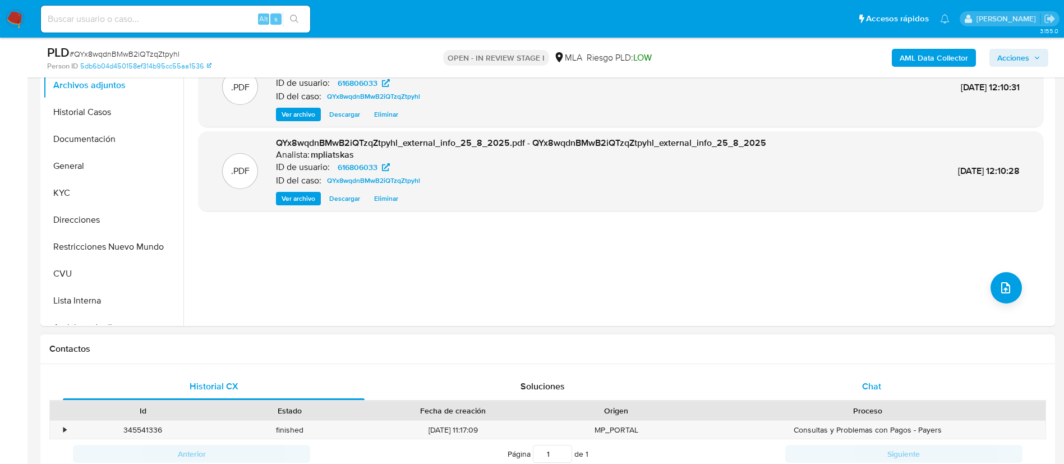
click at [893, 378] on div "Chat" at bounding box center [872, 386] width 302 height 27
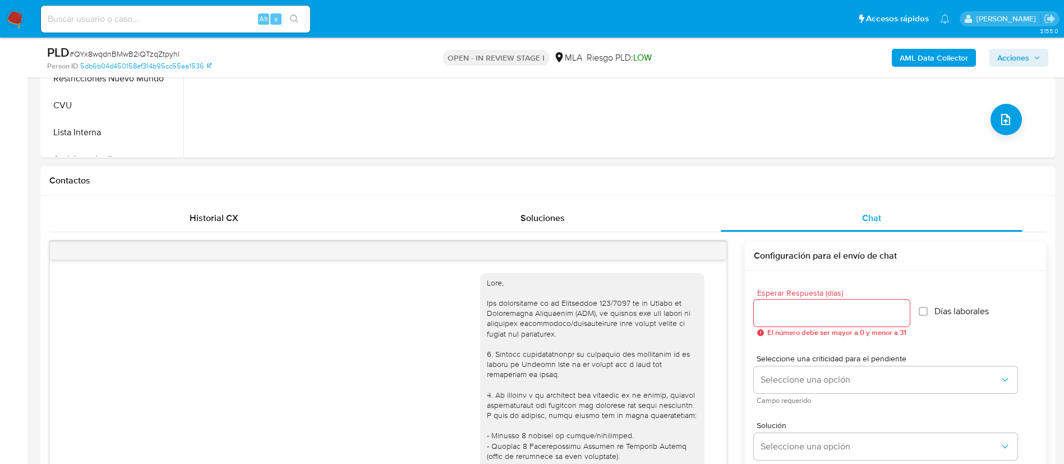
scroll to position [643, 0]
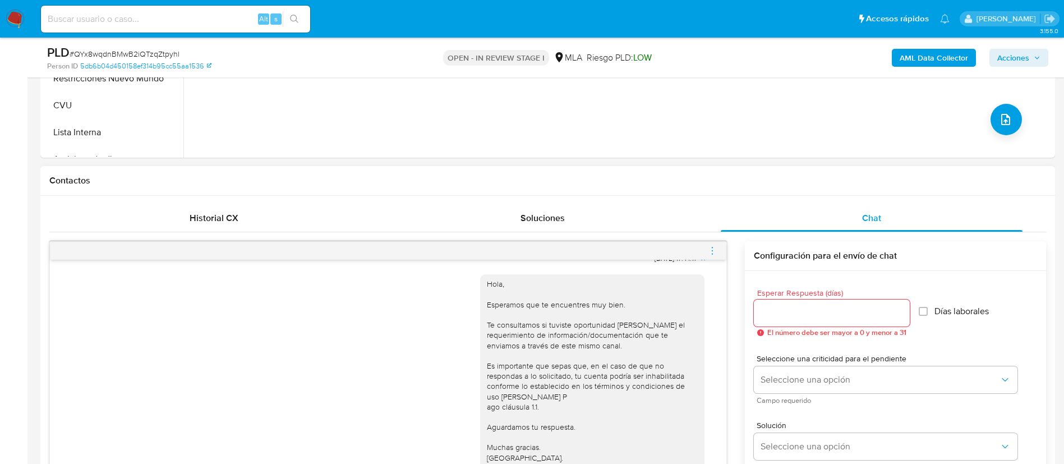
click at [720, 254] on div at bounding box center [388, 251] width 677 height 18
click at [715, 250] on icon "menu-action" at bounding box center [712, 251] width 10 height 10
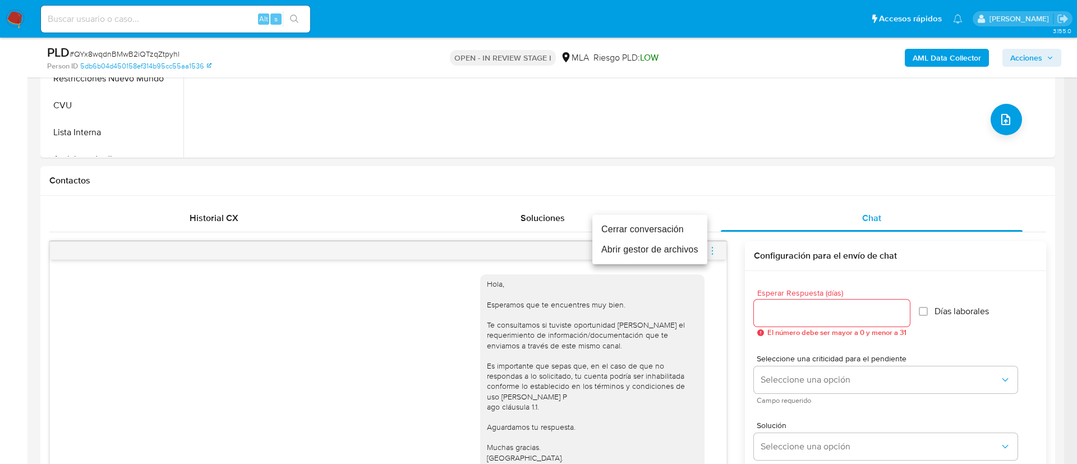
click at [694, 234] on li "Cerrar conversación" at bounding box center [649, 229] width 115 height 20
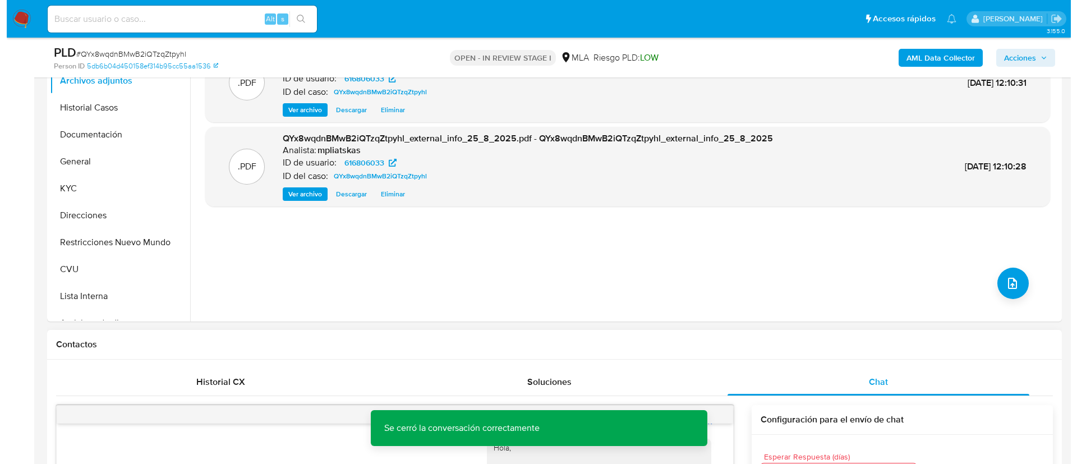
scroll to position [252, 0]
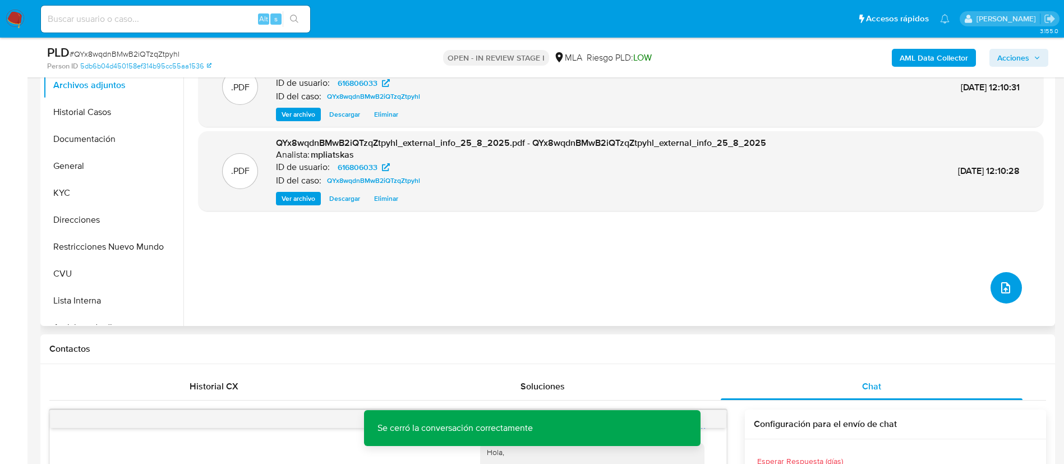
click at [1007, 289] on icon "upload-file" at bounding box center [1005, 287] width 13 height 13
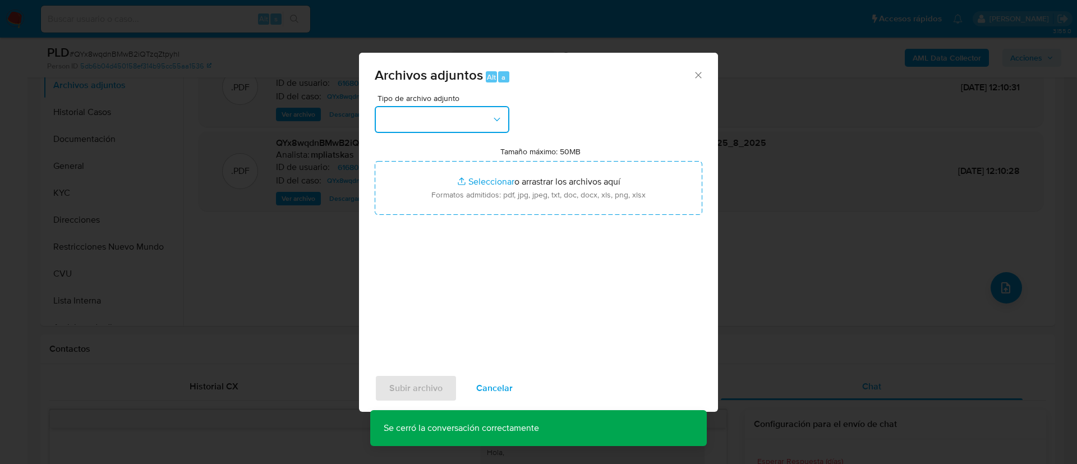
click at [445, 118] on button "button" at bounding box center [442, 119] width 135 height 27
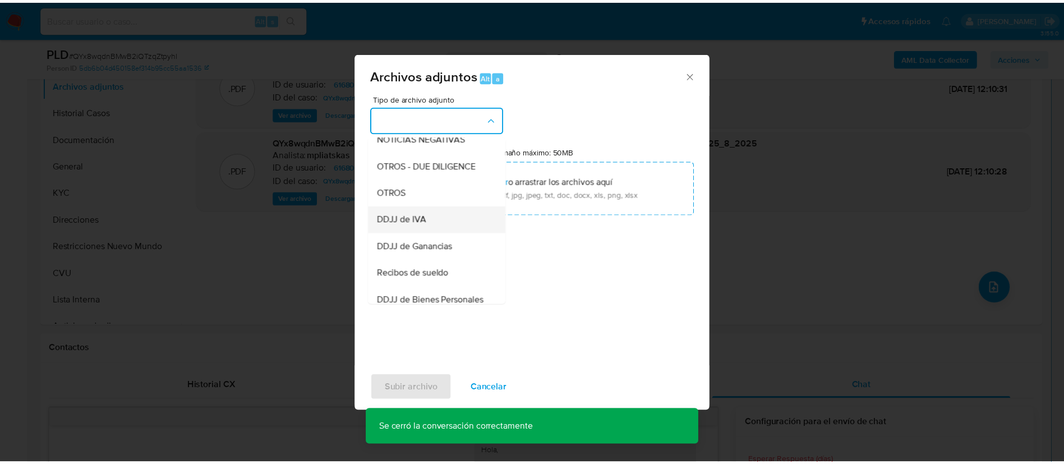
scroll to position [168, 0]
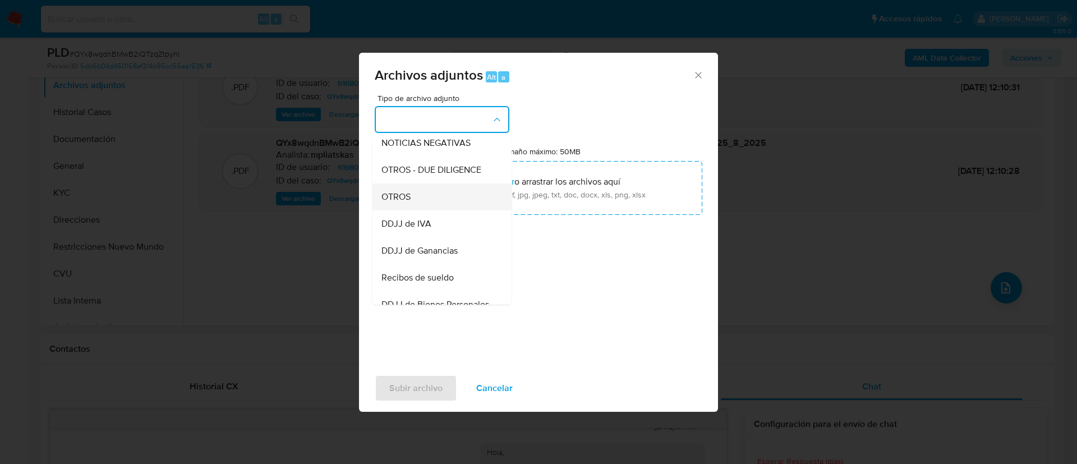
click at [432, 210] on div "OTROS" at bounding box center [438, 196] width 114 height 27
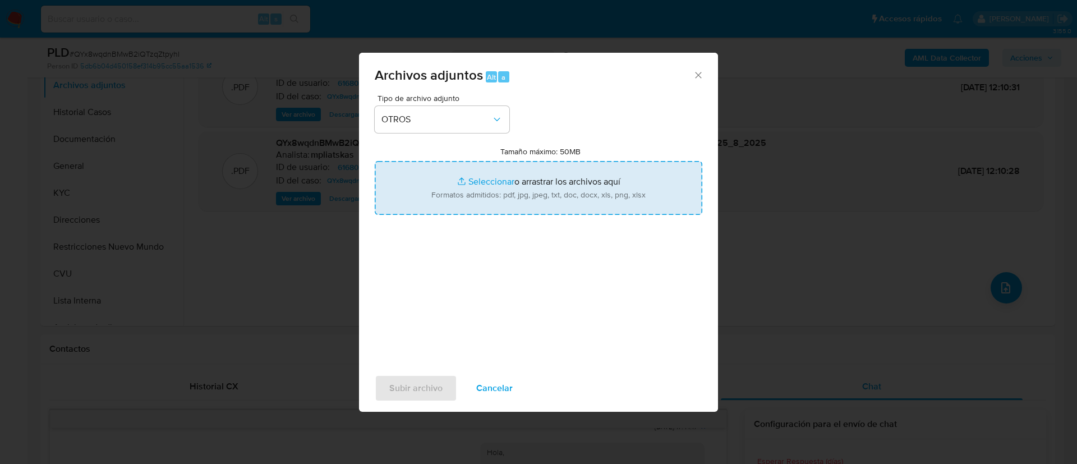
click at [473, 199] on input "Tamaño máximo: 50MB Seleccionar archivos" at bounding box center [539, 188] width 328 height 54
type input "C:\fakepath\616806033 Movimientos.xlsx"
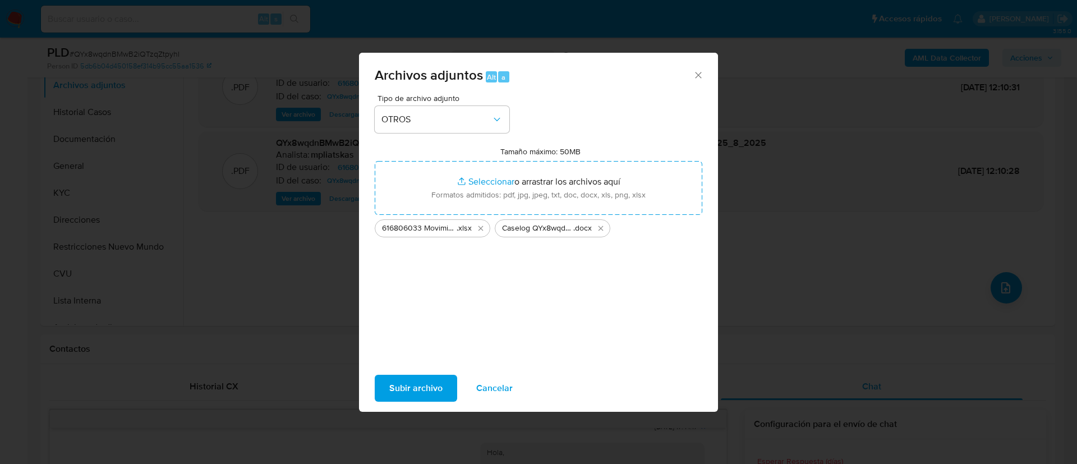
click at [401, 396] on span "Subir archivo" at bounding box center [415, 388] width 53 height 25
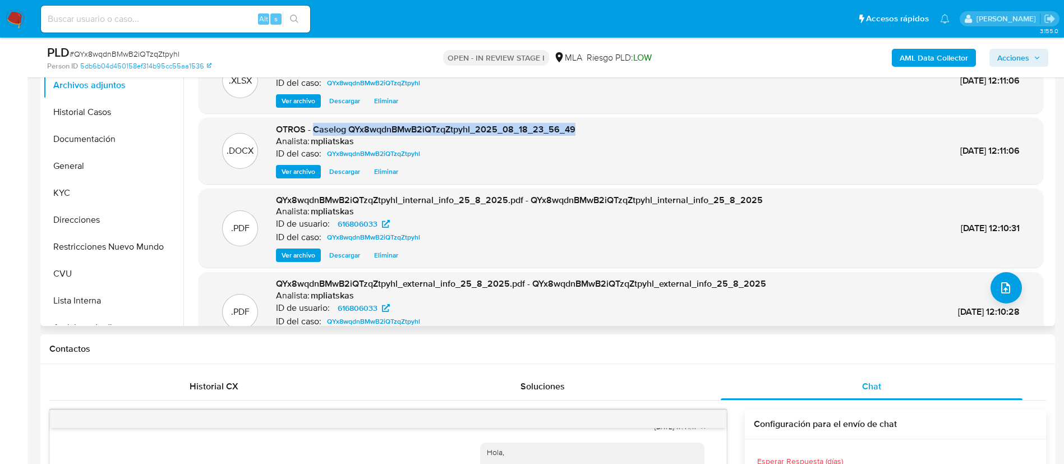
drag, startPoint x: 315, startPoint y: 128, endPoint x: 576, endPoint y: 126, distance: 261.4
click at [576, 125] on div ".DOCX OTROS - Caselog QYx8wqdnBMwB2iQTzqZtpyhl_2025_08_18_23_56_49 Analista: mp…" at bounding box center [621, 150] width 834 height 55
copy span "Caselog QYx8wqdnBMwB2iQTzqZtpyhl_2025_08_18_23_56_49"
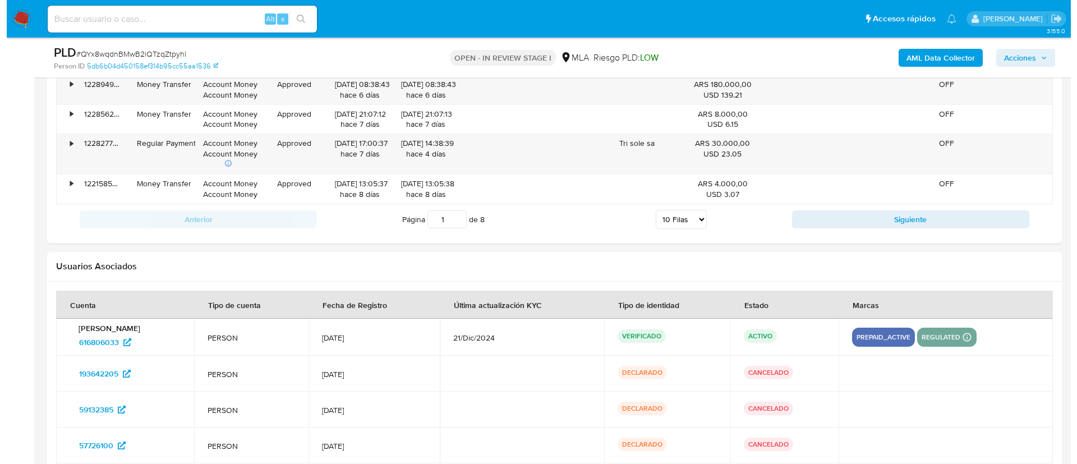
scroll to position [2102, 0]
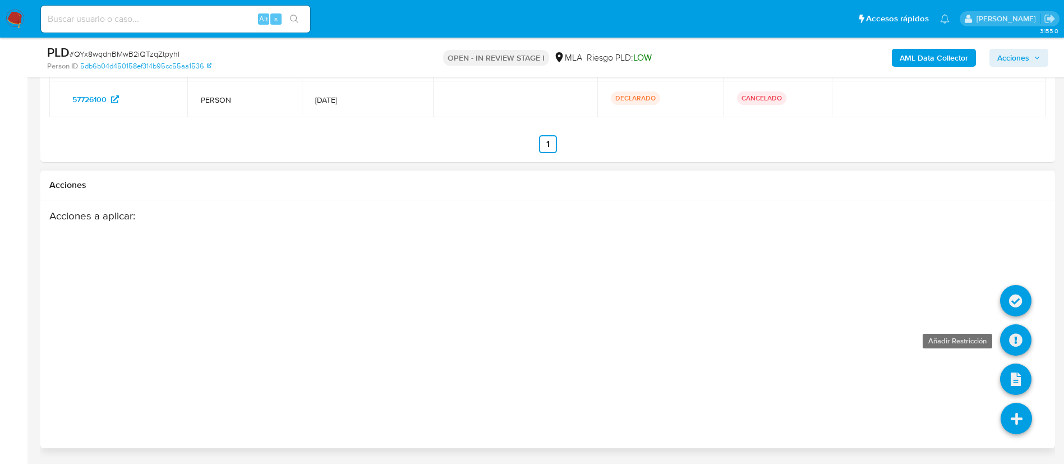
click at [1019, 344] on icon at bounding box center [1015, 339] width 31 height 31
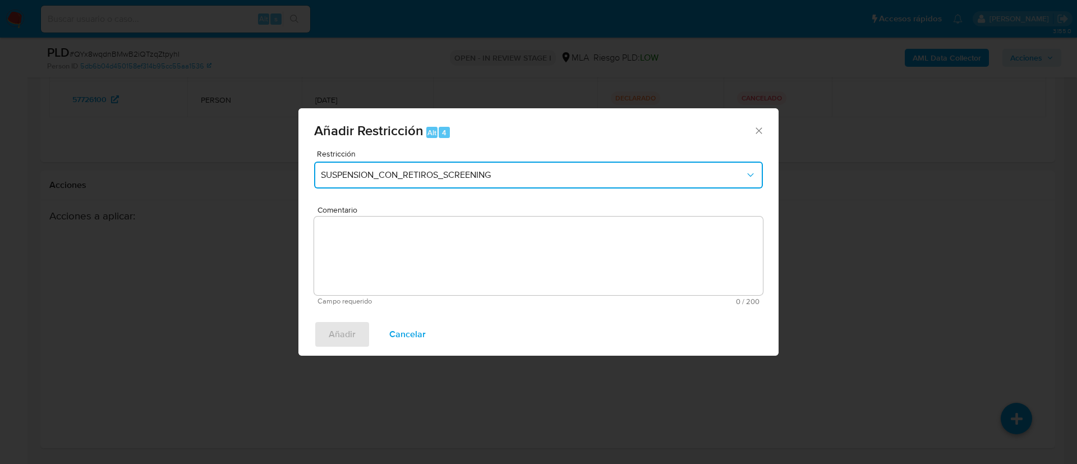
drag, startPoint x: 485, startPoint y: 162, endPoint x: 481, endPoint y: 173, distance: 11.2
click at [485, 162] on button "SUSPENSION_CON_RETIROS_SCREENING" at bounding box center [538, 175] width 449 height 27
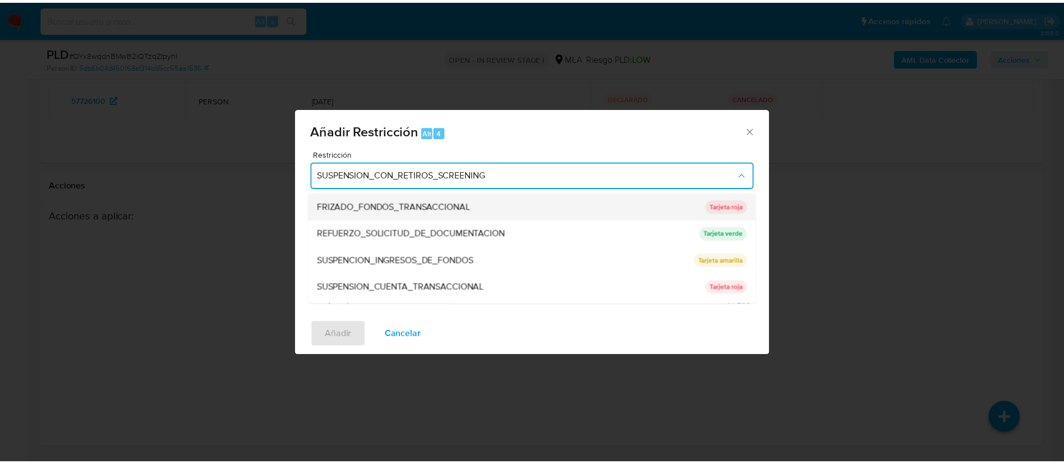
scroll to position [238, 0]
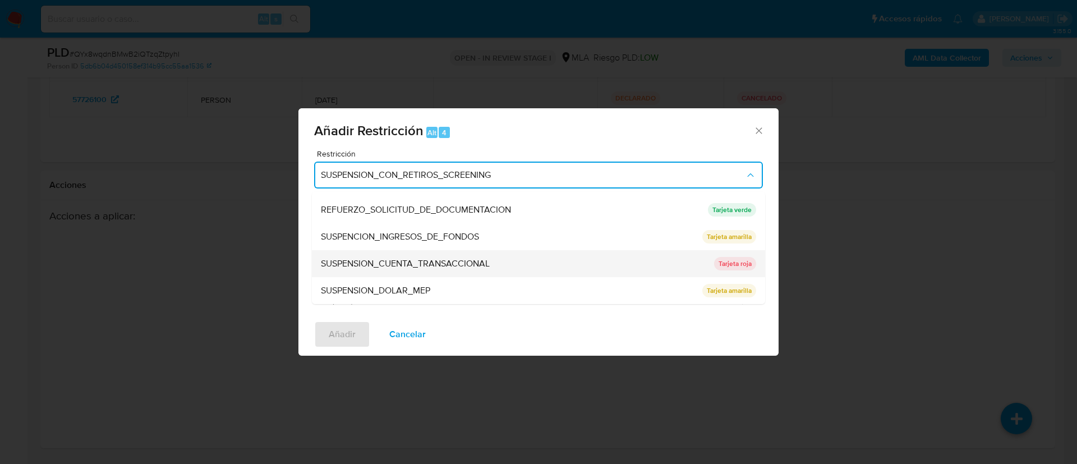
click at [465, 260] on span "SUSPENSION_CUENTA_TRANSACCIONAL" at bounding box center [405, 263] width 169 height 11
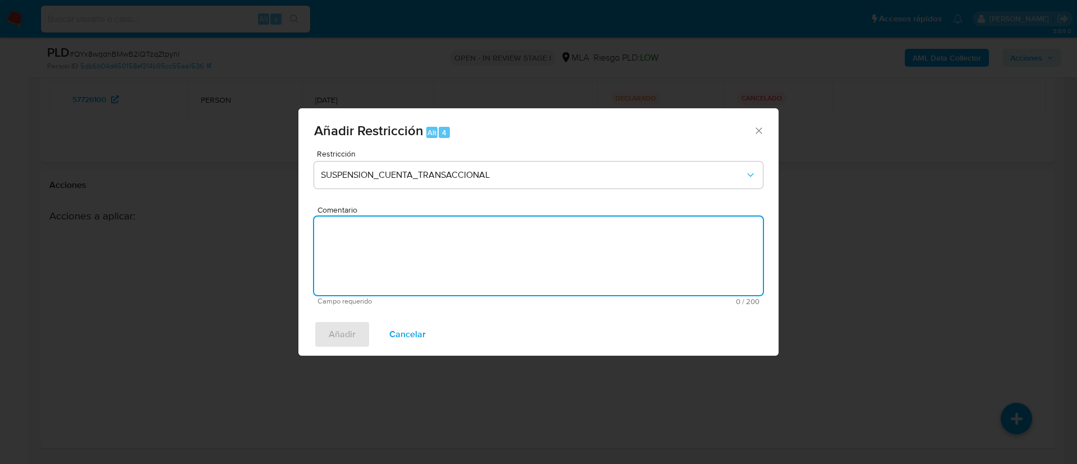
click at [465, 260] on textarea "Comentario" at bounding box center [538, 256] width 449 height 79
type textarea "AML"
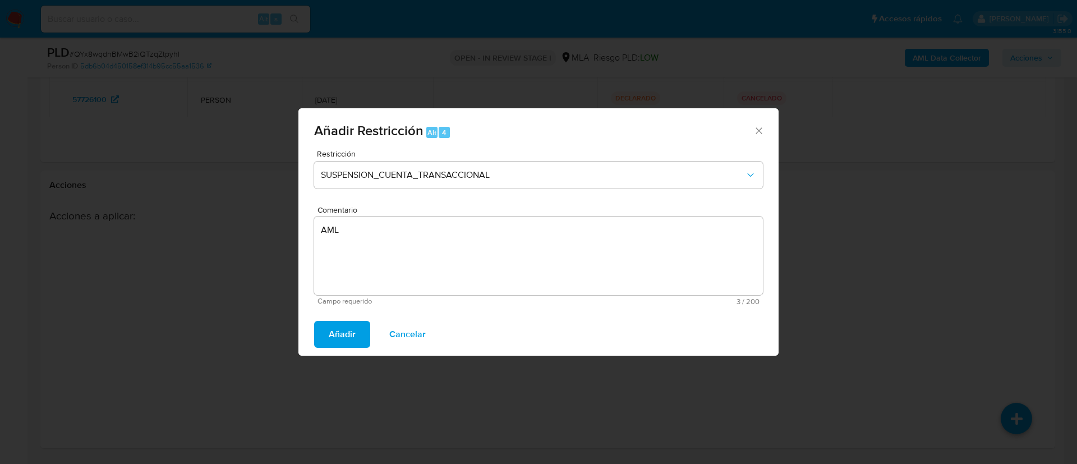
click at [347, 328] on span "Añadir" at bounding box center [342, 334] width 27 height 25
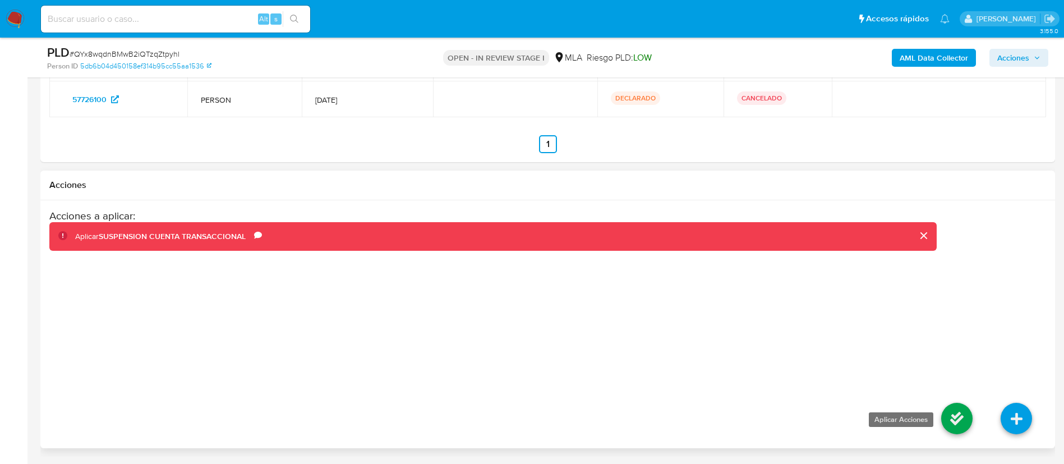
click at [946, 414] on icon at bounding box center [956, 418] width 31 height 31
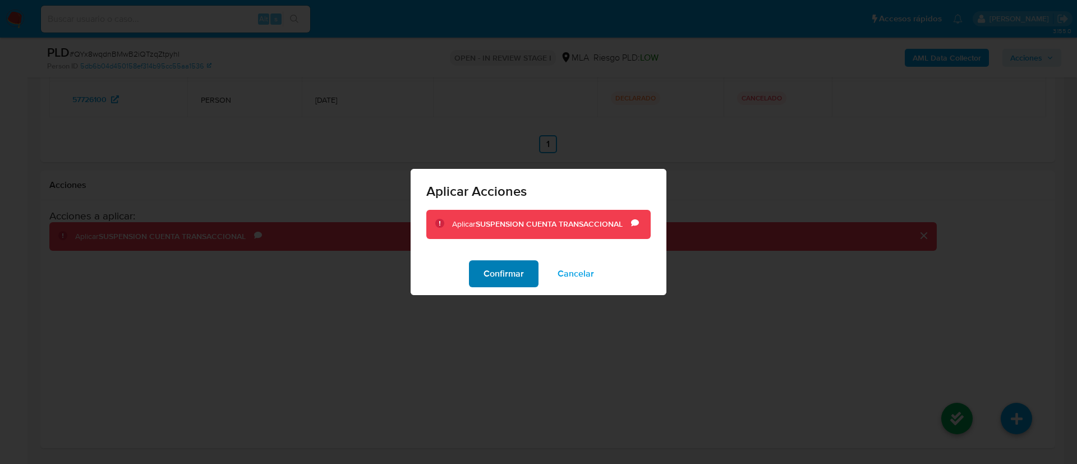
click at [484, 281] on span "Confirmar" at bounding box center [504, 273] width 40 height 25
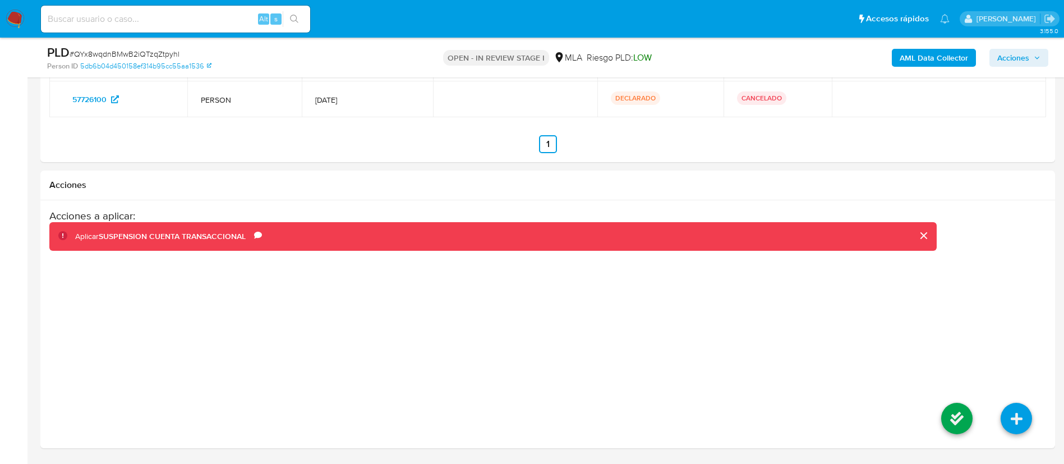
click at [1019, 58] on span "Acciones" at bounding box center [1013, 58] width 32 height 18
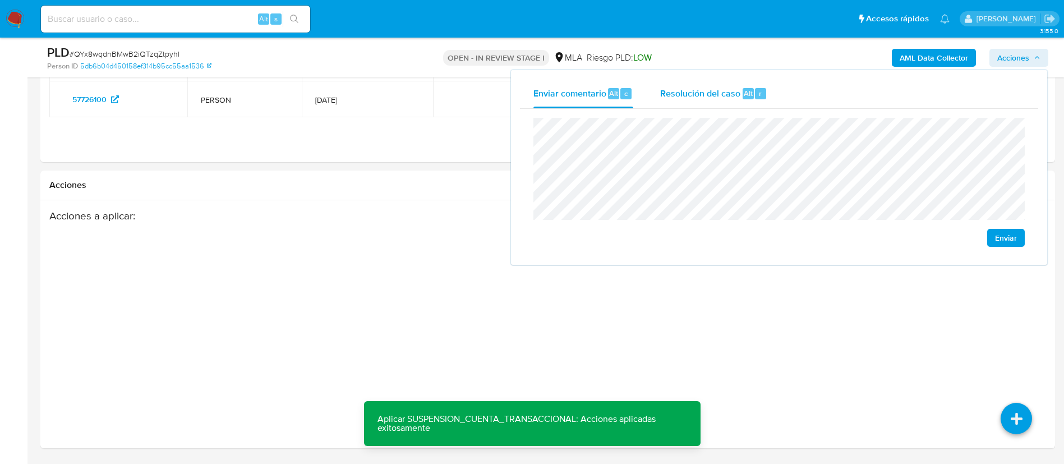
click at [707, 105] on div "Resolución del caso Alt r" at bounding box center [713, 93] width 107 height 29
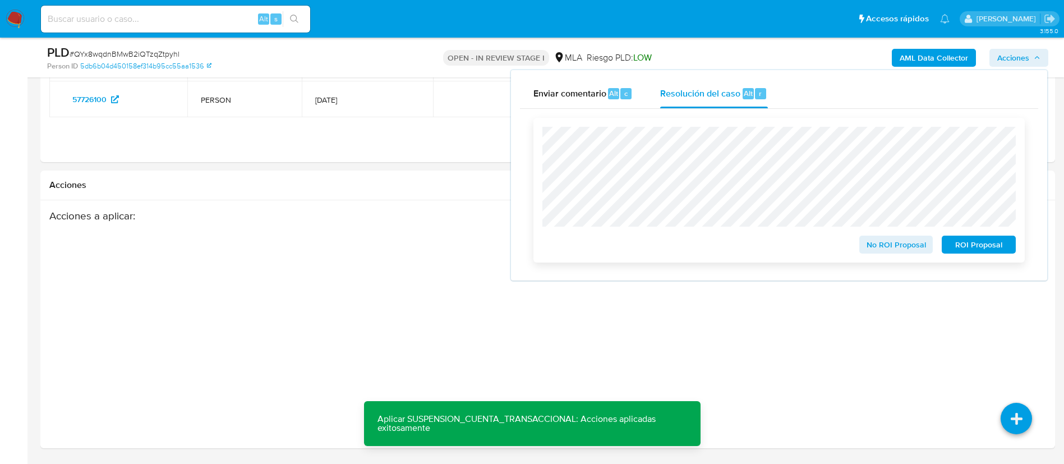
click at [968, 244] on span "ROI Proposal" at bounding box center [979, 245] width 58 height 16
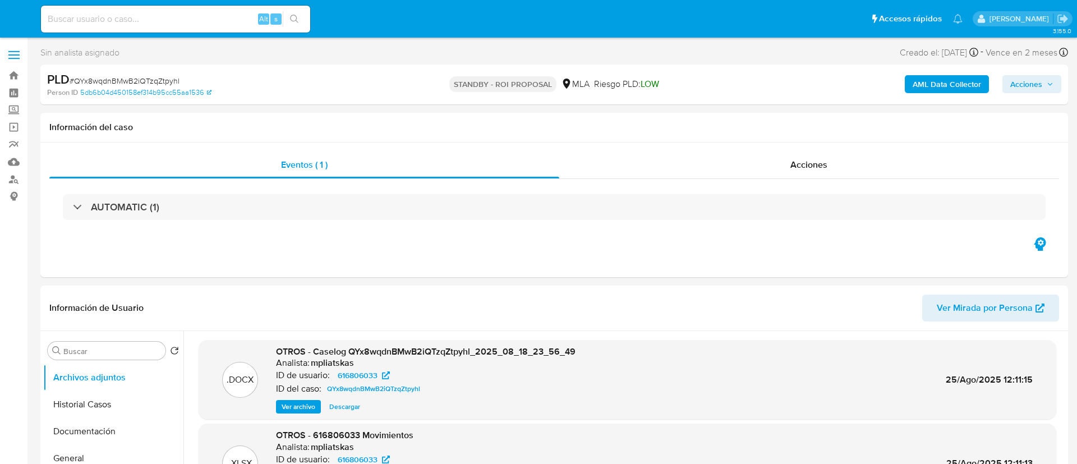
select select "10"
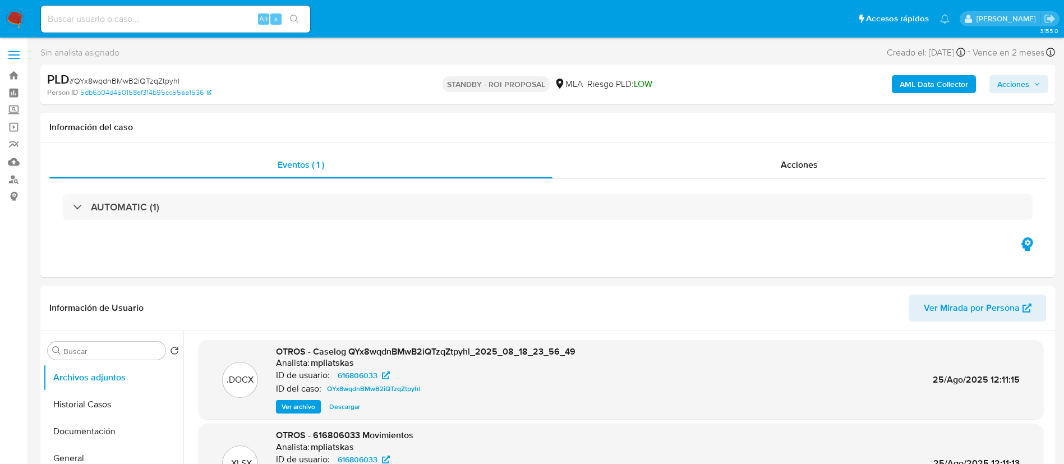
click at [242, 24] on input at bounding box center [175, 19] width 269 height 15
paste input "udjv2fu7ZHXLDLVXGnJhEyyY"
type input "udjv2fu7ZHXLDLVXGnJhEyyY"
click at [296, 17] on icon "search-icon" at bounding box center [294, 19] width 9 height 9
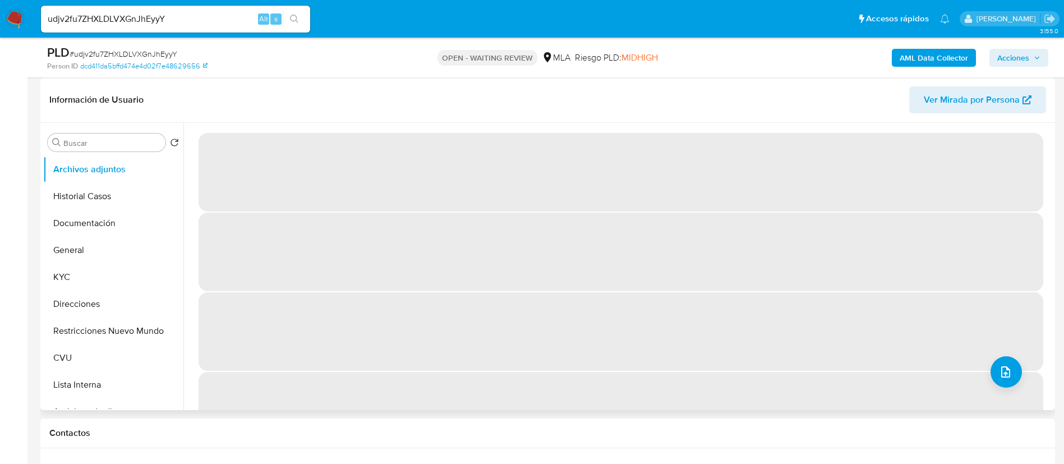
select select "10"
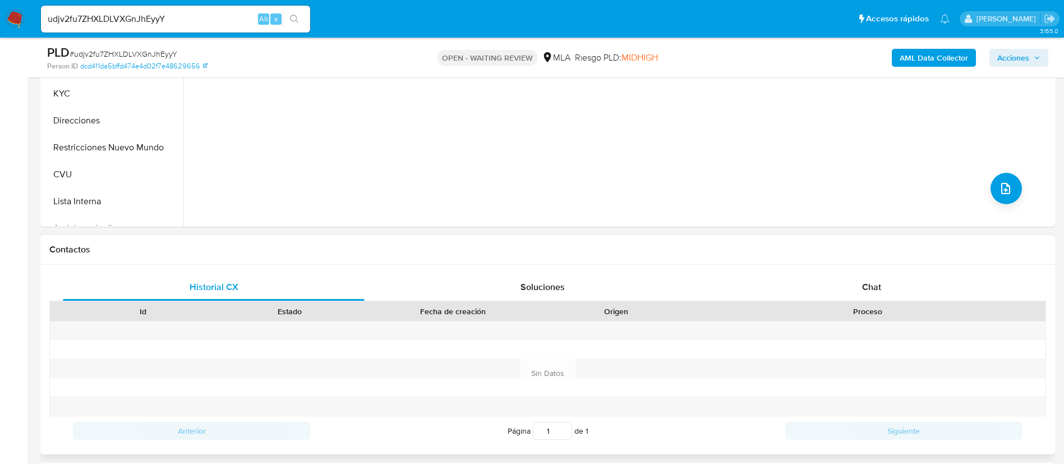
scroll to position [421, 0]
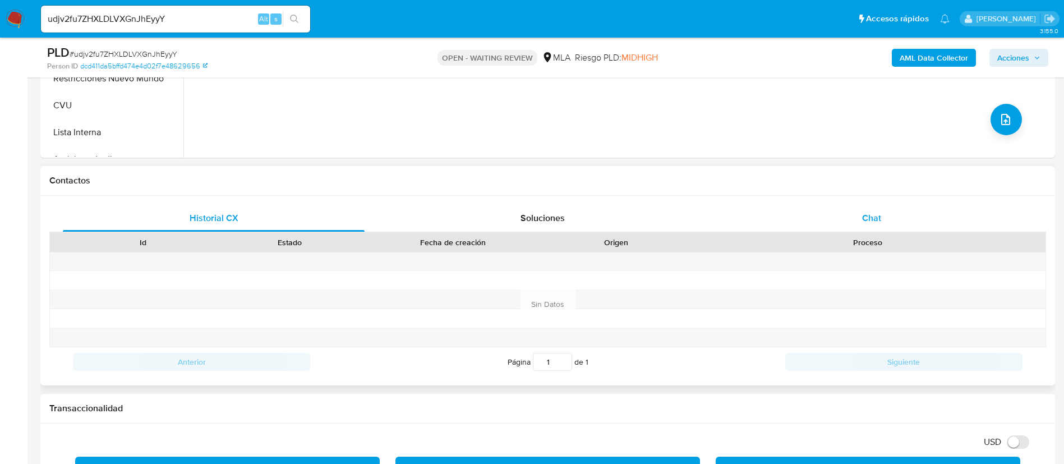
click at [908, 228] on div "Chat" at bounding box center [872, 218] width 302 height 27
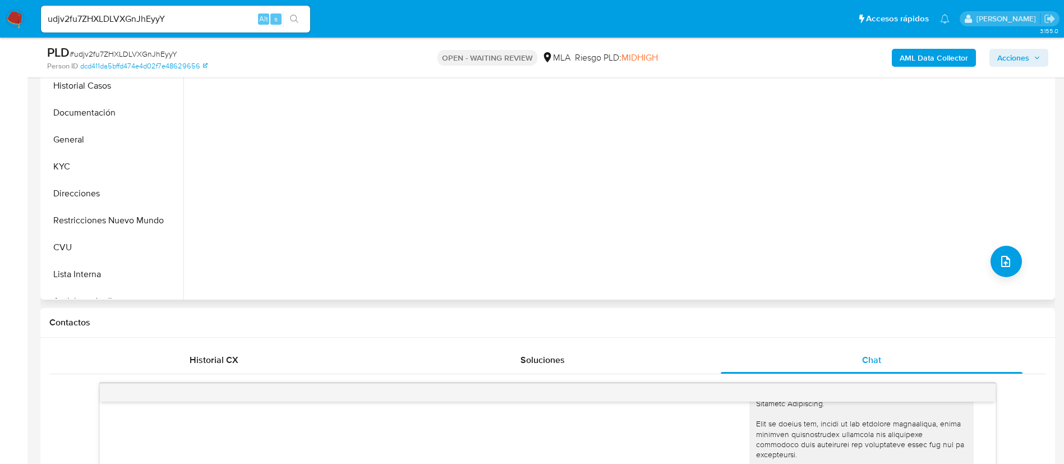
scroll to position [252, 0]
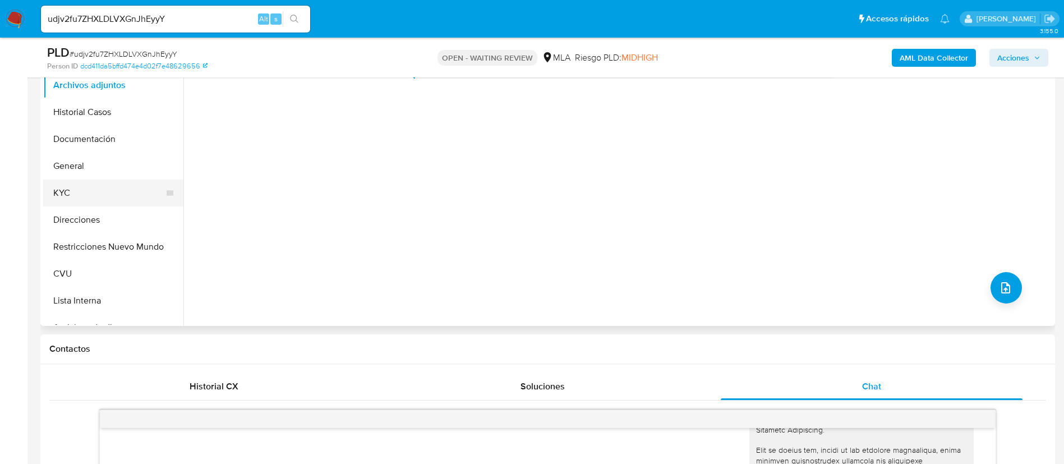
click at [101, 198] on button "KYC" at bounding box center [108, 193] width 131 height 27
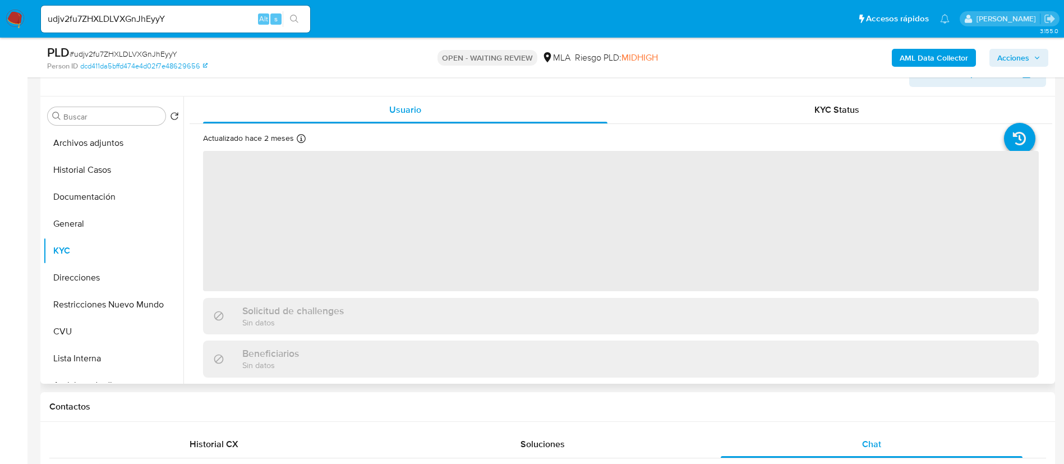
scroll to position [168, 0]
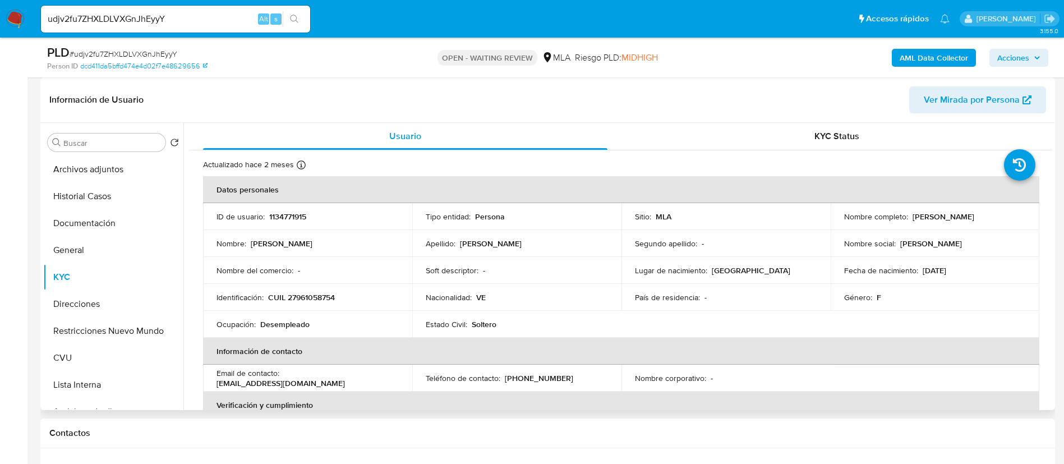
click at [269, 217] on p "1134771915" at bounding box center [287, 216] width 37 height 10
copy p "1134771915"
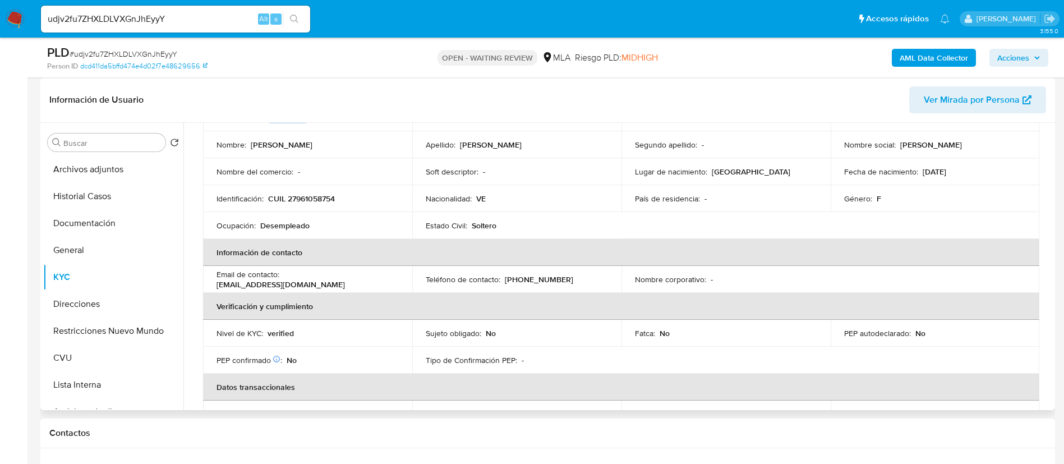
scroll to position [581, 0]
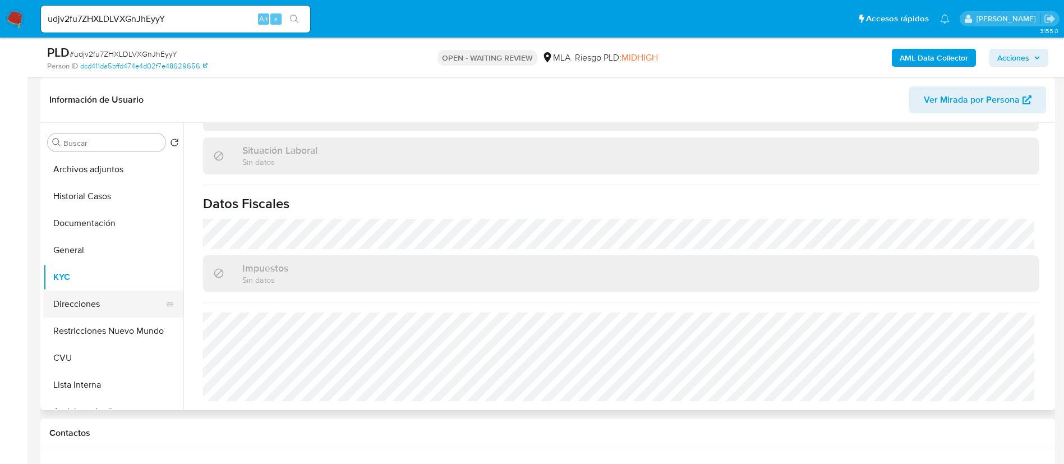
click at [96, 299] on button "Direcciones" at bounding box center [108, 304] width 131 height 27
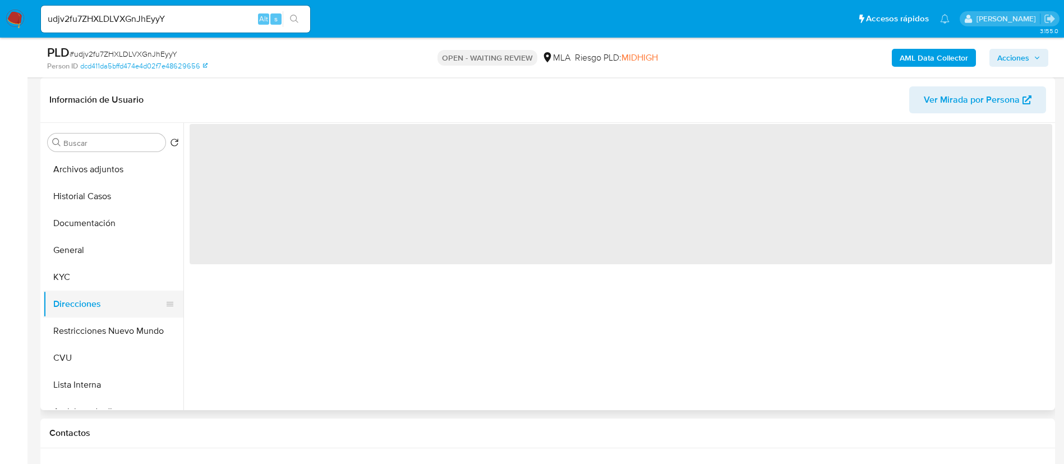
scroll to position [0, 0]
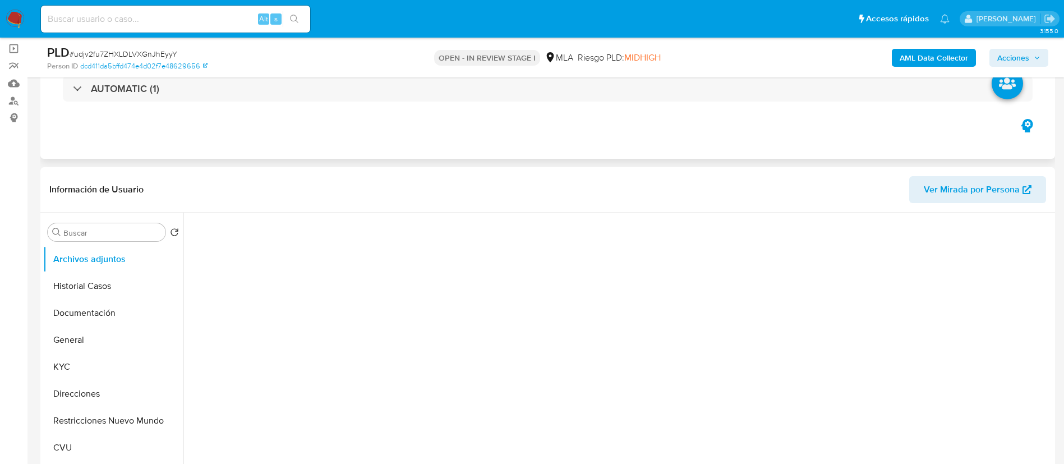
scroll to position [168, 0]
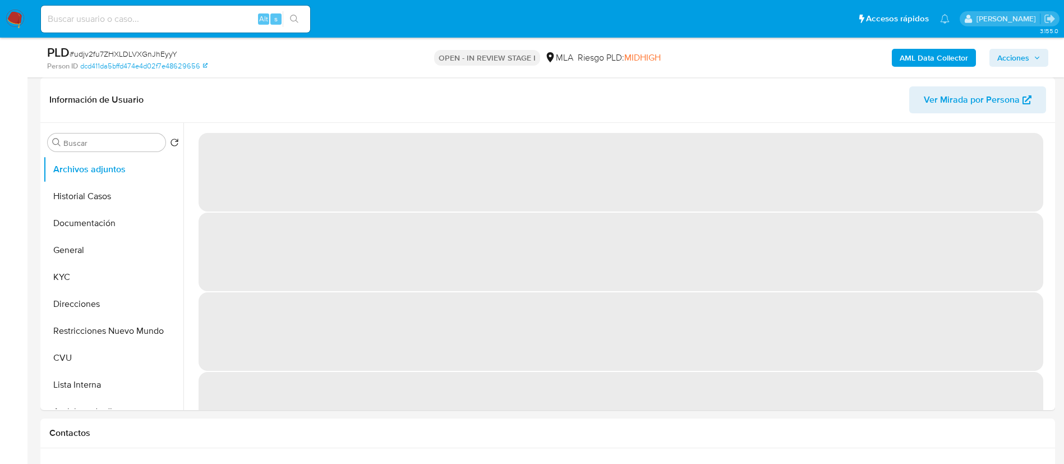
select select "10"
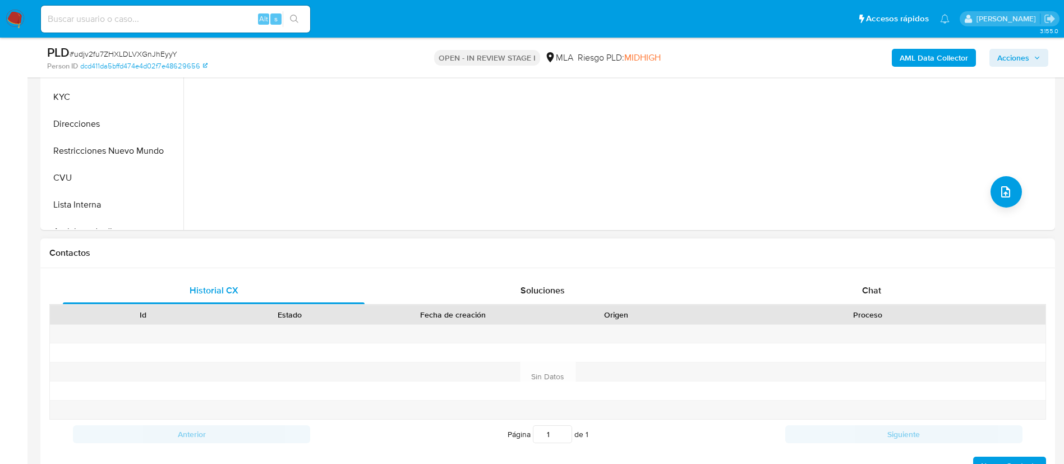
scroll to position [421, 0]
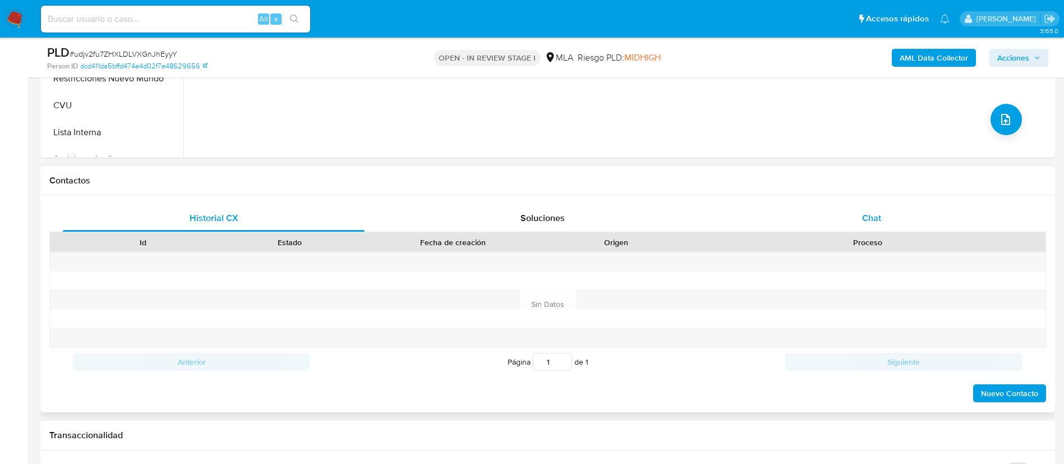
click at [842, 220] on div "Chat" at bounding box center [872, 218] width 302 height 27
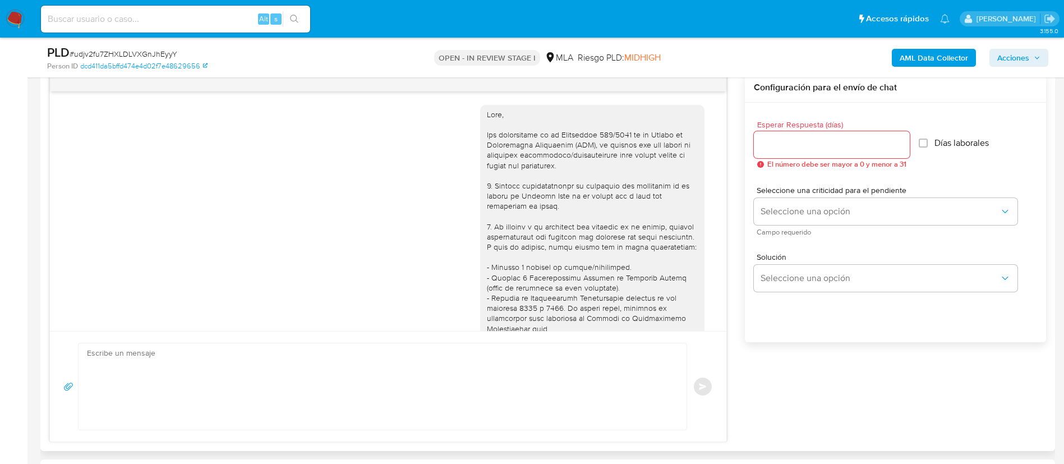
scroll to position [687, 0]
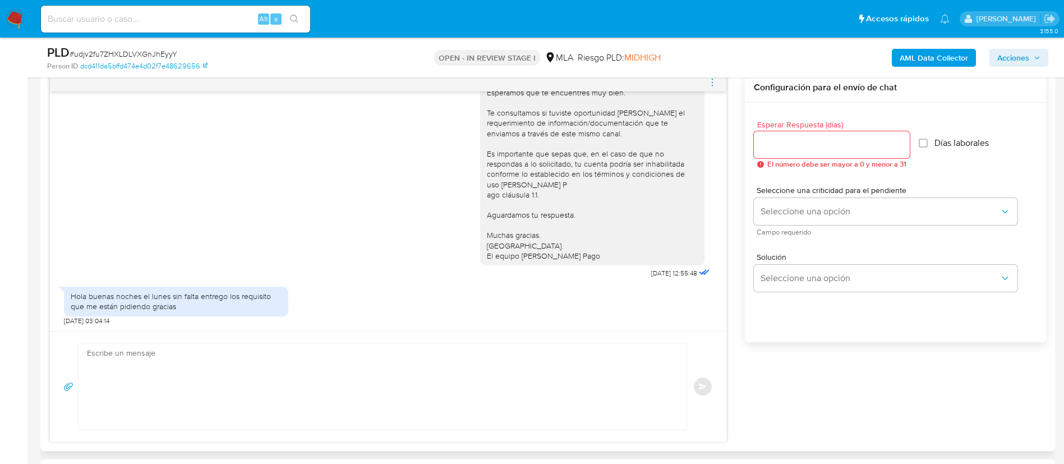
click at [419, 351] on textarea at bounding box center [380, 386] width 586 height 86
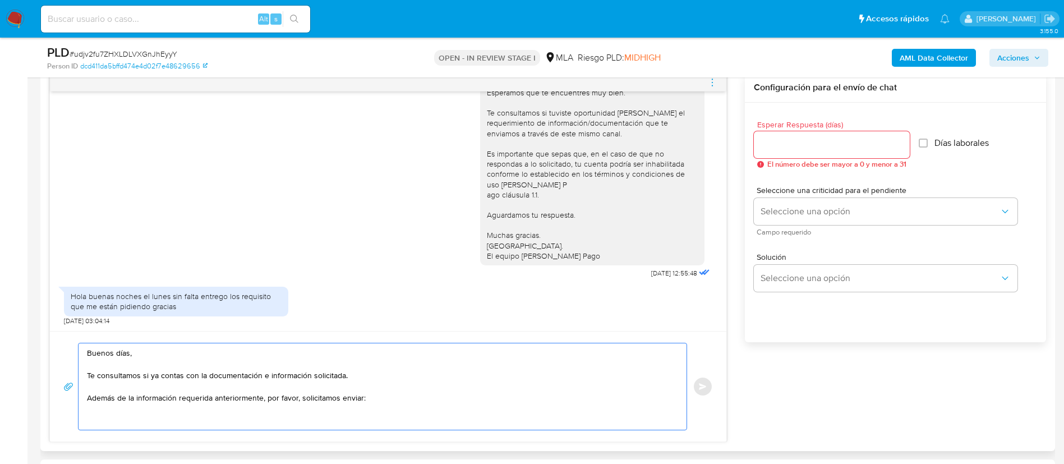
click at [131, 416] on textarea "Buenos días, Te consultamos si ya contas con la documentación e información sol…" at bounding box center [380, 386] width 586 height 86
paste textarea "Proporciona el vínculo con las siguientes contrapartes con las que operaste, el…"
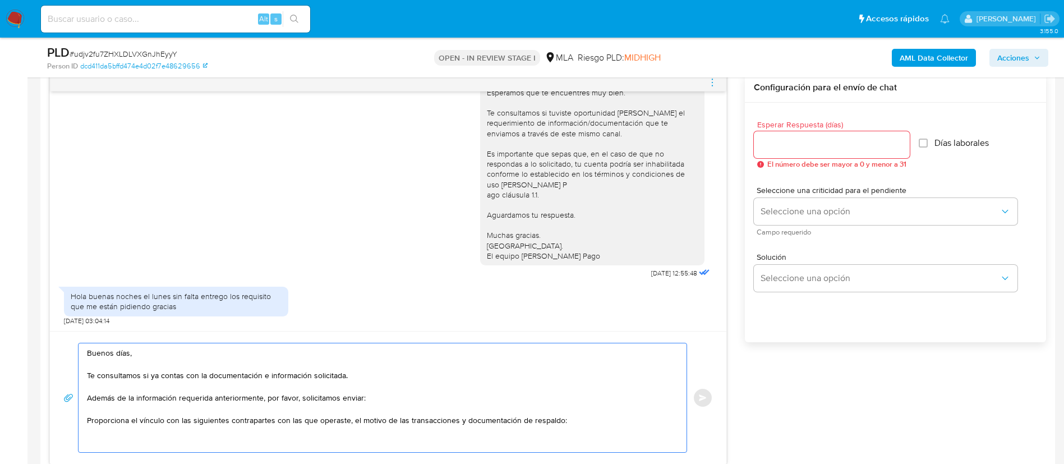
click at [236, 427] on textarea "Buenos días, Te consultamos si ya contas con la documentación e información sol…" at bounding box center [380, 397] width 586 height 109
paste textarea "Jan Pericles Blondell Corro - CUIT 20957091602"
paste textarea "Jose Luis Medina Soto - CUIT 20960757166"
paste textarea "Vilma Beatriz Palomino Rayme - CUIT 23938958564"
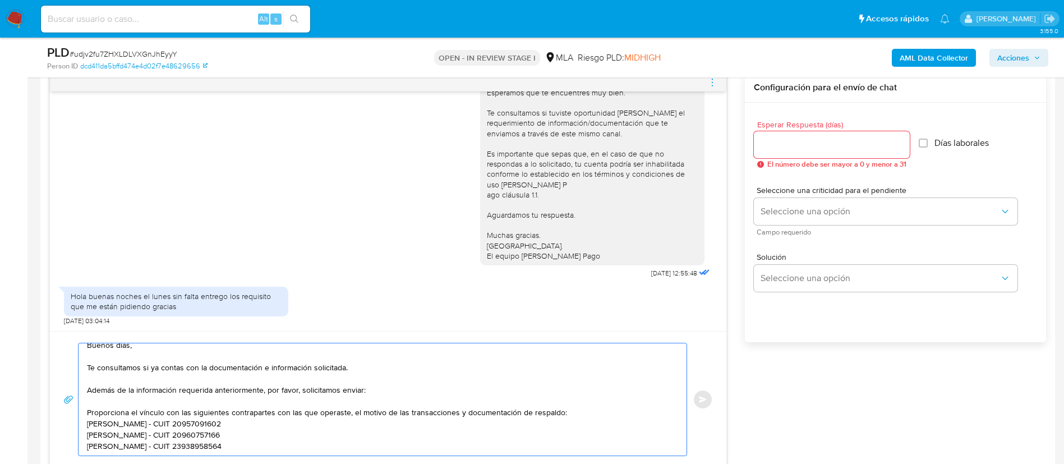
scroll to position [26, 0]
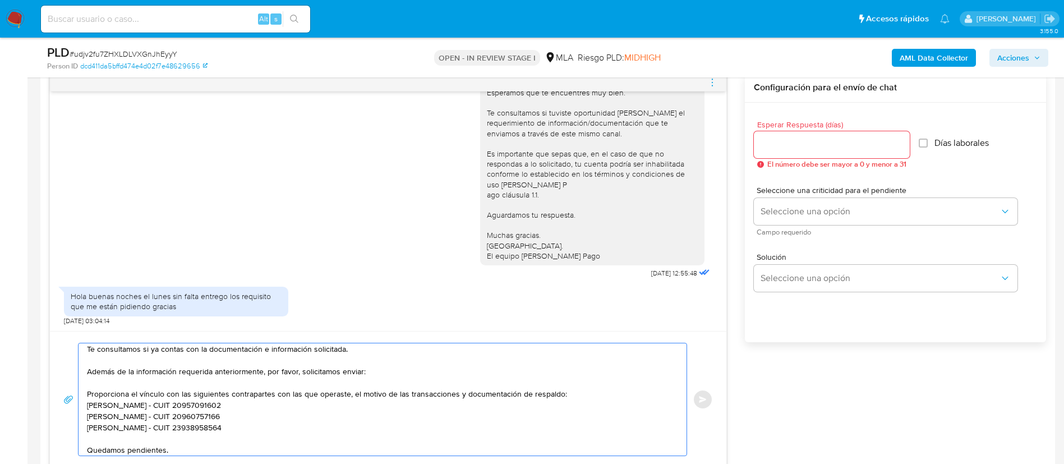
type textarea "Buenos días, Te consultamos si ya contas con la documentación e información sol…"
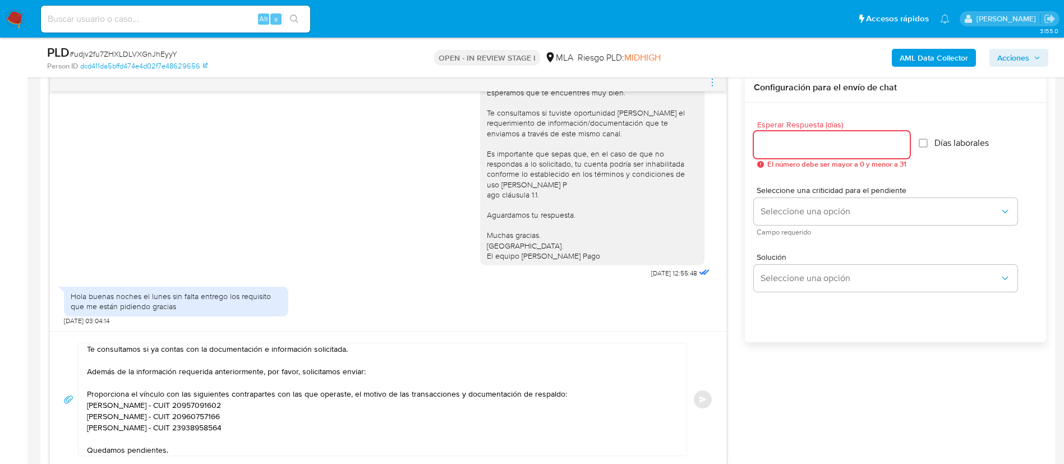
click at [769, 145] on input "Esperar Respuesta (días)" at bounding box center [832, 144] width 156 height 15
type input "2"
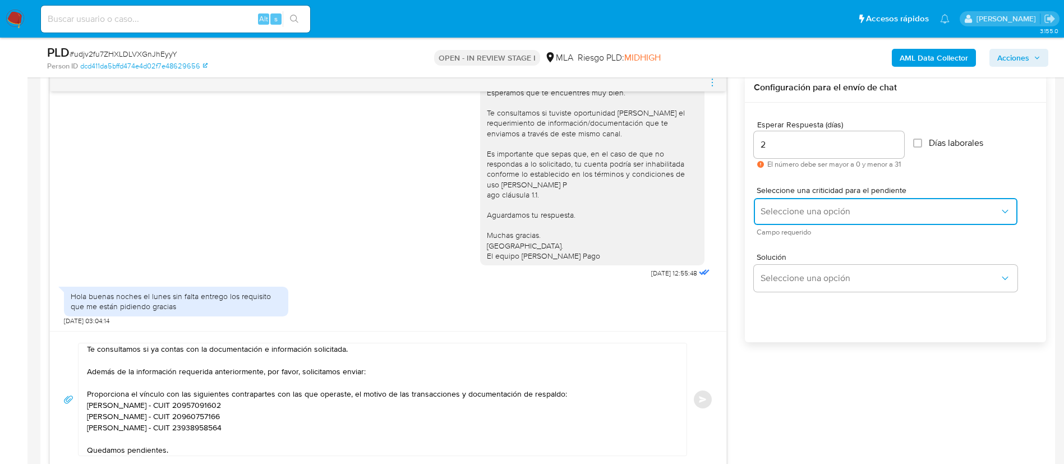
click at [790, 206] on span "Seleccione una opción" at bounding box center [880, 211] width 239 height 11
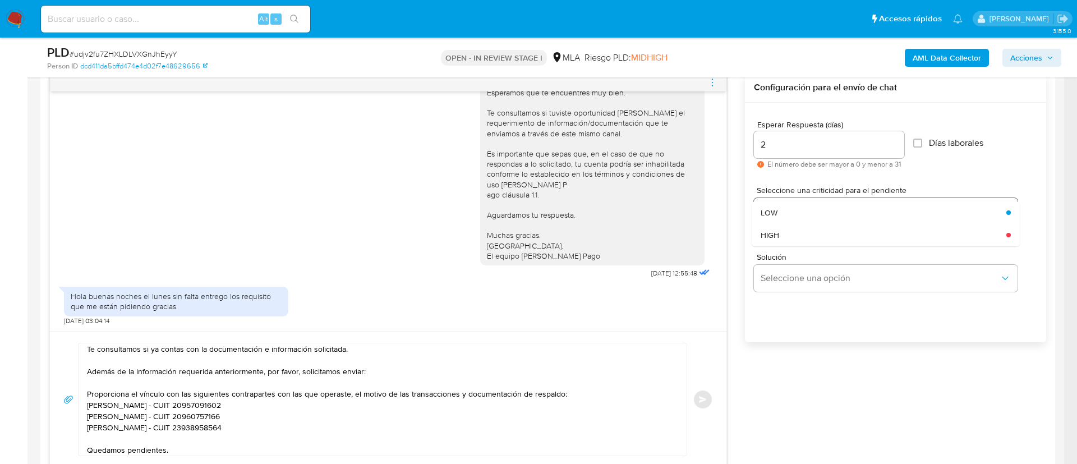
click at [790, 213] on div "LOW" at bounding box center [880, 212] width 239 height 22
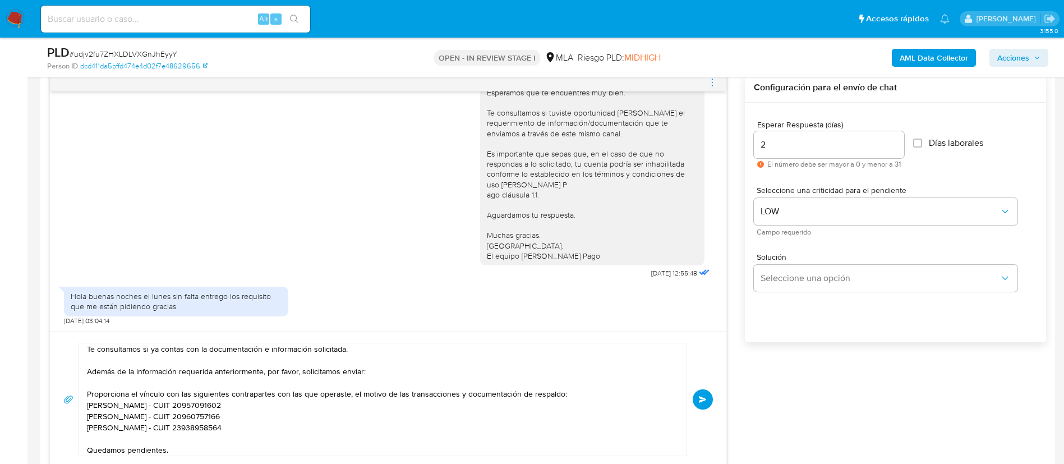
click at [699, 391] on button "Enviar" at bounding box center [703, 399] width 20 height 20
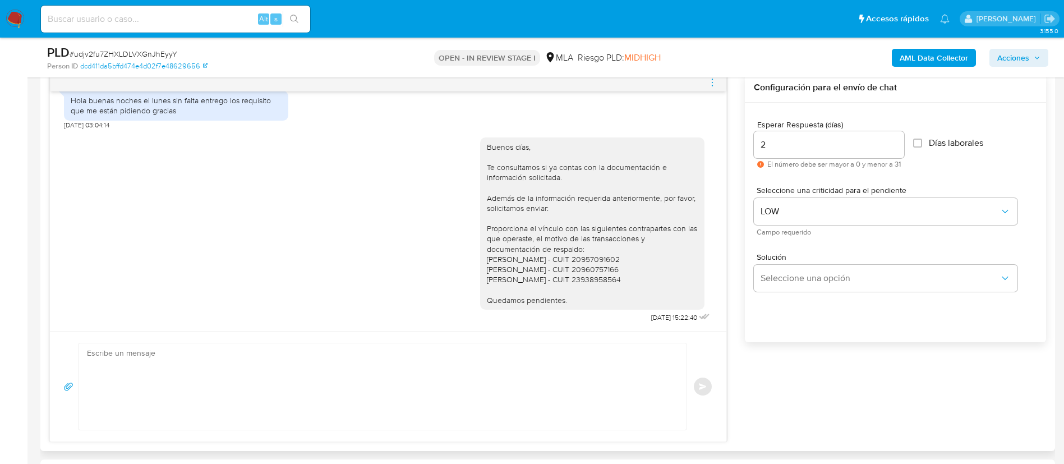
scroll to position [0, 0]
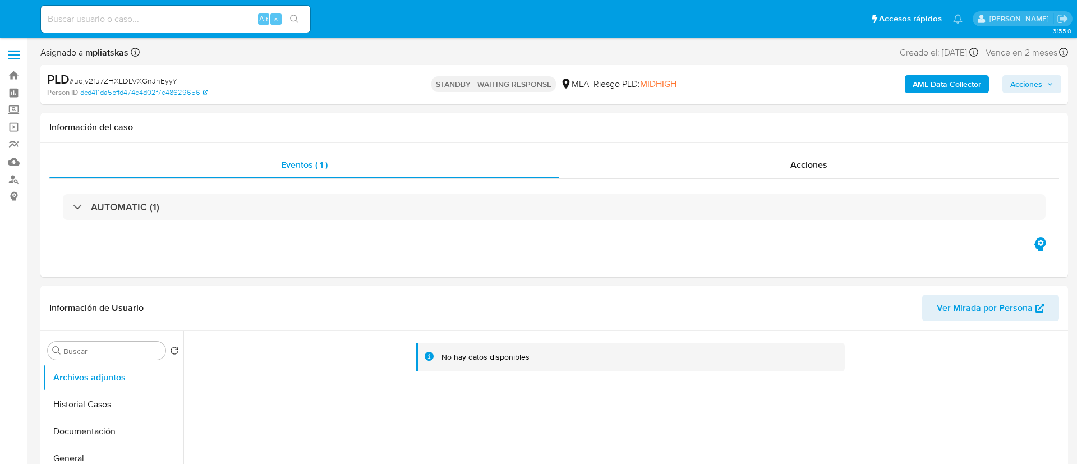
select select "10"
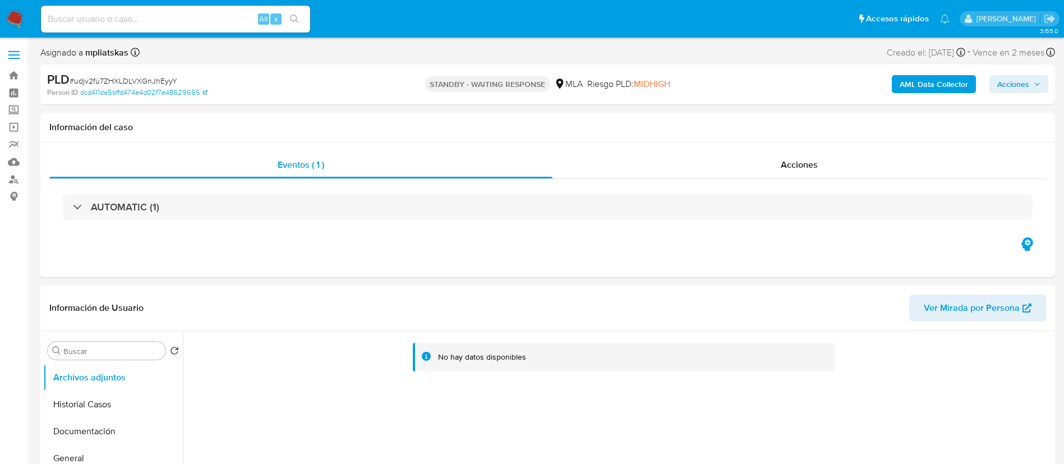
drag, startPoint x: 234, startPoint y: 16, endPoint x: 243, endPoint y: 18, distance: 9.1
click at [234, 17] on input at bounding box center [175, 19] width 269 height 15
paste input "Re0qBQRu3LgWxhdAcosLV6gh"
type input "Re0qBQRu3LgWxhdAcosLV6gh"
click at [288, 19] on button "search-icon" at bounding box center [294, 19] width 23 height 16
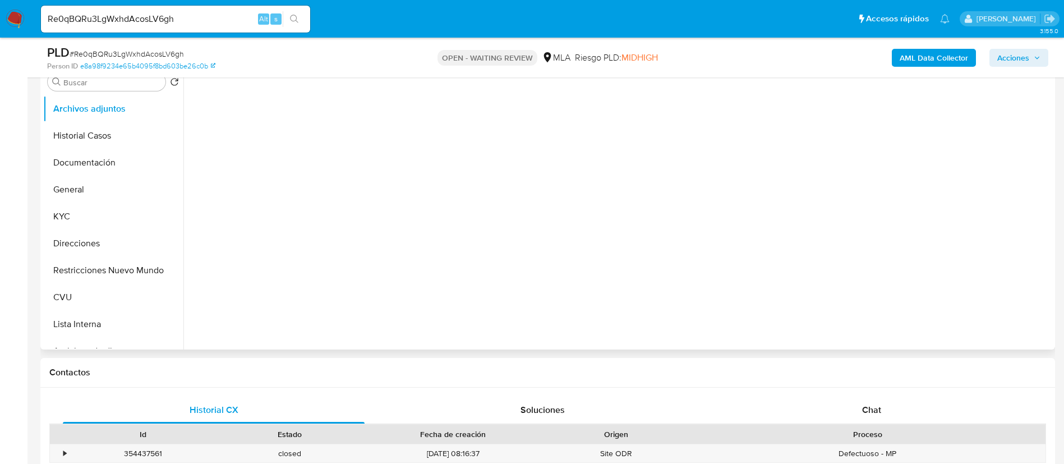
scroll to position [252, 0]
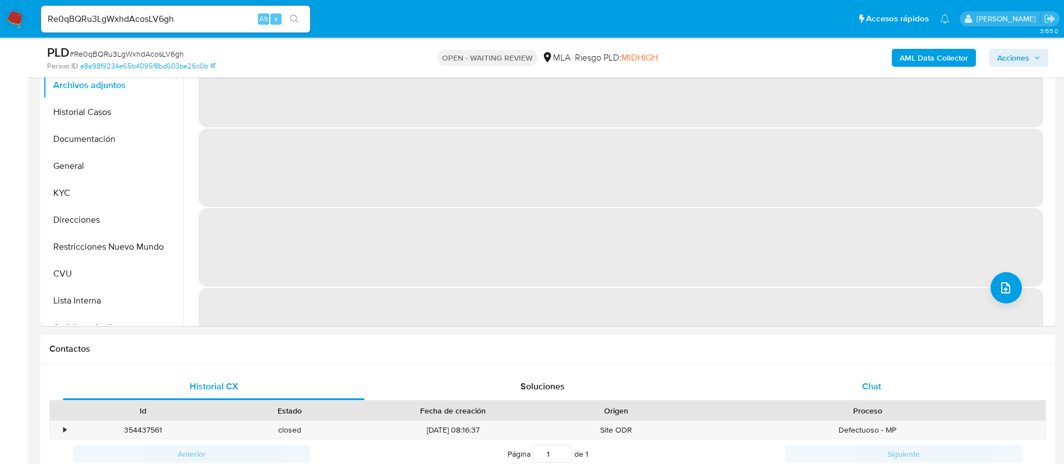
click at [792, 384] on div "Chat" at bounding box center [872, 386] width 302 height 27
select select "10"
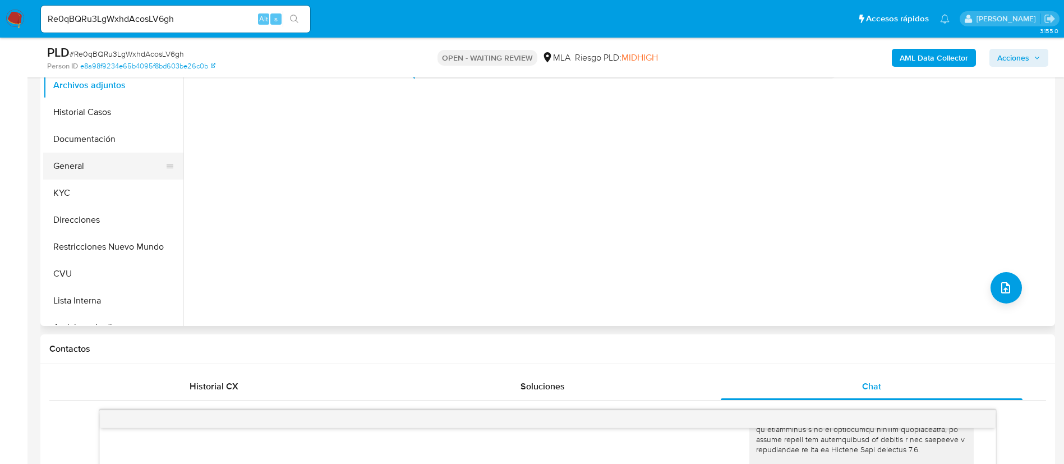
click at [103, 162] on button "General" at bounding box center [108, 166] width 131 height 27
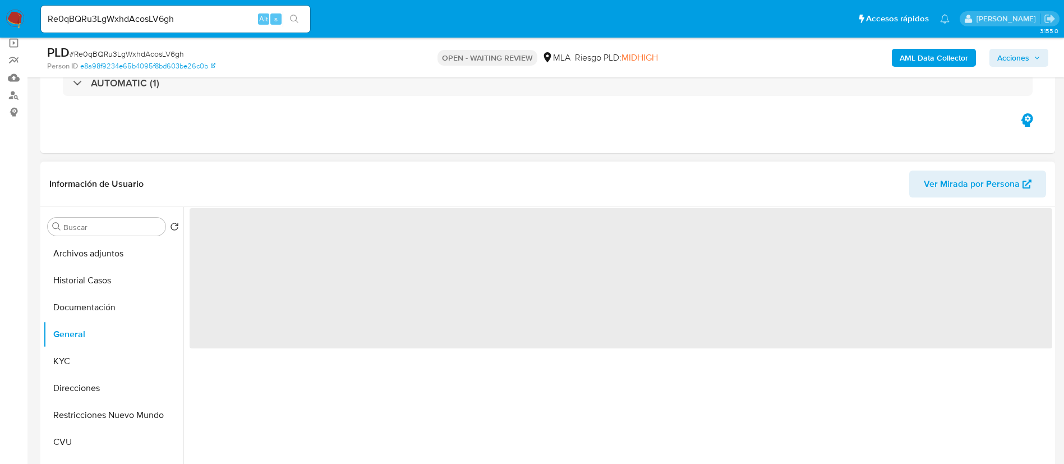
scroll to position [168, 0]
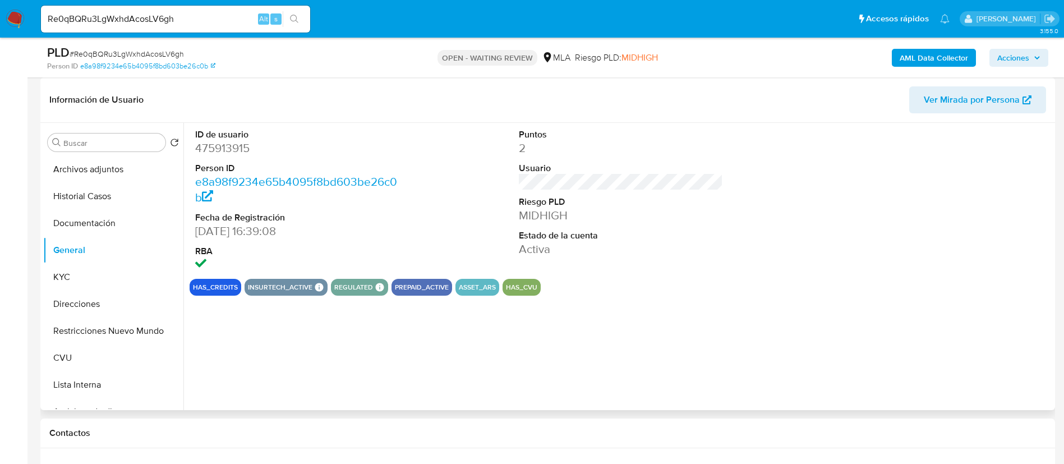
click at [237, 148] on dd "475913915" at bounding box center [297, 148] width 205 height 16
copy dd "475913915"
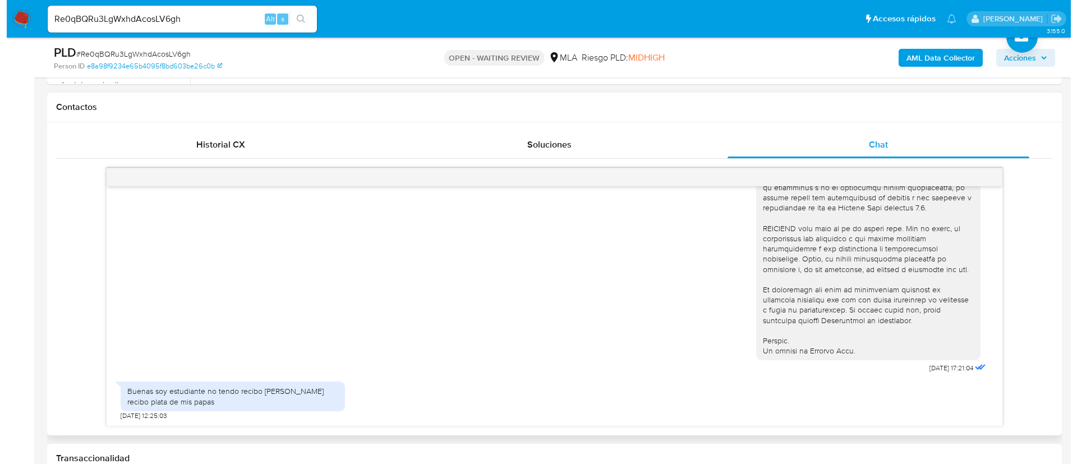
scroll to position [505, 0]
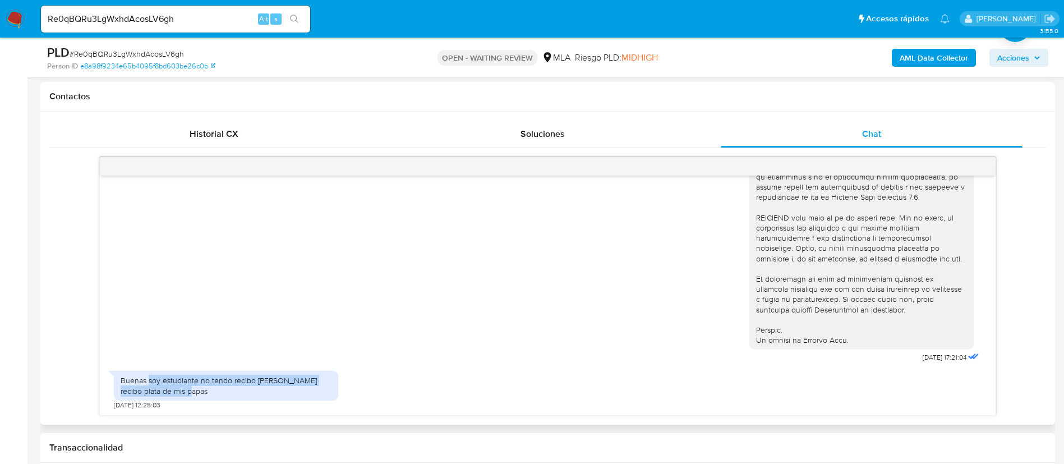
drag, startPoint x: 162, startPoint y: 385, endPoint x: 220, endPoint y: 392, distance: 59.3
click at [220, 392] on div "Buenas soy estudiante no tendo recibo de sueldo recibo plata de mis papas" at bounding box center [226, 385] width 211 height 20
copy div "soy estudiante no tendo recibo de sueldo recibo plata de mis papas"
click at [942, 46] on div "AML Data Collector Acciones" at bounding box center [883, 57] width 331 height 26
click at [937, 59] on b "AML Data Collector" at bounding box center [934, 58] width 68 height 18
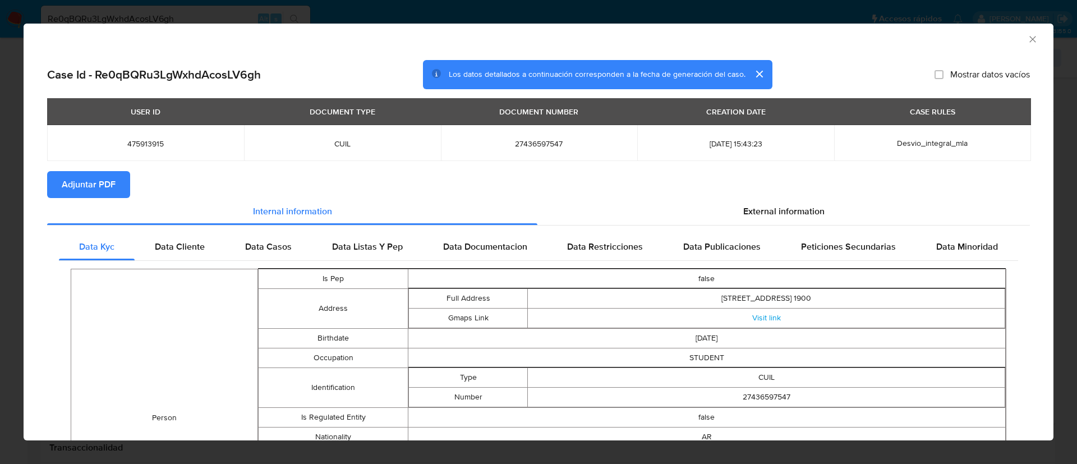
click at [402, 112] on th "DOCUMENT TYPE" at bounding box center [342, 111] width 197 height 27
click at [80, 194] on span "Adjuntar PDF" at bounding box center [89, 184] width 54 height 25
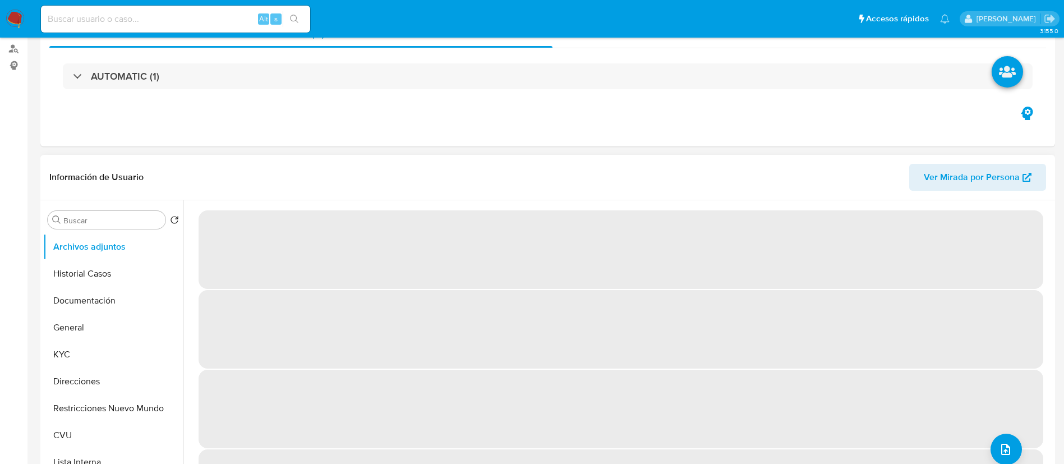
select select "10"
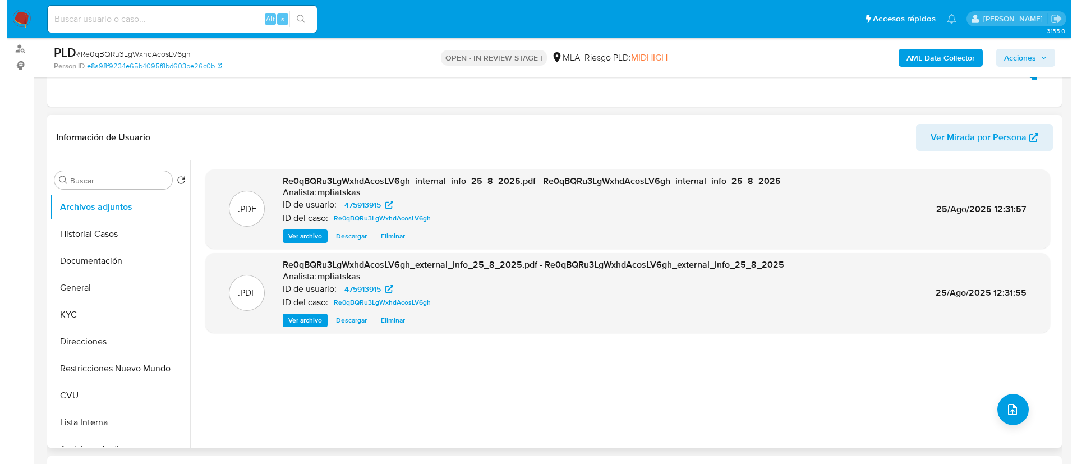
scroll to position [252, 0]
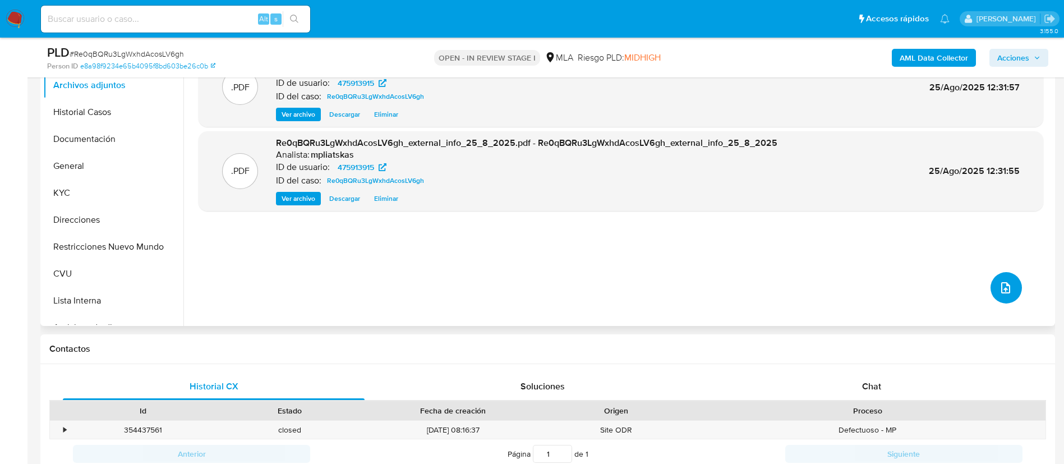
click at [1001, 297] on button "upload-file" at bounding box center [1006, 287] width 31 height 31
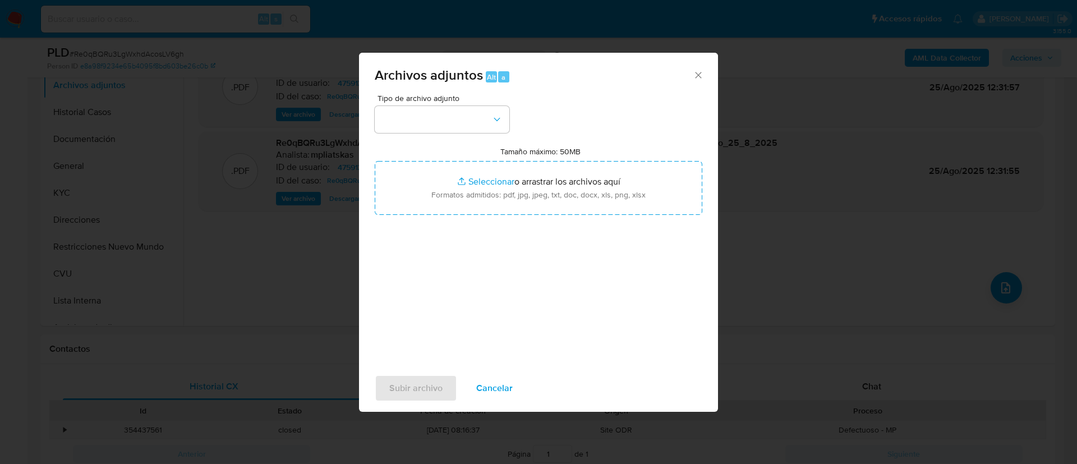
click at [453, 141] on div "Tipo de archivo adjunto Tamaño máximo: 50MB Seleccionar archivos Seleccionar o …" at bounding box center [539, 226] width 328 height 265
click at [449, 130] on button "button" at bounding box center [442, 119] width 135 height 27
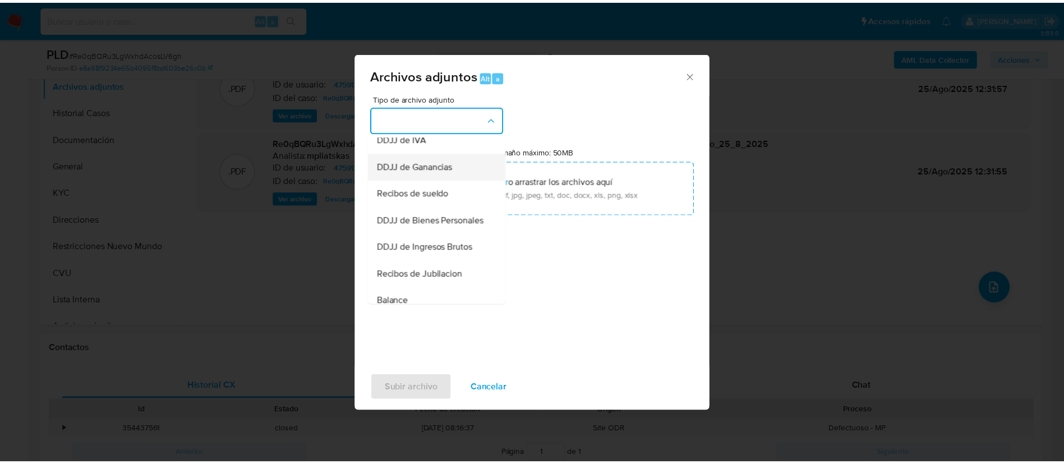
scroll to position [168, 0]
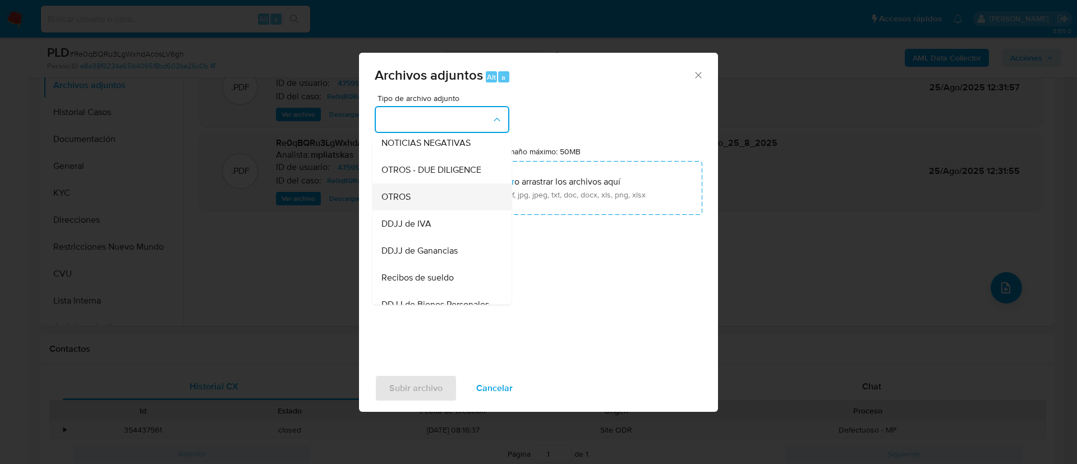
click at [435, 197] on div "OTROS" at bounding box center [438, 196] width 114 height 27
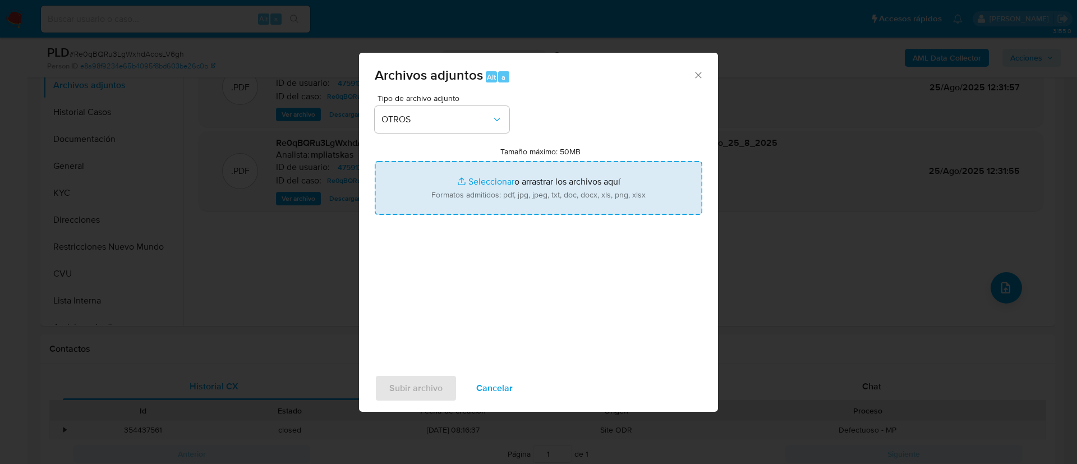
click at [502, 180] on input "Tamaño máximo: 50MB Seleccionar archivos" at bounding box center [539, 188] width 328 height 54
type input "C:\fakepath\475913915 Movimientos.xlsx"
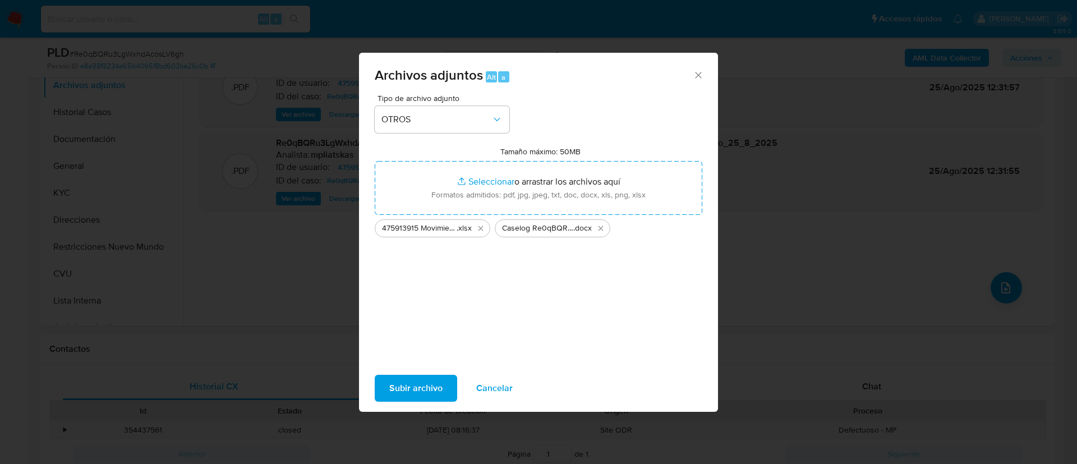
click at [429, 384] on span "Subir archivo" at bounding box center [415, 388] width 53 height 25
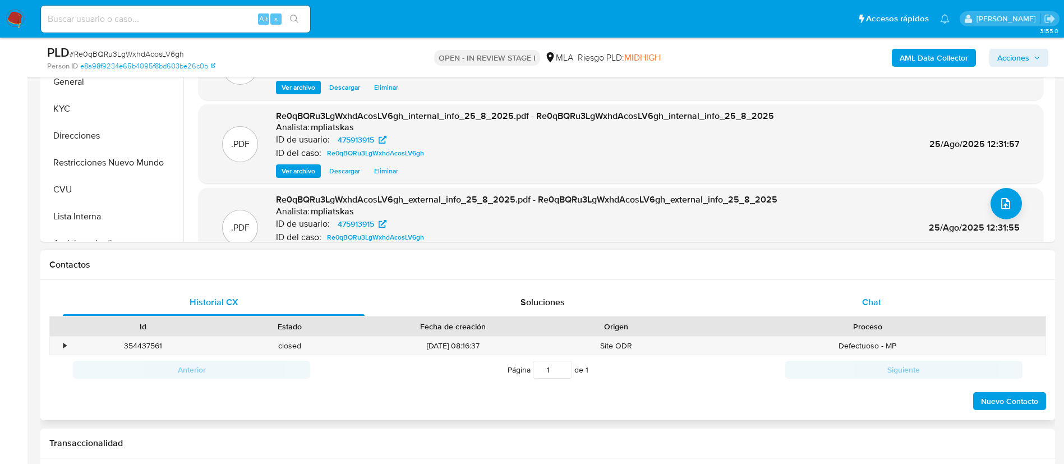
click at [871, 296] on span "Chat" at bounding box center [871, 302] width 19 height 13
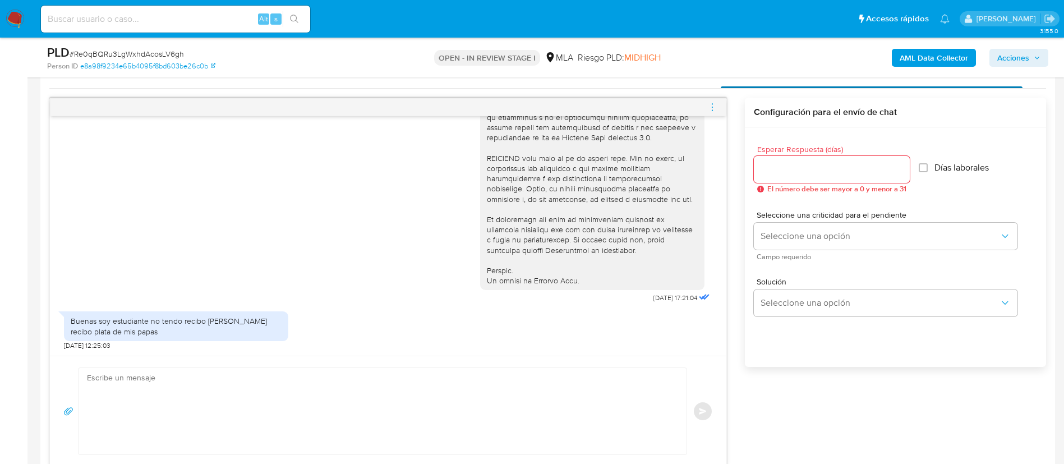
scroll to position [589, 0]
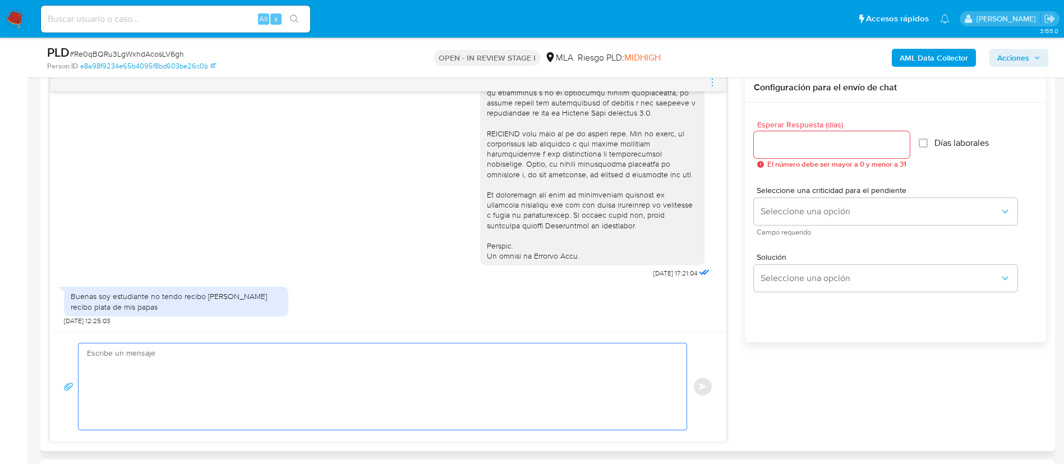
click at [508, 394] on textarea at bounding box center [380, 386] width 586 height 86
click at [287, 373] on textarea at bounding box center [380, 386] width 586 height 86
paste textarea "Muchas gracias por tu respuesta. Analizamos tu caso y verificamos que no te enc…"
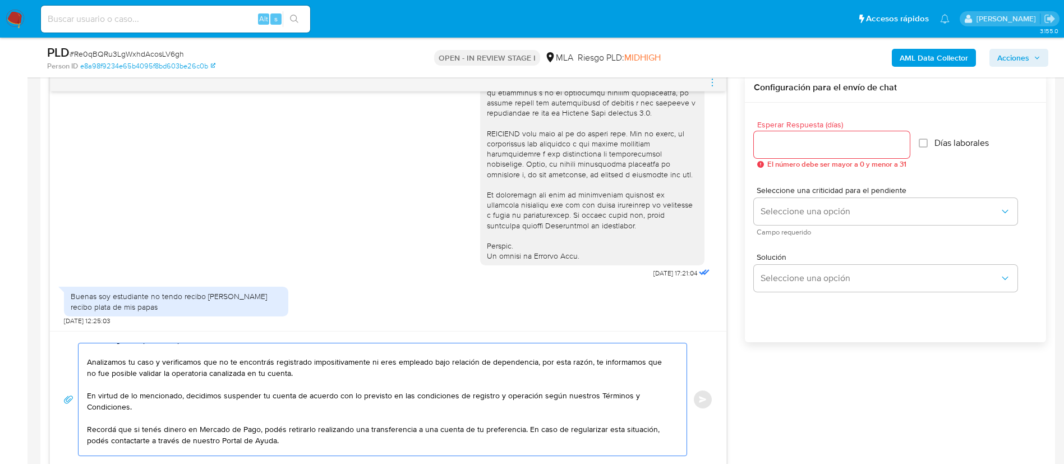
scroll to position [0, 0]
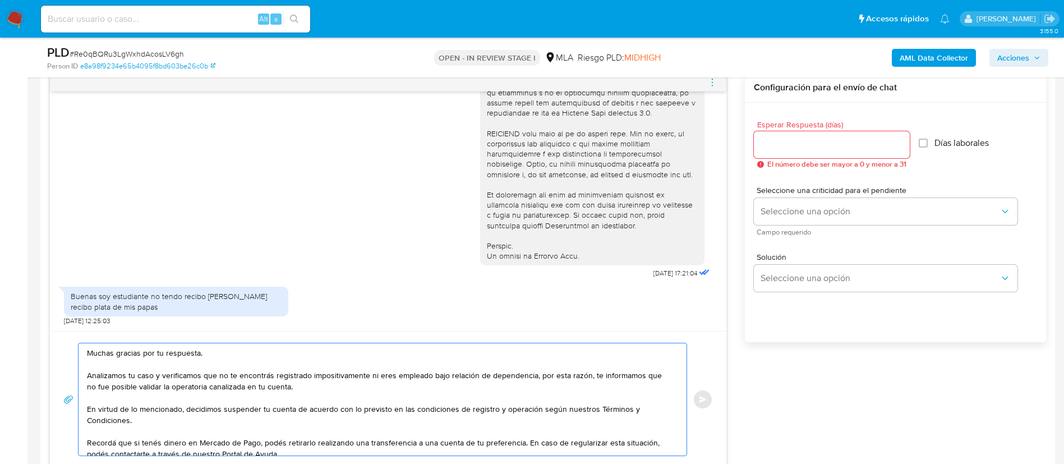
click at [373, 389] on textarea "Muchas gracias por tu respuesta. Analizamos tu caso y verificamos que no te enc…" at bounding box center [380, 399] width 586 height 112
paste textarea "la documentación aportada no es congruente con la operatoria canalizada en tu c…"
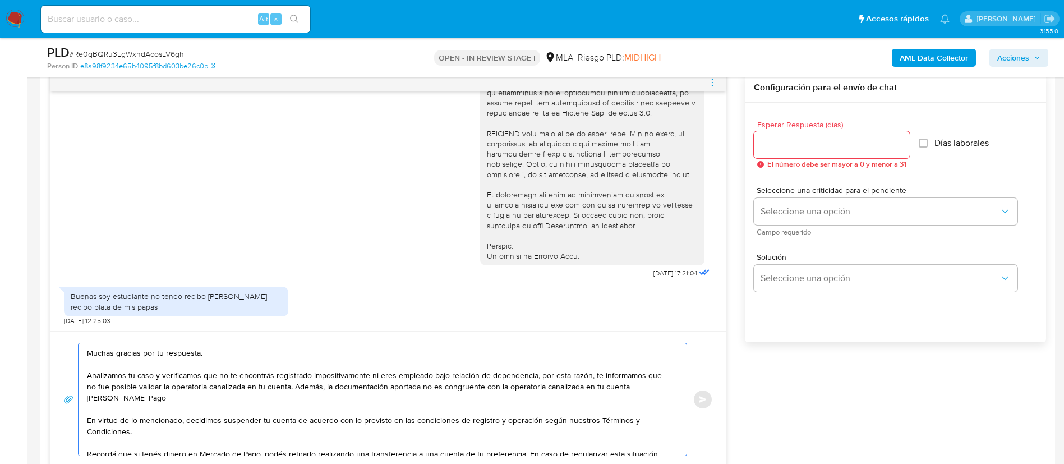
click at [337, 385] on textarea "Muchas gracias por tu respuesta. Analizamos tu caso y verificamos que no te enc…" at bounding box center [380, 399] width 586 height 112
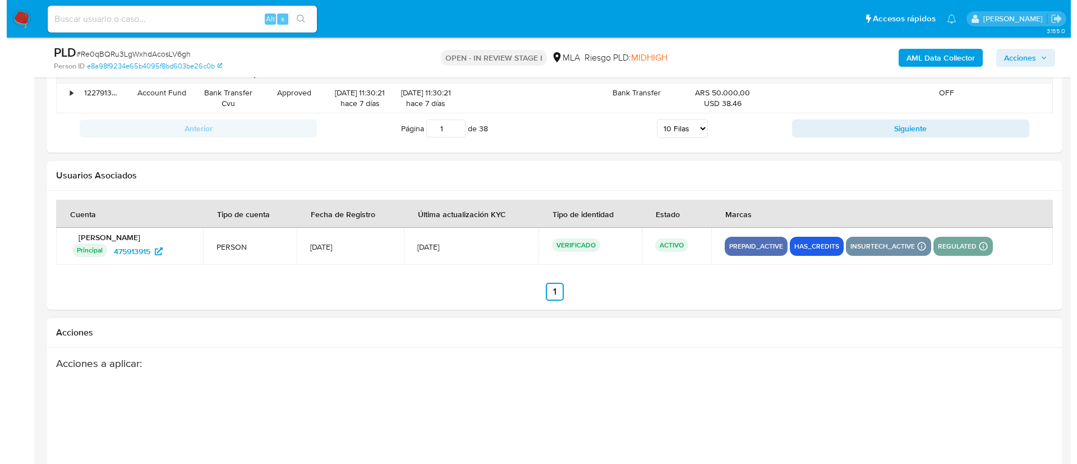
scroll to position [1999, 0]
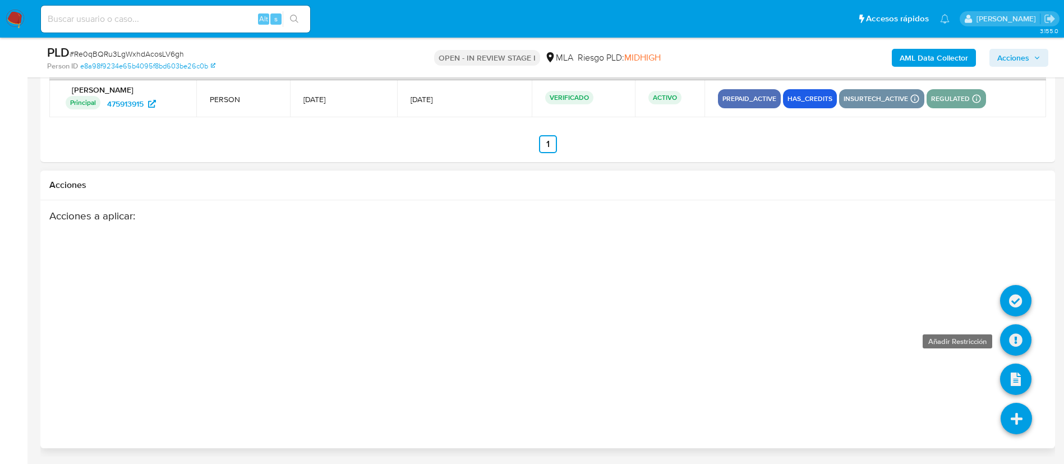
type textarea "Muchas gracias por tu respuesta. Analizamos tu caso y verificamos que no te enc…"
click at [1009, 337] on icon at bounding box center [1015, 339] width 31 height 31
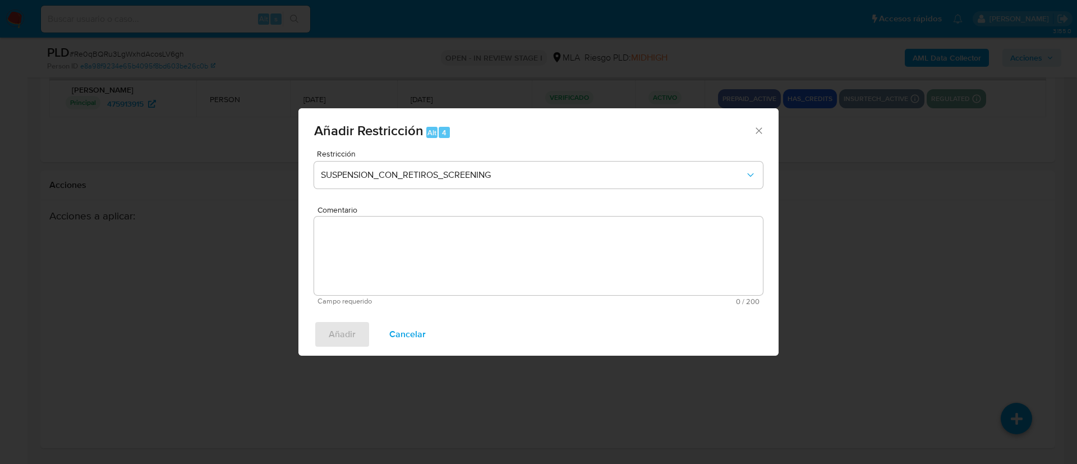
click at [436, 192] on div "Restricción SUSPENSION_CON_RETIROS_SCREENING" at bounding box center [538, 176] width 449 height 53
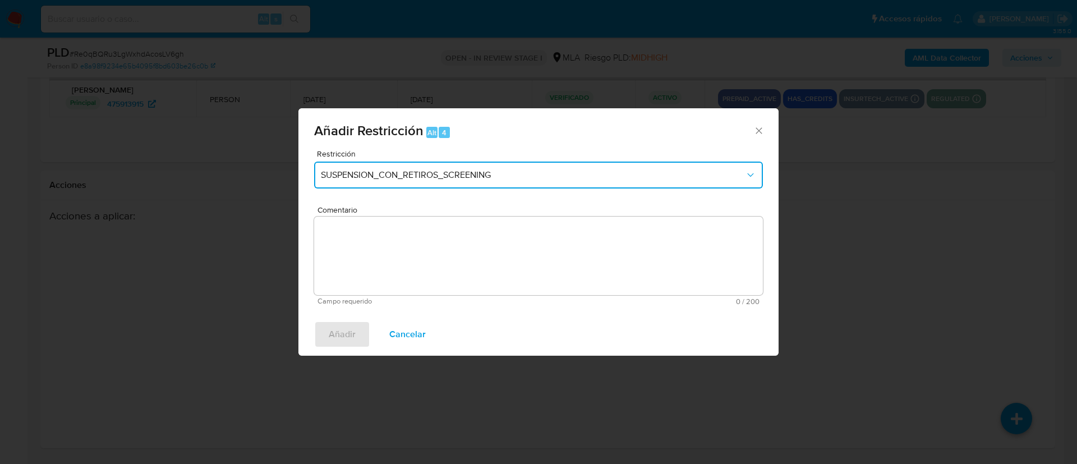
click at [442, 176] on span "SUSPENSION_CON_RETIROS_SCREENING" at bounding box center [533, 174] width 424 height 11
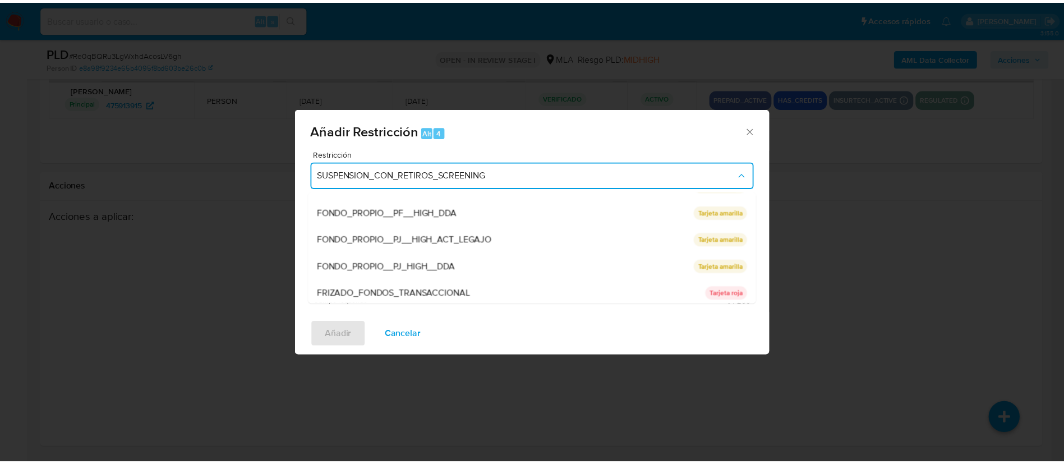
scroll to position [238, 0]
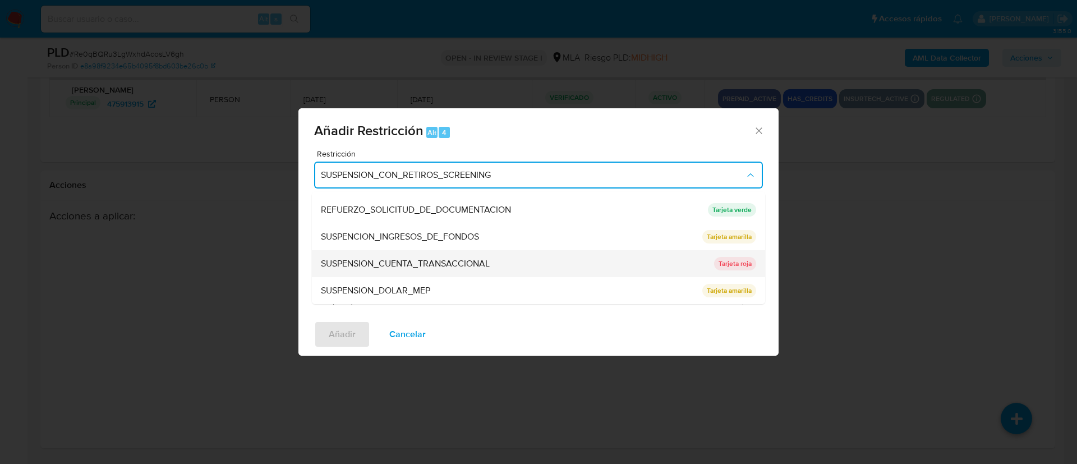
click at [409, 269] on span "SUSPENSION_CUENTA_TRANSACCIONAL" at bounding box center [405, 263] width 169 height 11
click at [409, 269] on textarea "Comentario" at bounding box center [538, 256] width 449 height 79
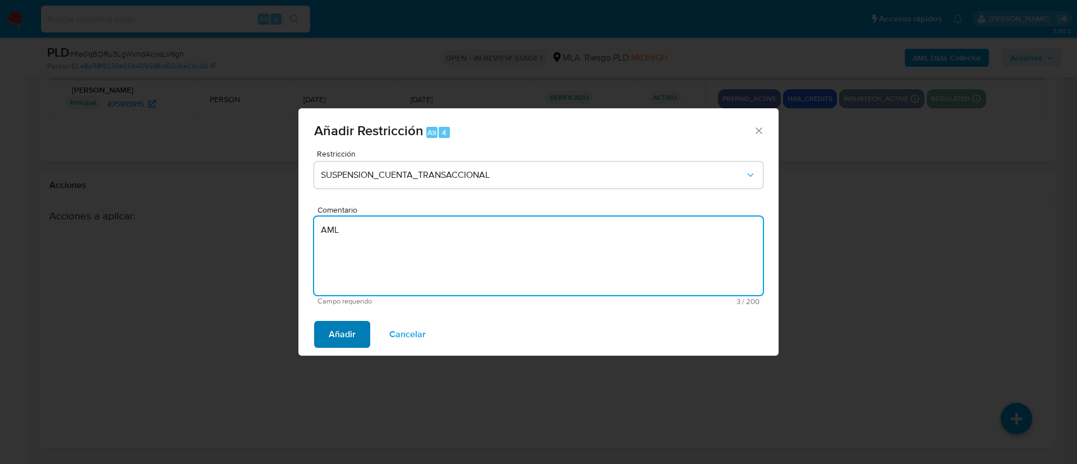
type textarea "AML"
click at [352, 322] on span "Añadir" at bounding box center [342, 334] width 27 height 25
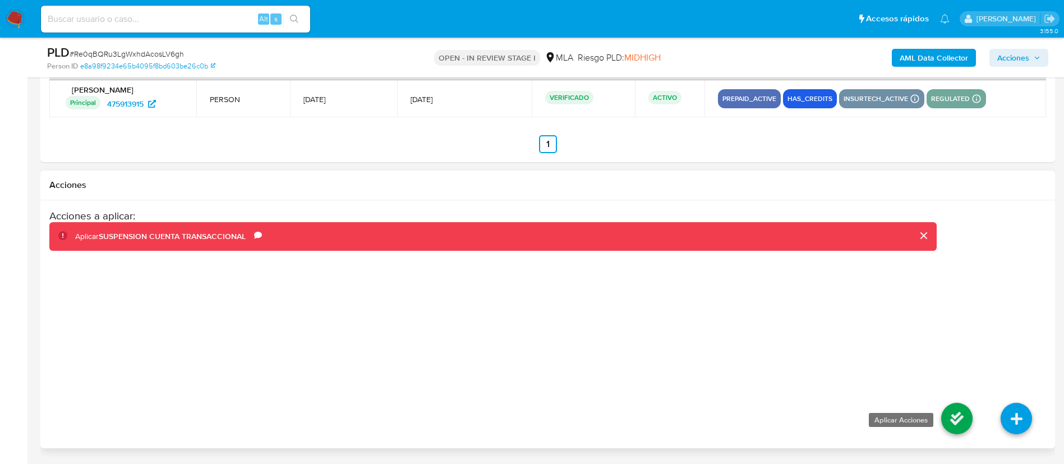
click at [959, 418] on icon at bounding box center [956, 418] width 31 height 31
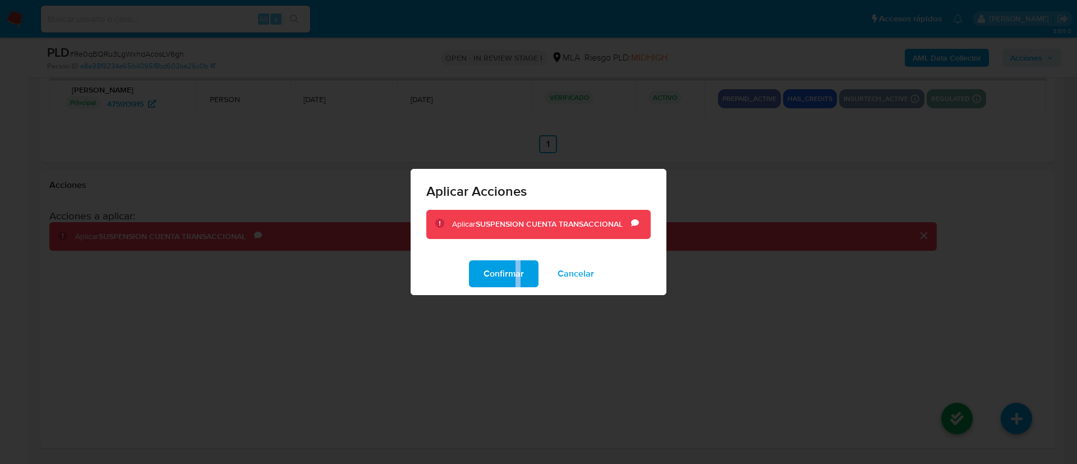
click at [518, 288] on div "Confirmar Cancelar" at bounding box center [539, 273] width 256 height 43
click at [508, 274] on span "Confirmar" at bounding box center [504, 273] width 40 height 25
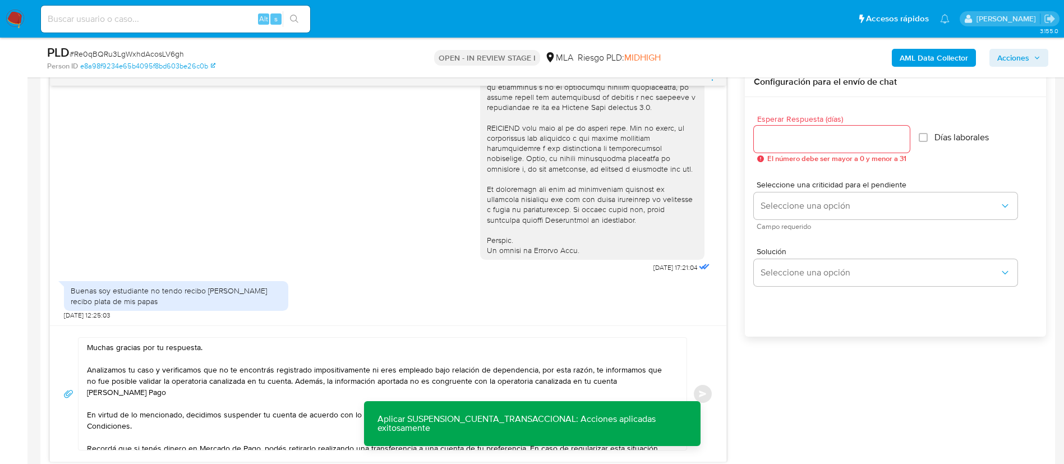
scroll to position [568, 0]
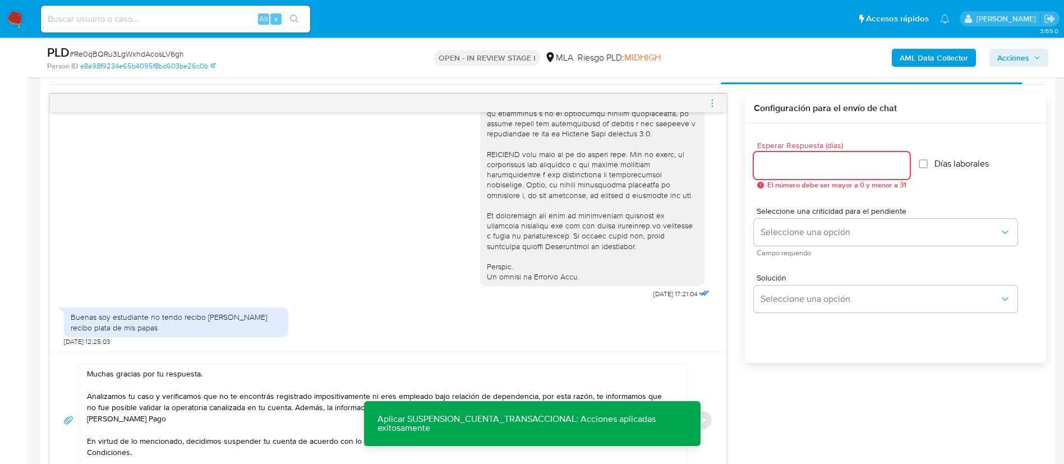
click at [793, 171] on input "Esperar Respuesta (días)" at bounding box center [832, 165] width 156 height 15
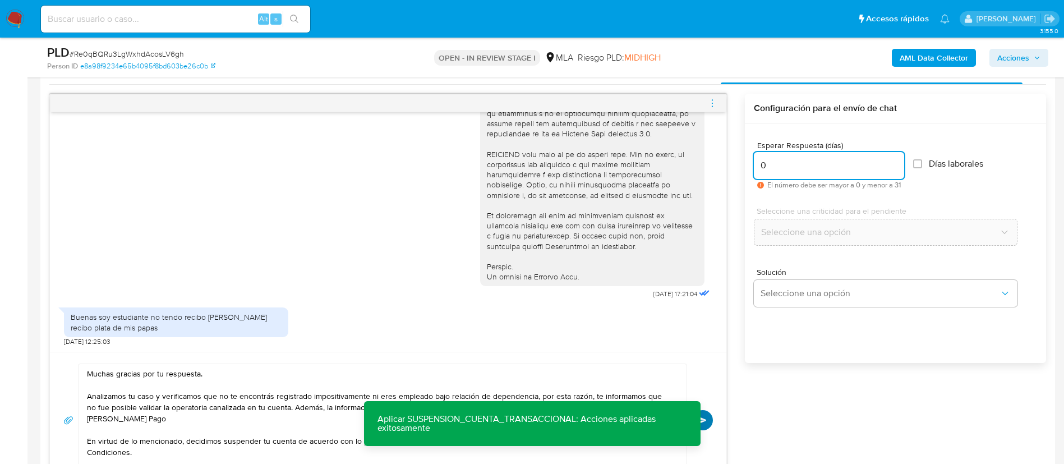
type input "0"
click at [709, 418] on button "Enviar" at bounding box center [703, 420] width 20 height 20
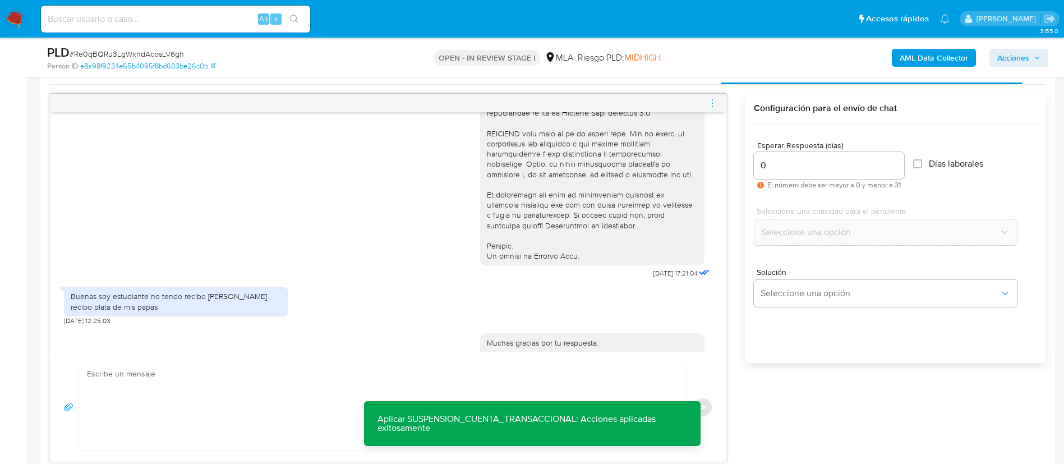
click at [713, 104] on icon "menu-action" at bounding box center [712, 103] width 10 height 10
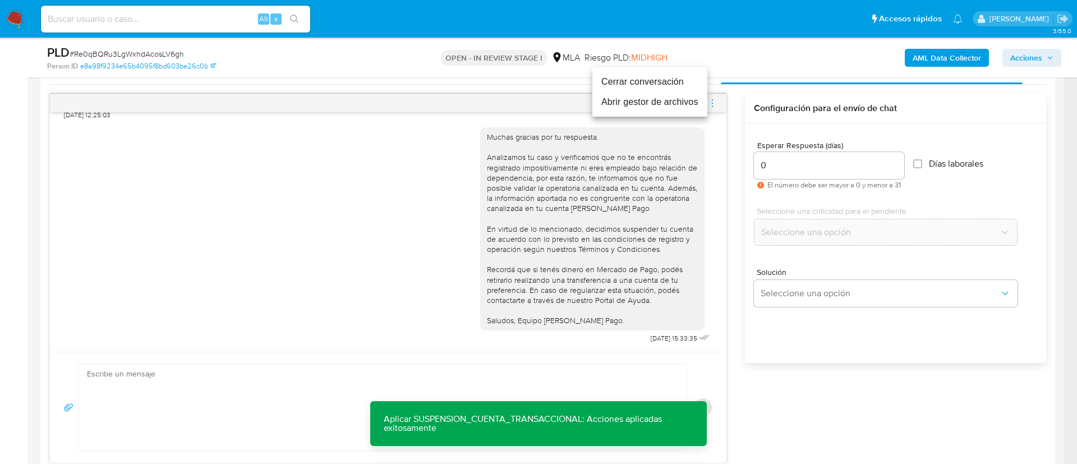
click at [605, 78] on li "Cerrar conversación" at bounding box center [649, 82] width 115 height 20
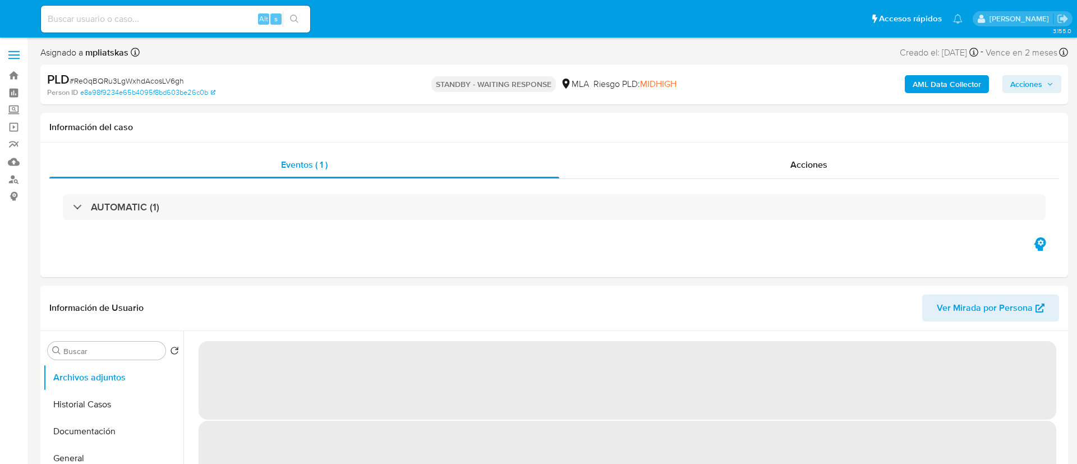
select select "10"
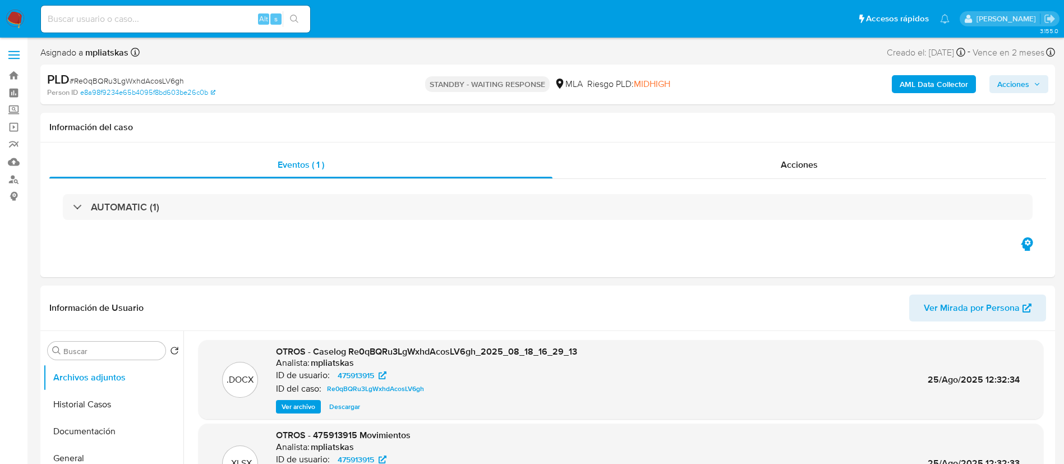
click at [231, 19] on input at bounding box center [175, 19] width 269 height 15
paste input "iJChab7Md9hYapPcmDtluy6r"
type input "iJChab7Md9hYapPcmDtluy6r"
click at [292, 18] on icon "search-icon" at bounding box center [294, 19] width 9 height 9
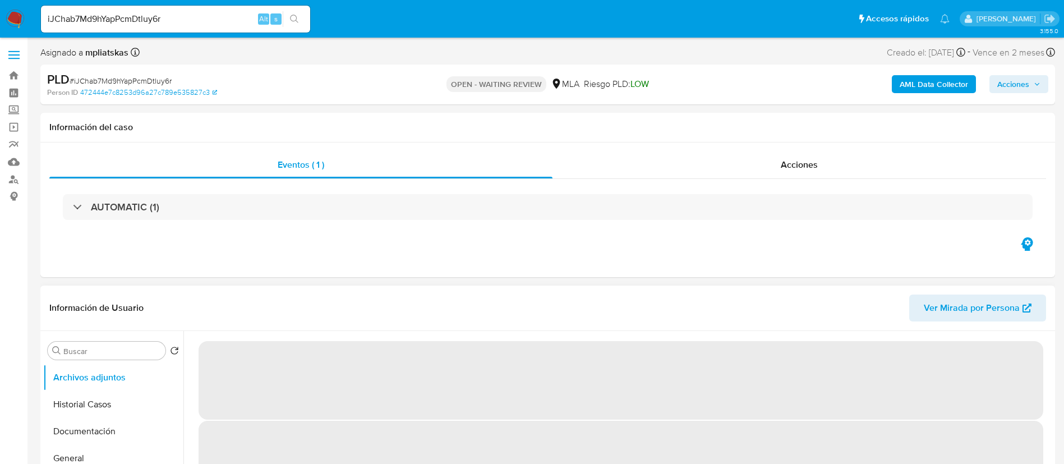
select select "10"
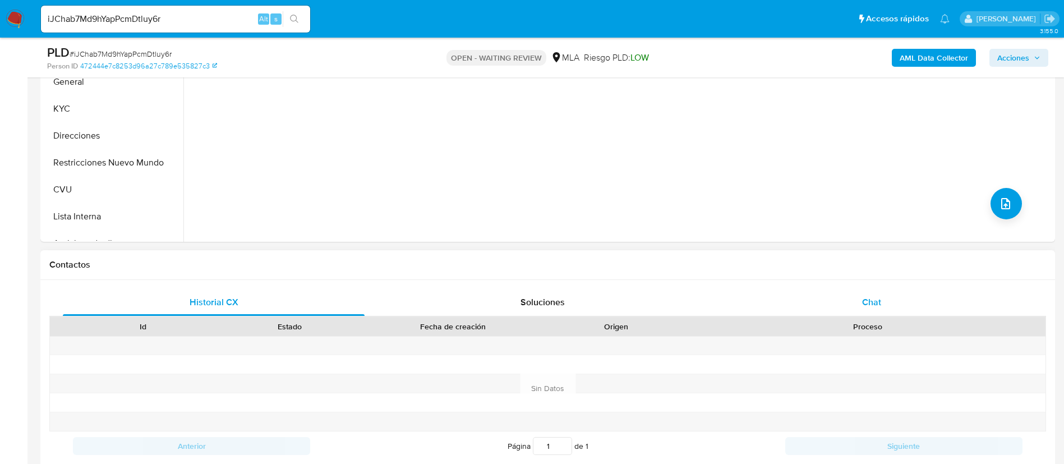
click at [820, 309] on div "Chat" at bounding box center [872, 302] width 302 height 27
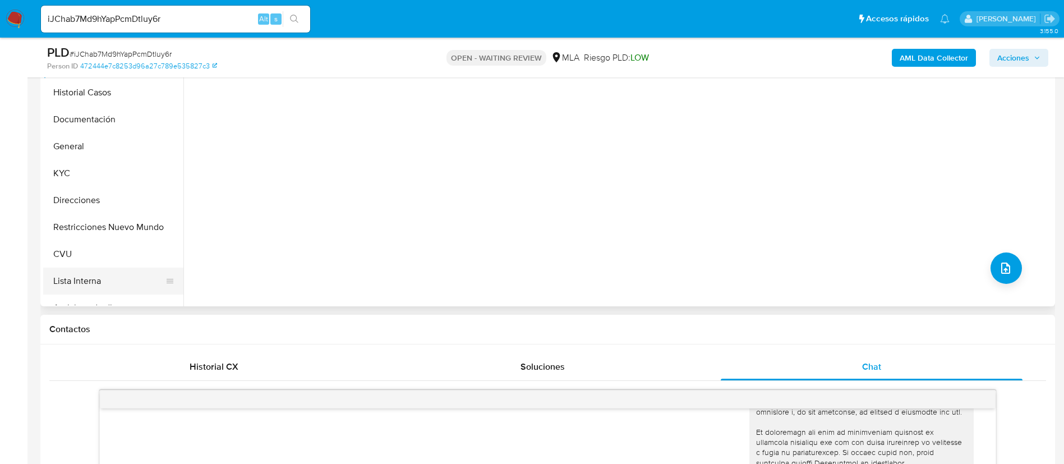
scroll to position [252, 0]
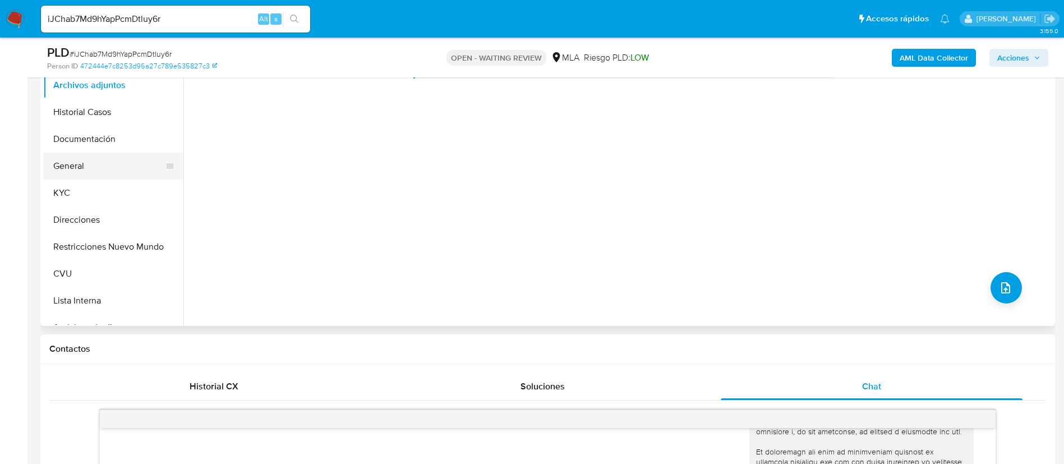
click at [89, 171] on button "General" at bounding box center [108, 166] width 131 height 27
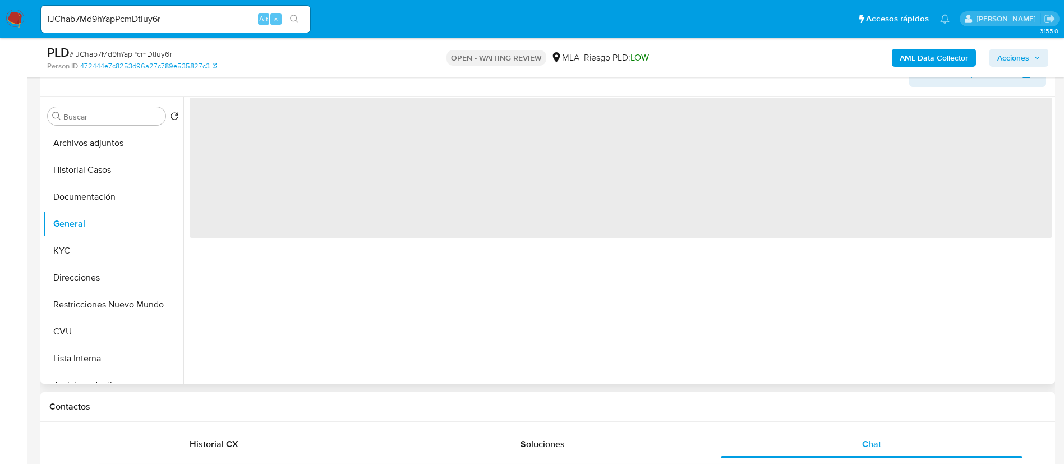
scroll to position [168, 0]
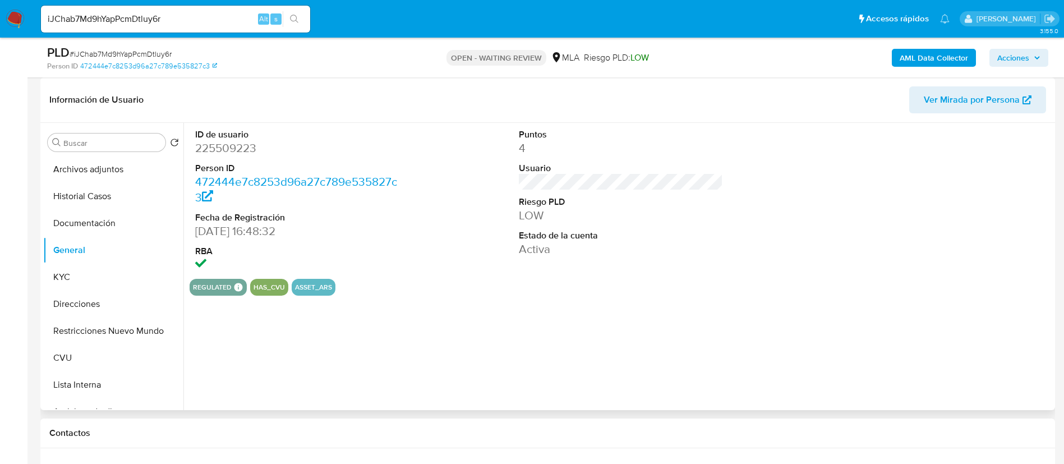
click at [225, 147] on dd "225509223" at bounding box center [297, 148] width 205 height 16
copy dd "225509223"
click at [88, 295] on button "Direcciones" at bounding box center [108, 304] width 131 height 27
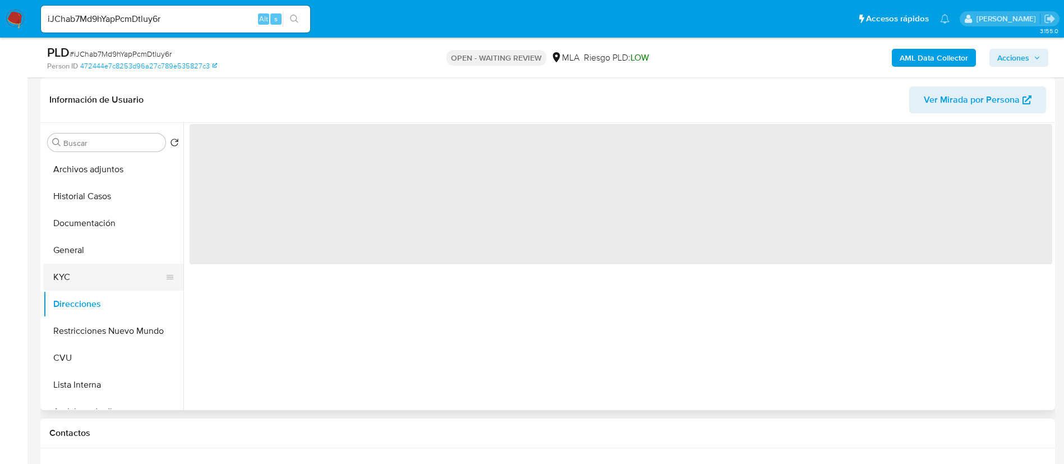
click at [90, 280] on button "KYC" at bounding box center [108, 277] width 131 height 27
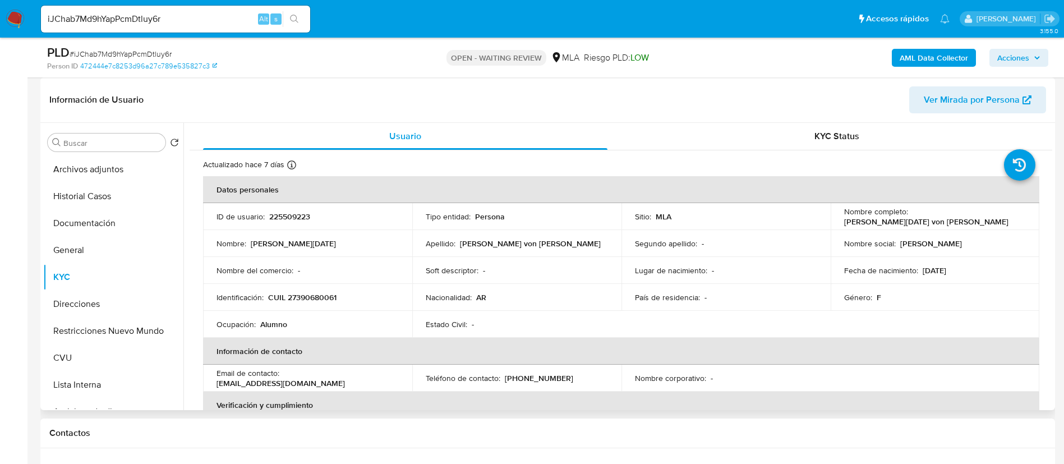
click at [314, 295] on p "CUIL 27390680061" at bounding box center [302, 297] width 68 height 10
copy p "27390680061"
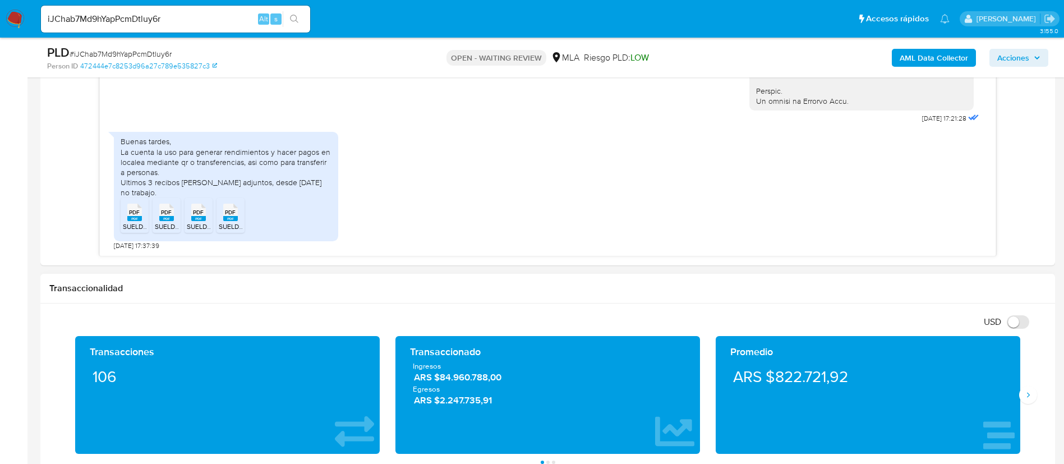
scroll to position [673, 0]
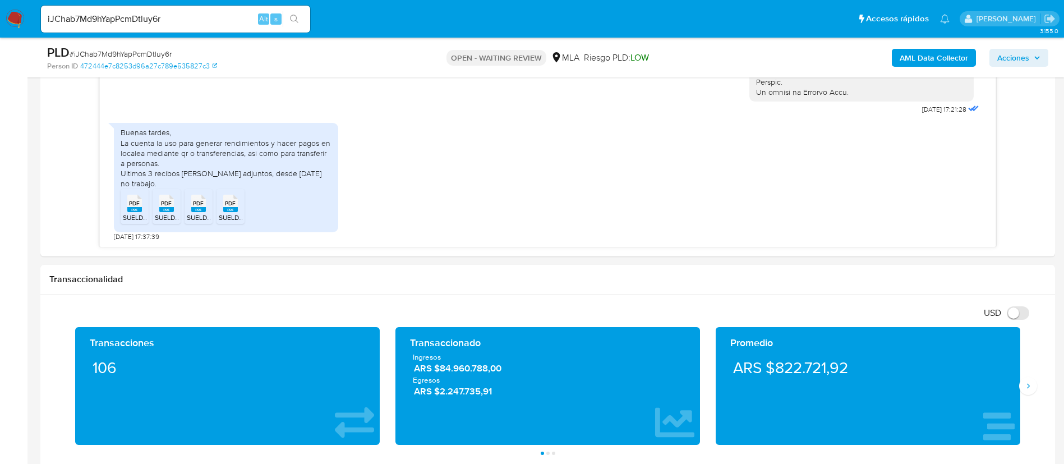
click at [130, 217] on span "SUELDOS [DATE]-05 - 20171.pdf" at bounding box center [169, 218] width 93 height 10
drag, startPoint x: 160, startPoint y: 217, endPoint x: 181, endPoint y: 217, distance: 21.3
click at [160, 217] on span "SUELDOS [DATE]-03 - 20171.pdf" at bounding box center [201, 218] width 93 height 10
click at [185, 217] on li "PDF PDF SUELDO ABR-25 - 2025-04 - 20171.pdf" at bounding box center [199, 206] width 28 height 35
drag, startPoint x: 222, startPoint y: 217, endPoint x: 257, endPoint y: 211, distance: 35.1
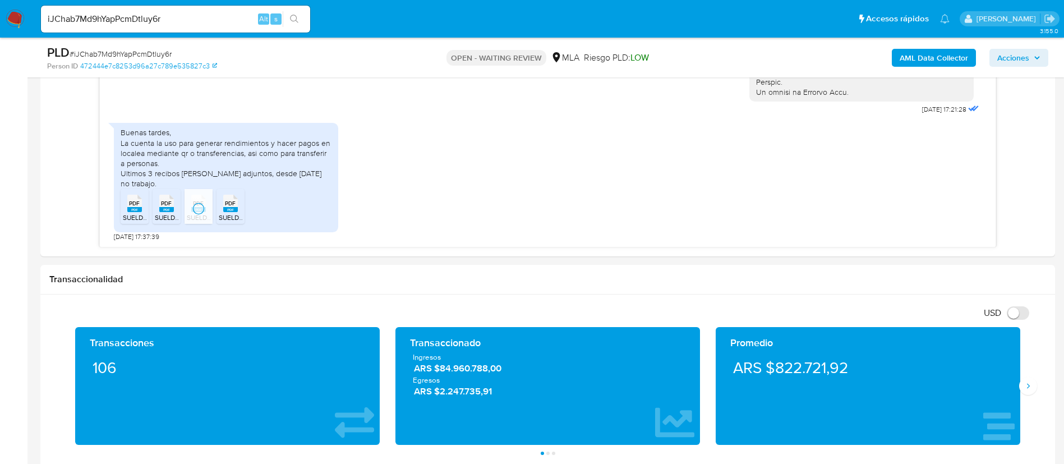
click at [223, 217] on span "SUELDOS [DATE]-05 - 20171.pdf" at bounding box center [265, 218] width 93 height 10
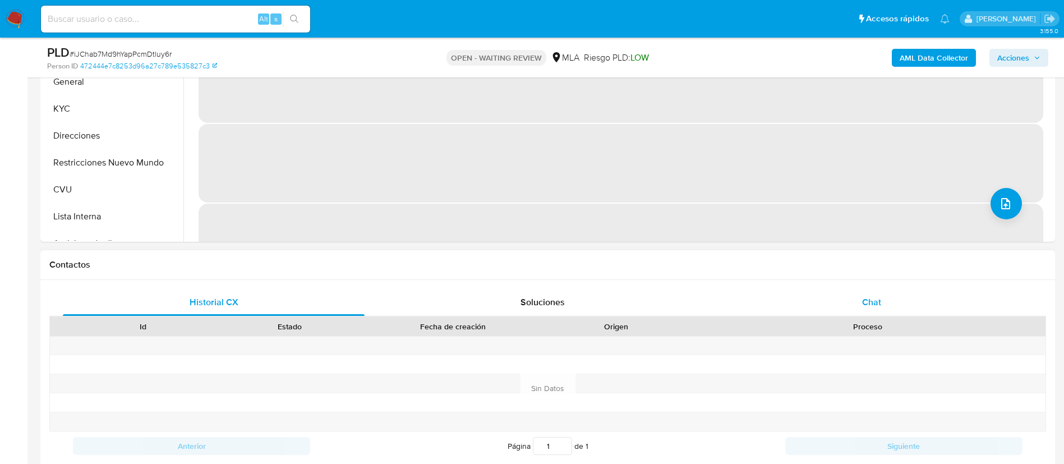
select select "10"
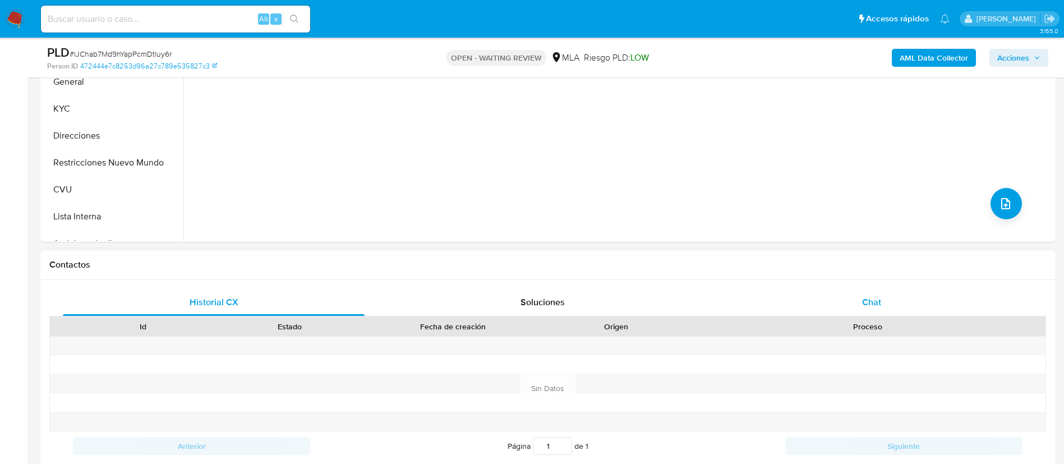
click at [835, 310] on div "Chat" at bounding box center [872, 302] width 302 height 27
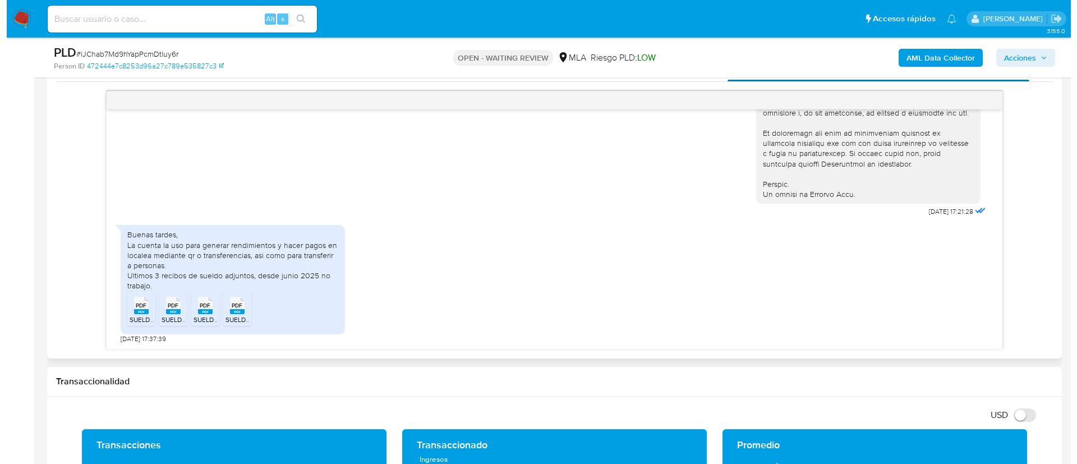
scroll to position [589, 0]
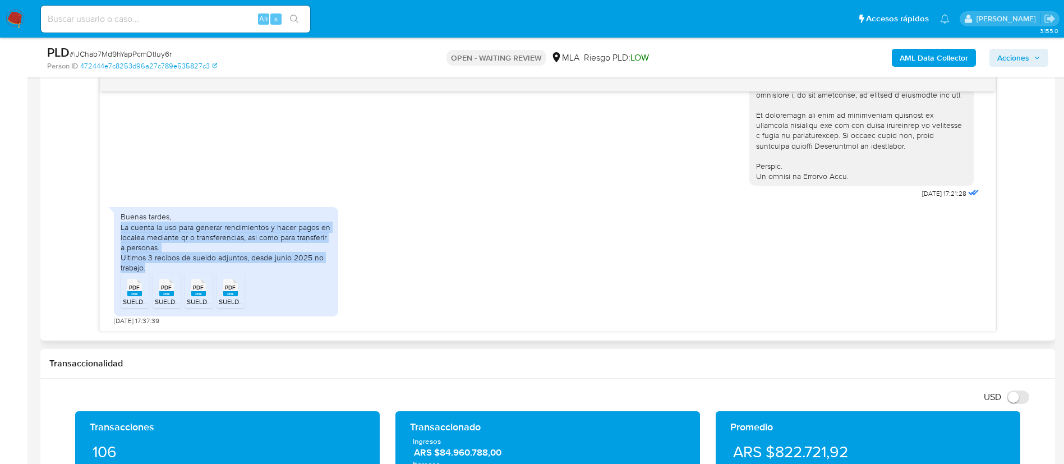
drag, startPoint x: 120, startPoint y: 227, endPoint x: 167, endPoint y: 268, distance: 61.6
click at [167, 268] on div "Buenas tardes, La cuenta la uso para generar rendimientos y hacer pagos en loca…" at bounding box center [226, 261] width 224 height 109
copy div "La cuenta la uso para generar rendimientos y hacer pagos en localea mediante qr…"
click at [948, 59] on b "AML Data Collector" at bounding box center [934, 58] width 68 height 18
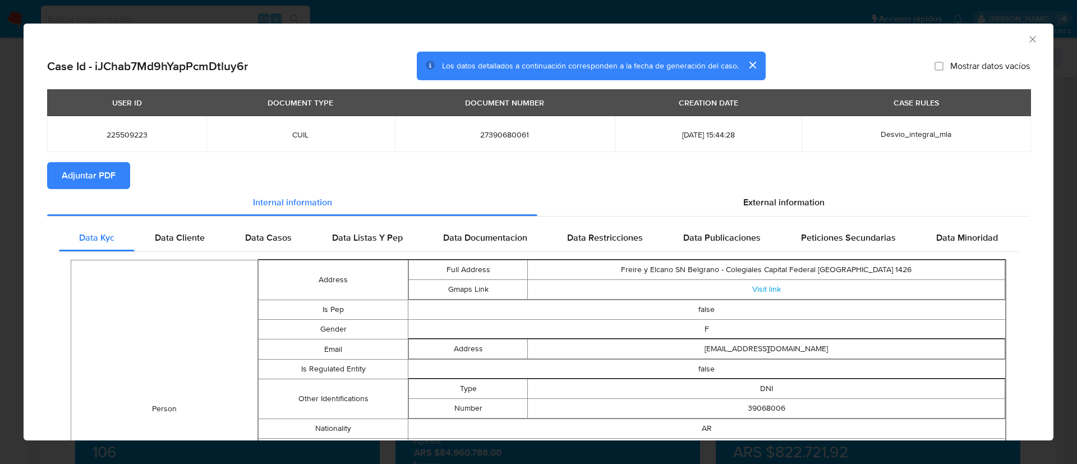
drag, startPoint x: 103, startPoint y: 166, endPoint x: 155, endPoint y: 121, distance: 69.2
click at [103, 167] on span "Adjuntar PDF" at bounding box center [89, 175] width 54 height 25
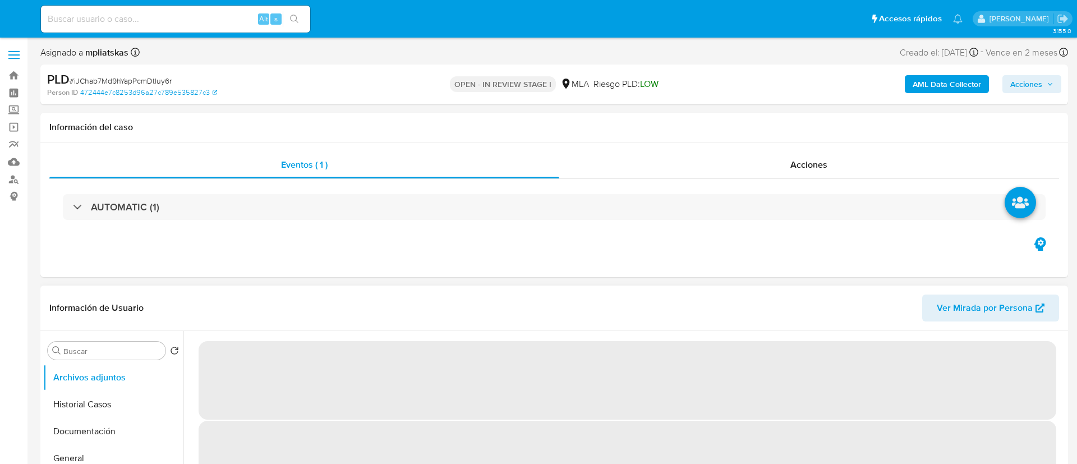
select select "10"
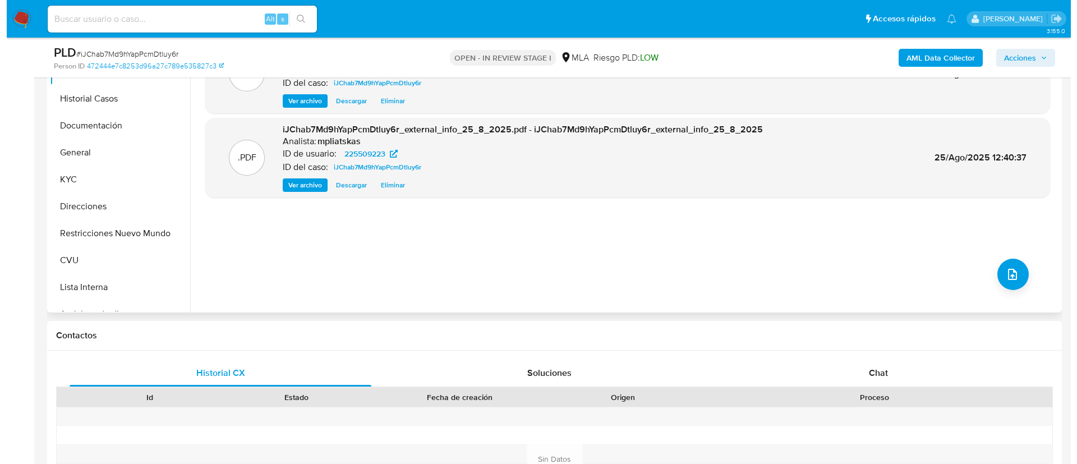
scroll to position [168, 0]
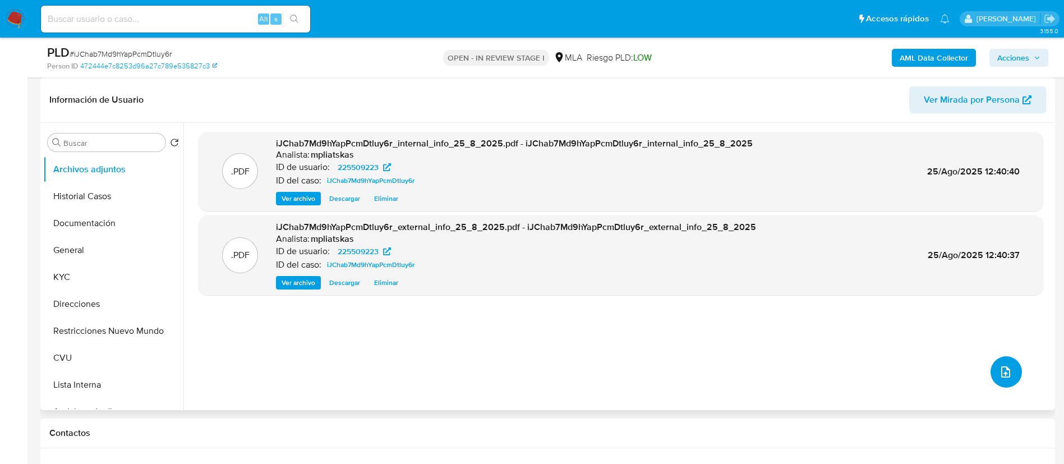
click at [992, 368] on button "upload-file" at bounding box center [1006, 371] width 31 height 31
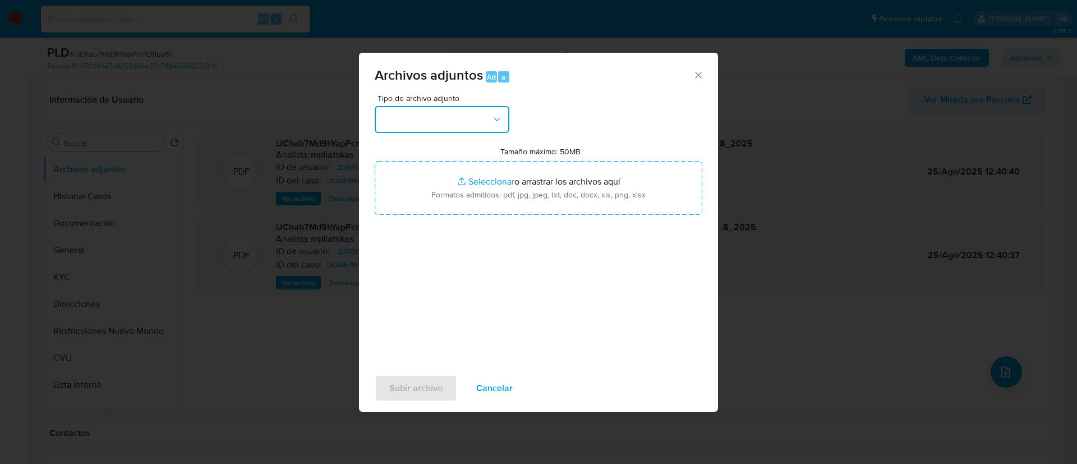
click at [439, 121] on button "button" at bounding box center [442, 119] width 135 height 27
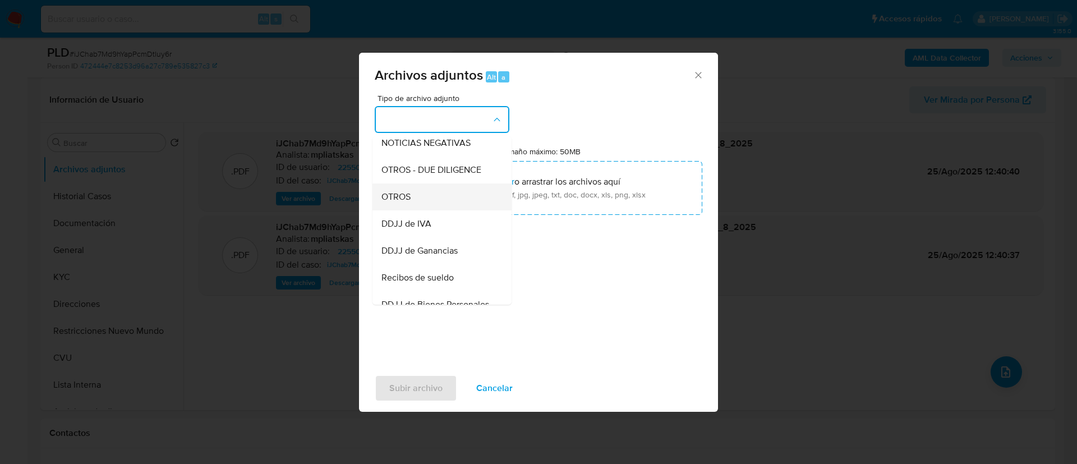
click at [454, 209] on div "OTROS" at bounding box center [438, 196] width 114 height 27
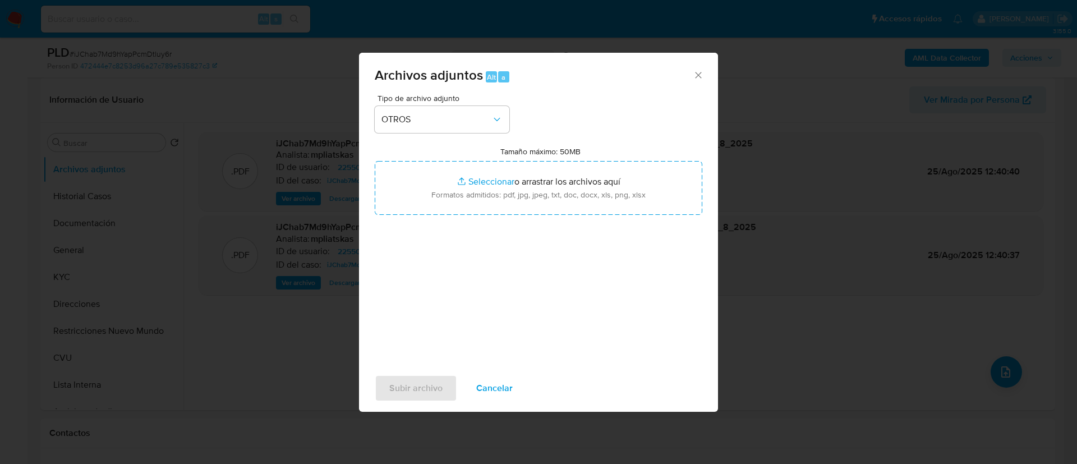
click at [454, 209] on input "Tamaño máximo: 50MB Seleccionar archivos" at bounding box center [539, 188] width 328 height 54
type input "C:\fakepath\225509223 Movimientos.xlsx"
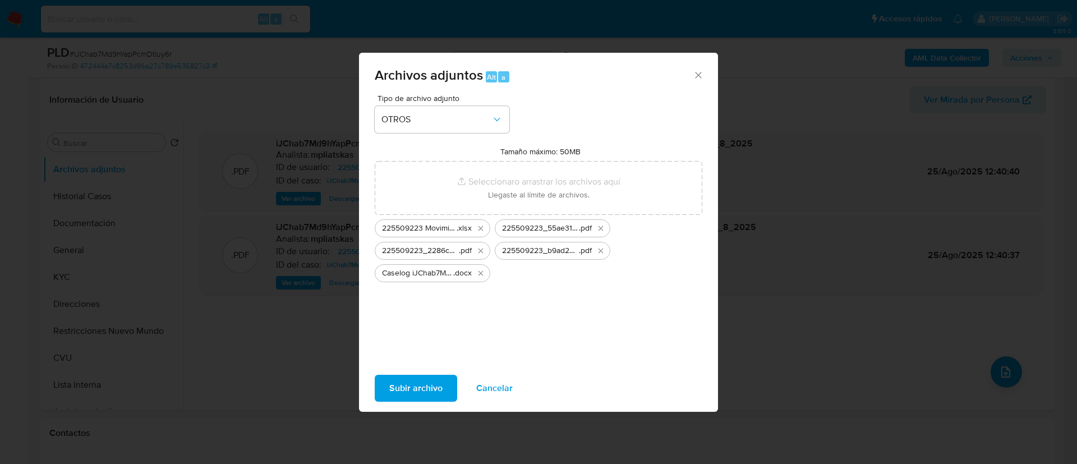
click at [412, 384] on span "Subir archivo" at bounding box center [415, 388] width 53 height 25
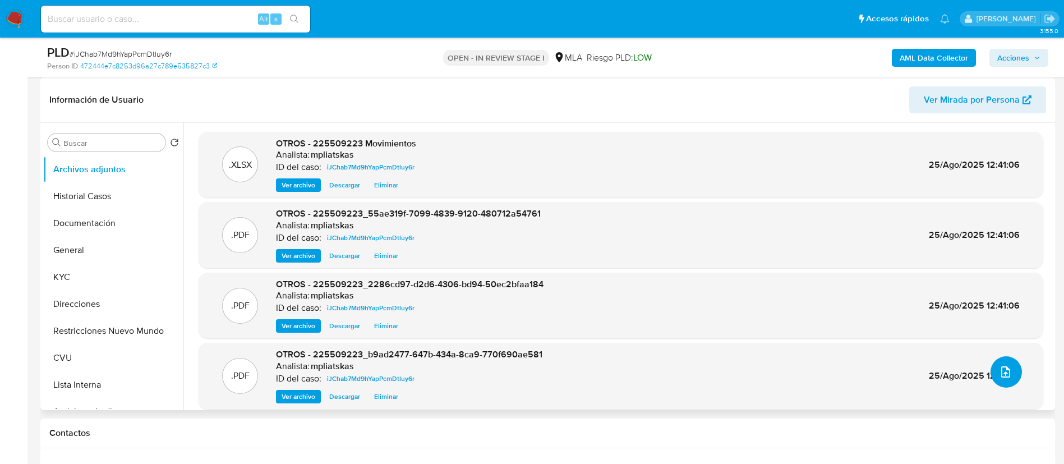
scroll to position [9, 0]
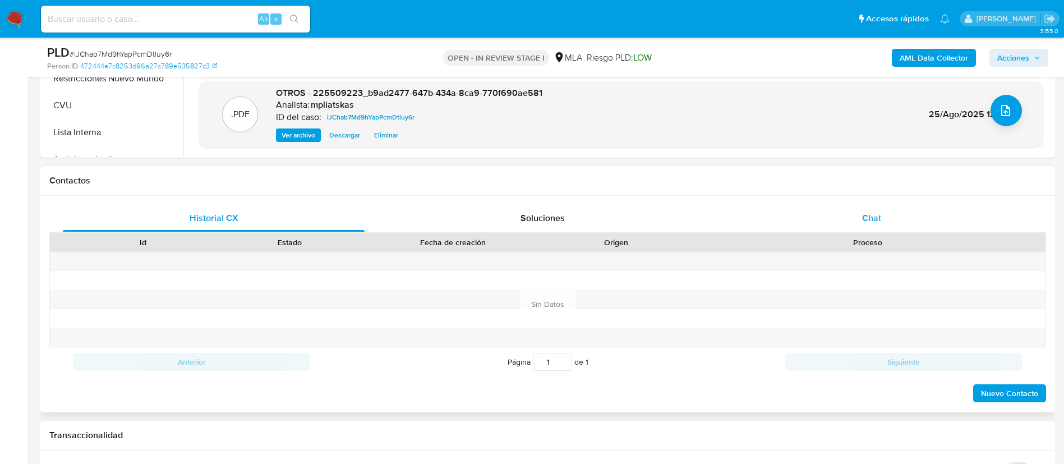
click at [867, 210] on div "Chat" at bounding box center [872, 218] width 302 height 27
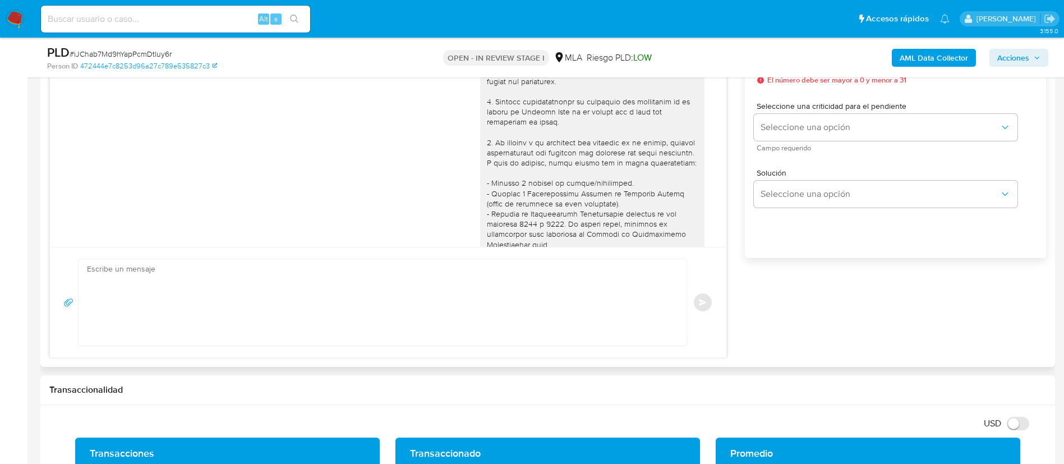
scroll to position [530, 0]
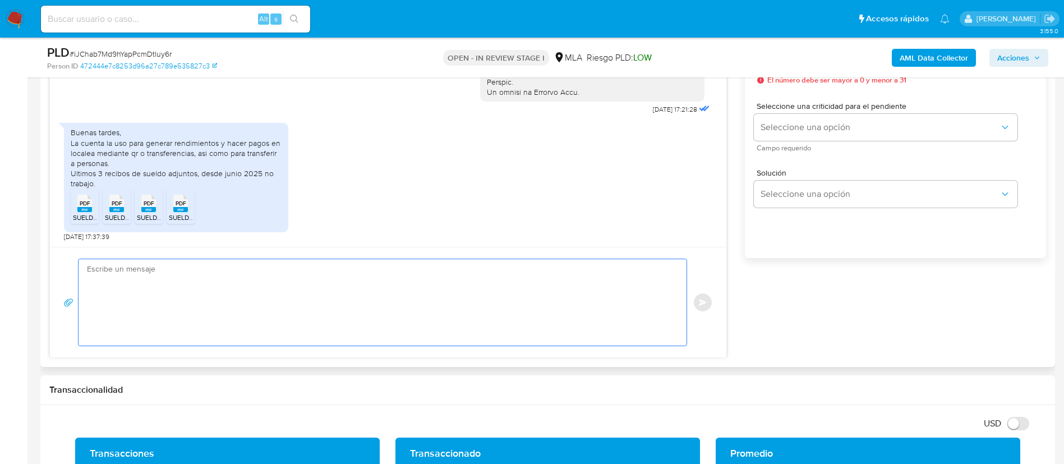
click at [541, 337] on textarea at bounding box center [380, 302] width 586 height 86
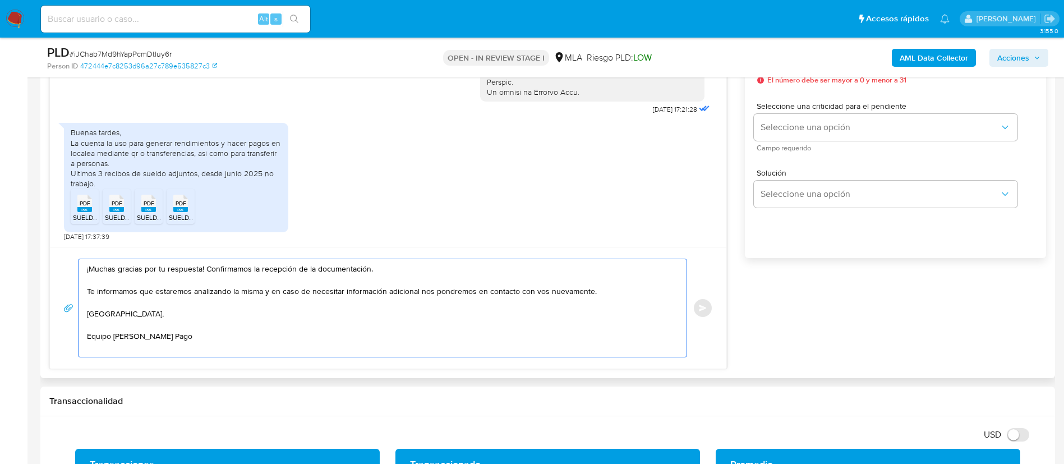
scroll to position [589, 0]
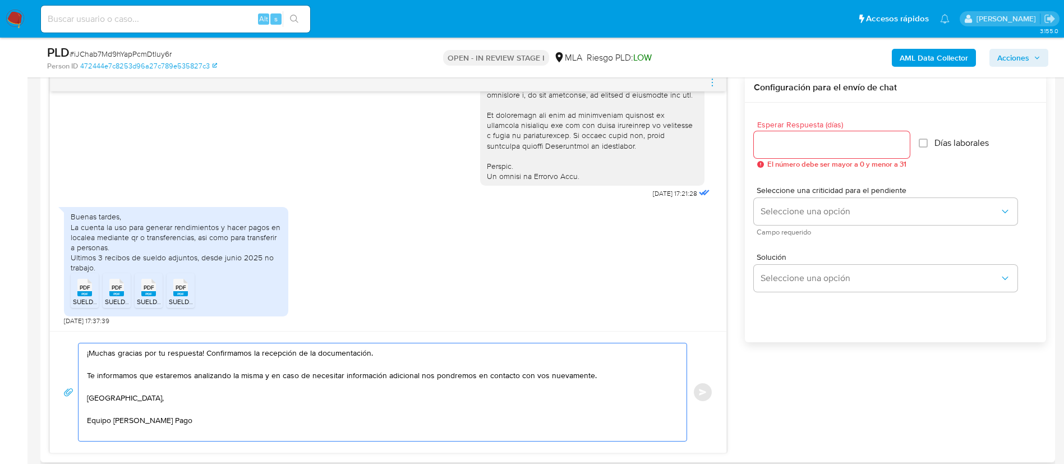
type textarea "¡Muchas gracias por tu respuesta! Confirmamos la recepción de la documentación.…"
click at [780, 155] on div at bounding box center [832, 144] width 156 height 27
click at [778, 150] on input "Esperar Respuesta (días)" at bounding box center [832, 144] width 156 height 15
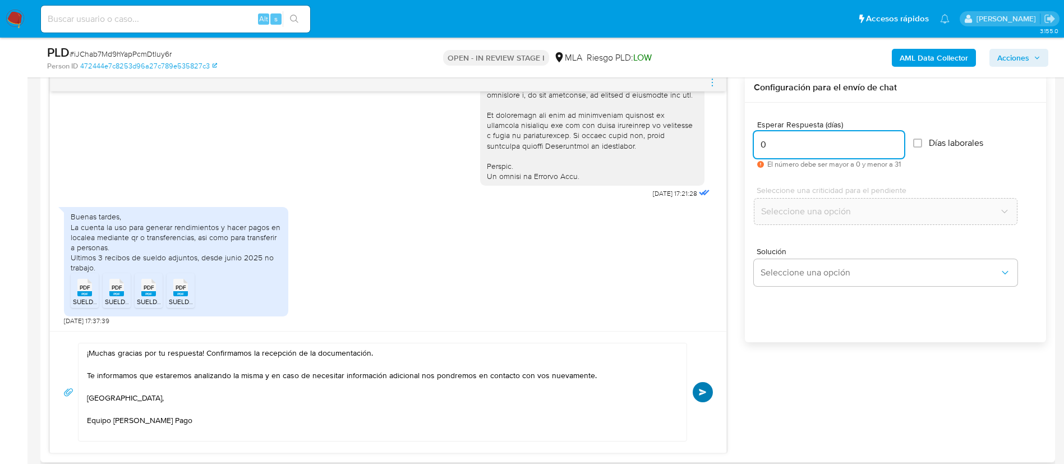
type input "0"
click at [704, 393] on span "Enviar" at bounding box center [703, 392] width 8 height 7
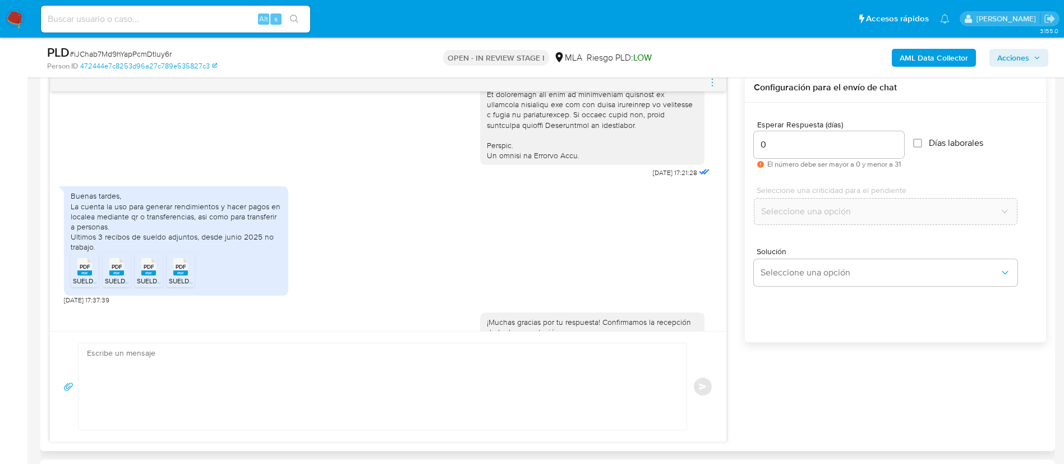
click at [711, 80] on icon "menu-action" at bounding box center [712, 82] width 10 height 10
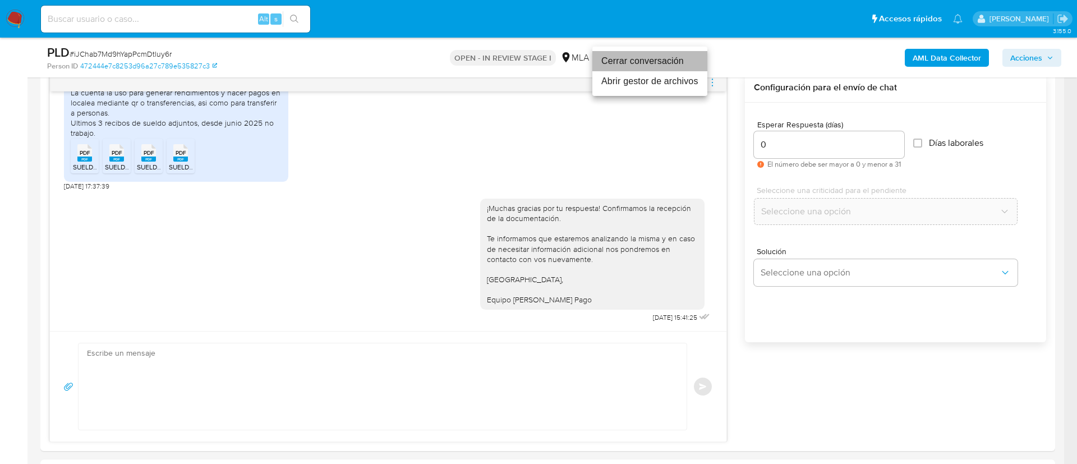
click at [663, 65] on li "Cerrar conversación" at bounding box center [649, 61] width 115 height 20
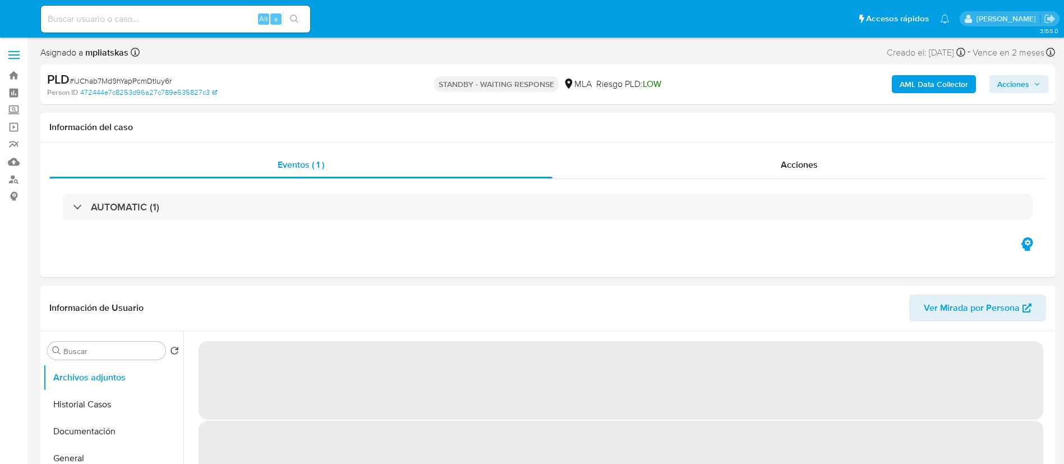
select select "10"
